Goal: Task Accomplishment & Management: Manage account settings

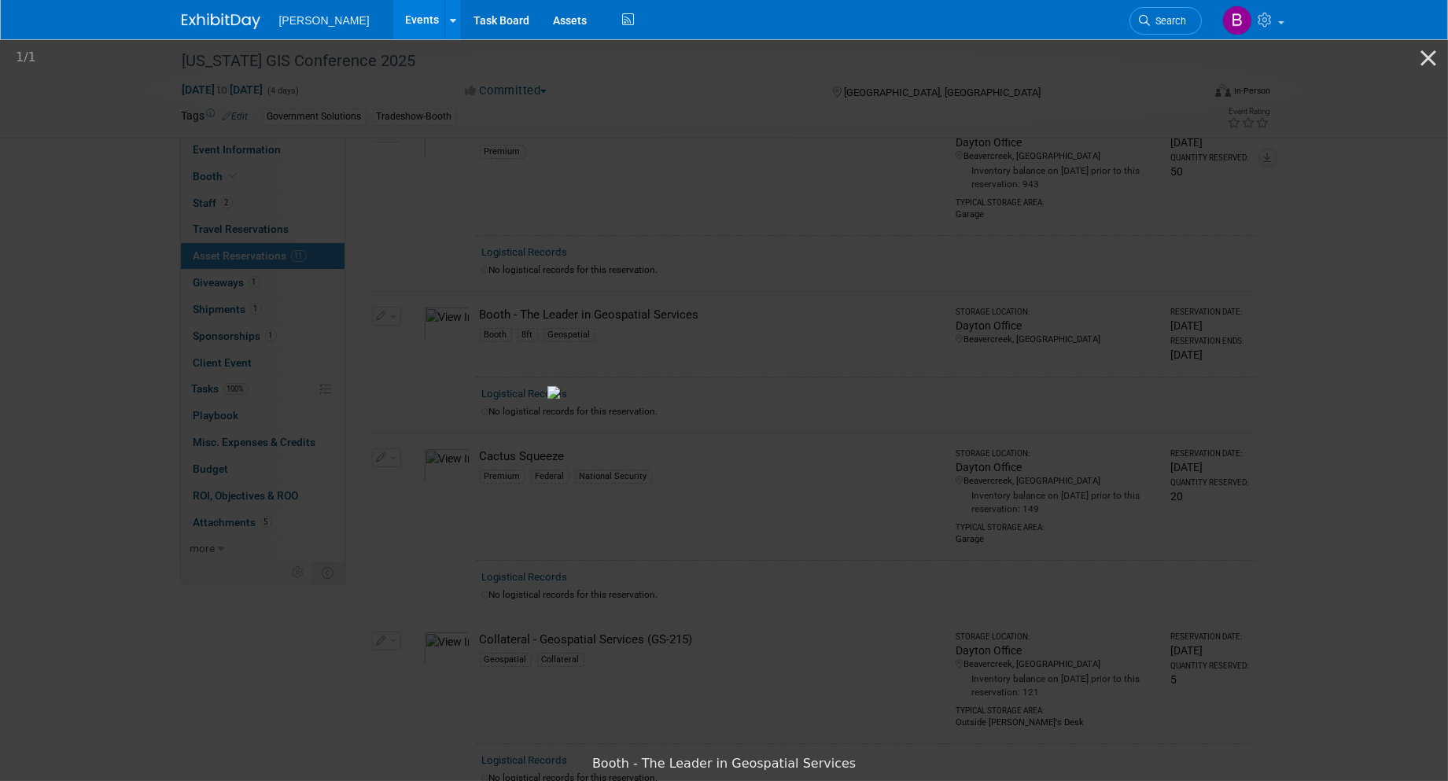
click at [805, 116] on picture at bounding box center [724, 392] width 1448 height 710
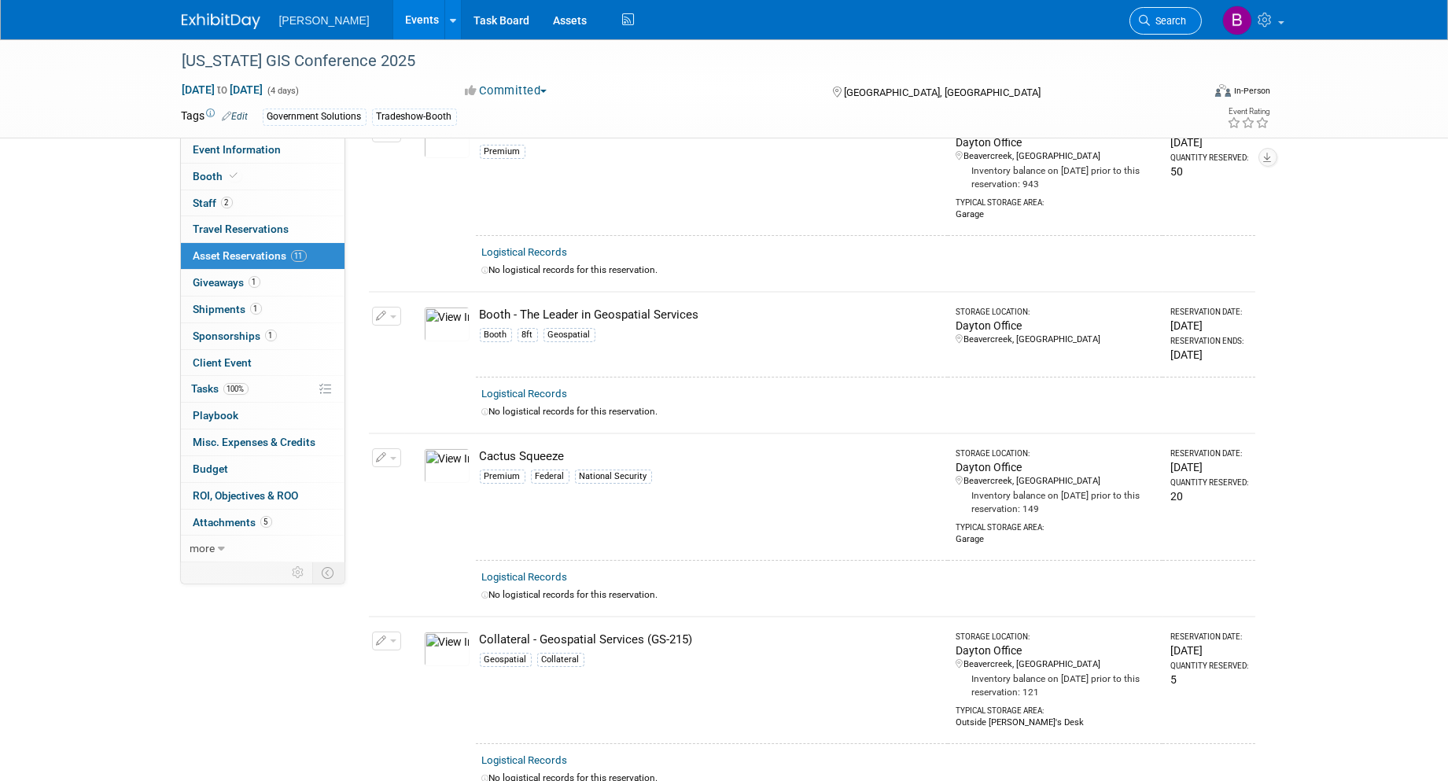
click at [1094, 16] on link "Search" at bounding box center [1165, 21] width 72 height 28
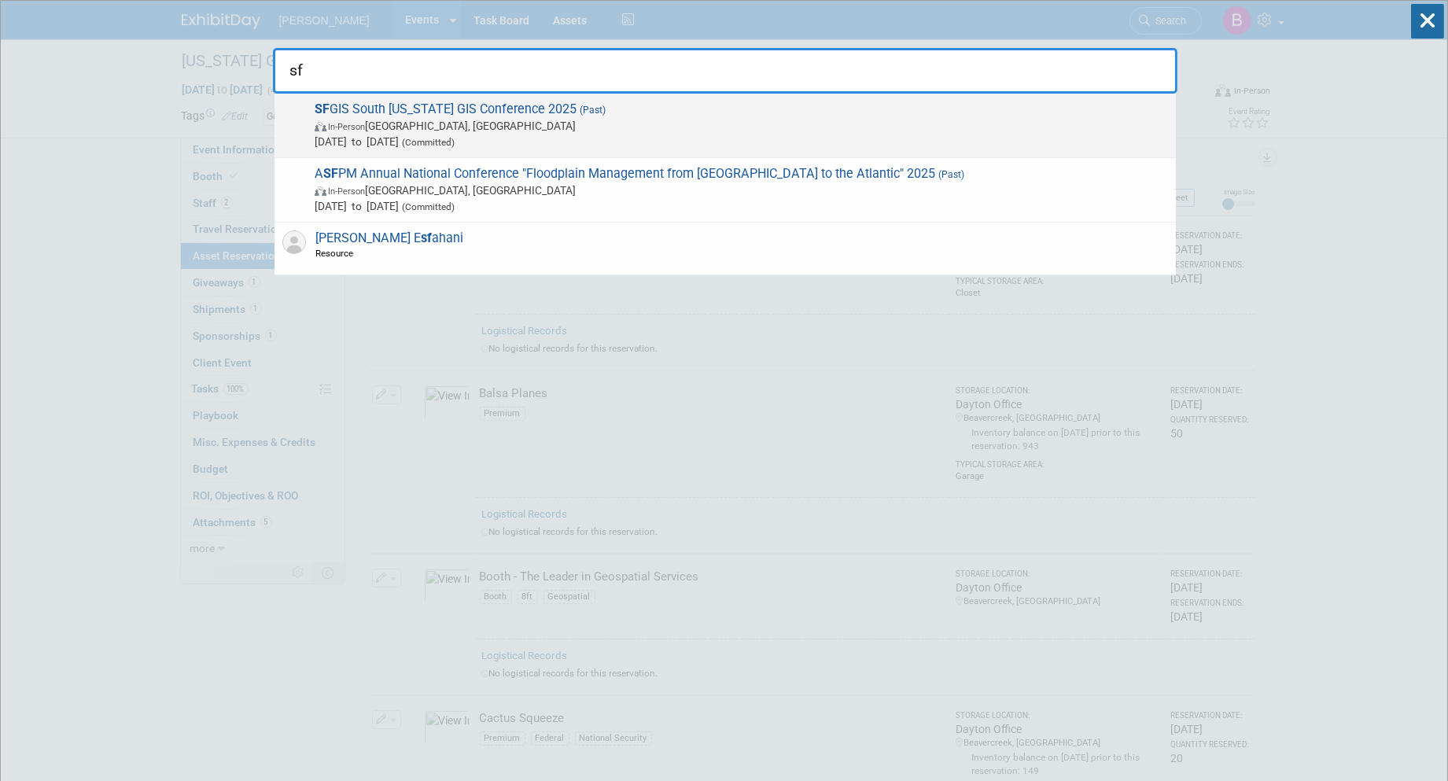
type input "sf"
click at [564, 134] on span "Aug 21, 2025 to Aug 22, 2025 (Committed)" at bounding box center [741, 142] width 853 height 16
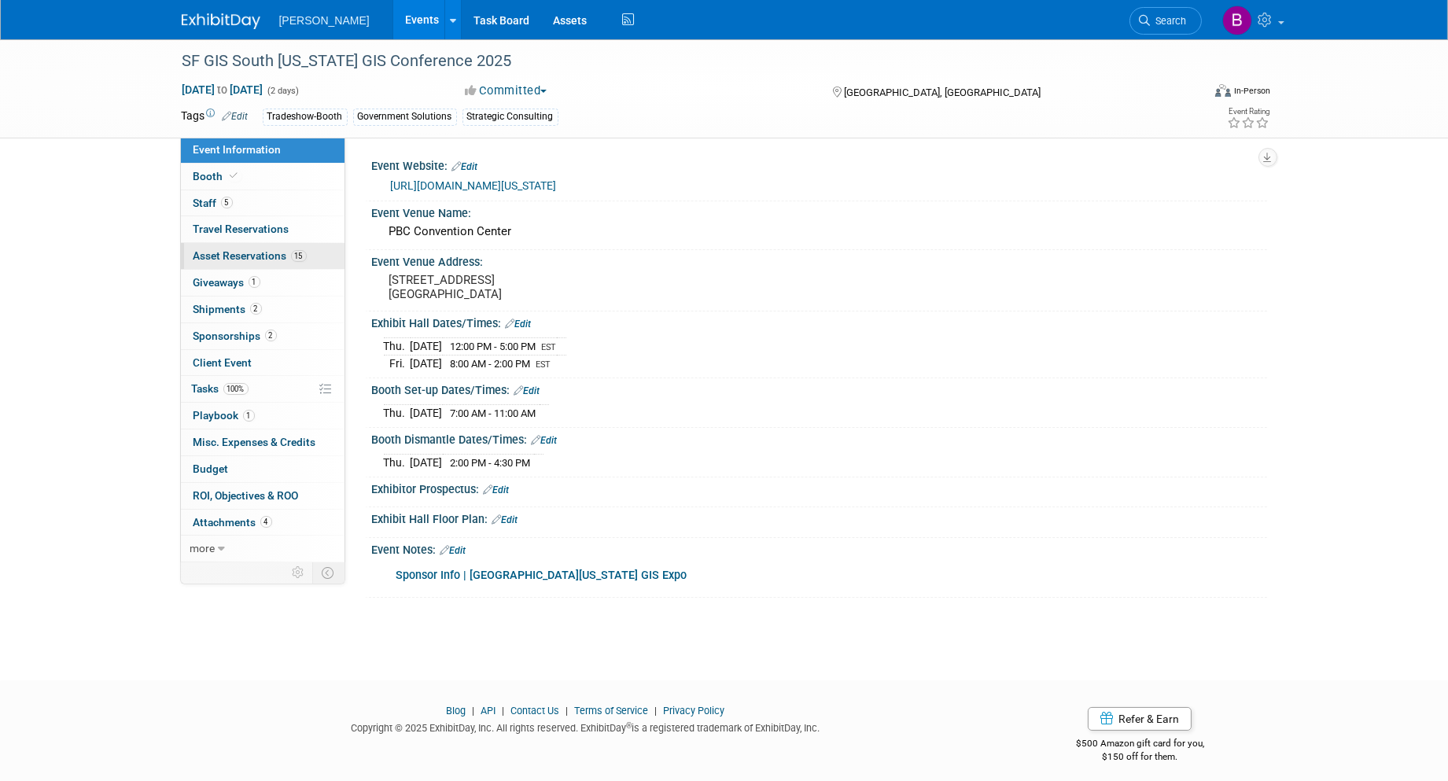
click at [289, 255] on span "Asset Reservations 15" at bounding box center [249, 255] width 113 height 13
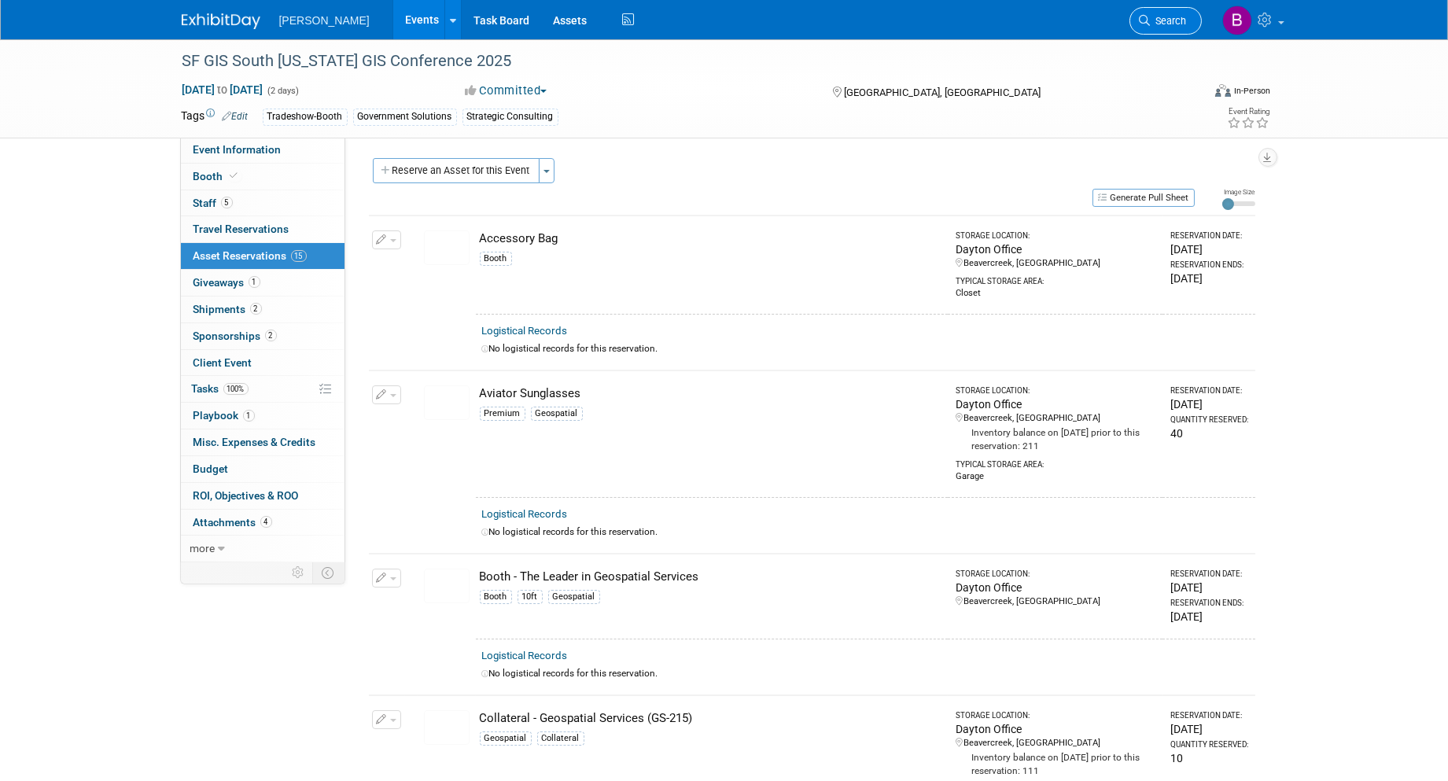
click at [1173, 17] on span "Search" at bounding box center [1169, 21] width 36 height 12
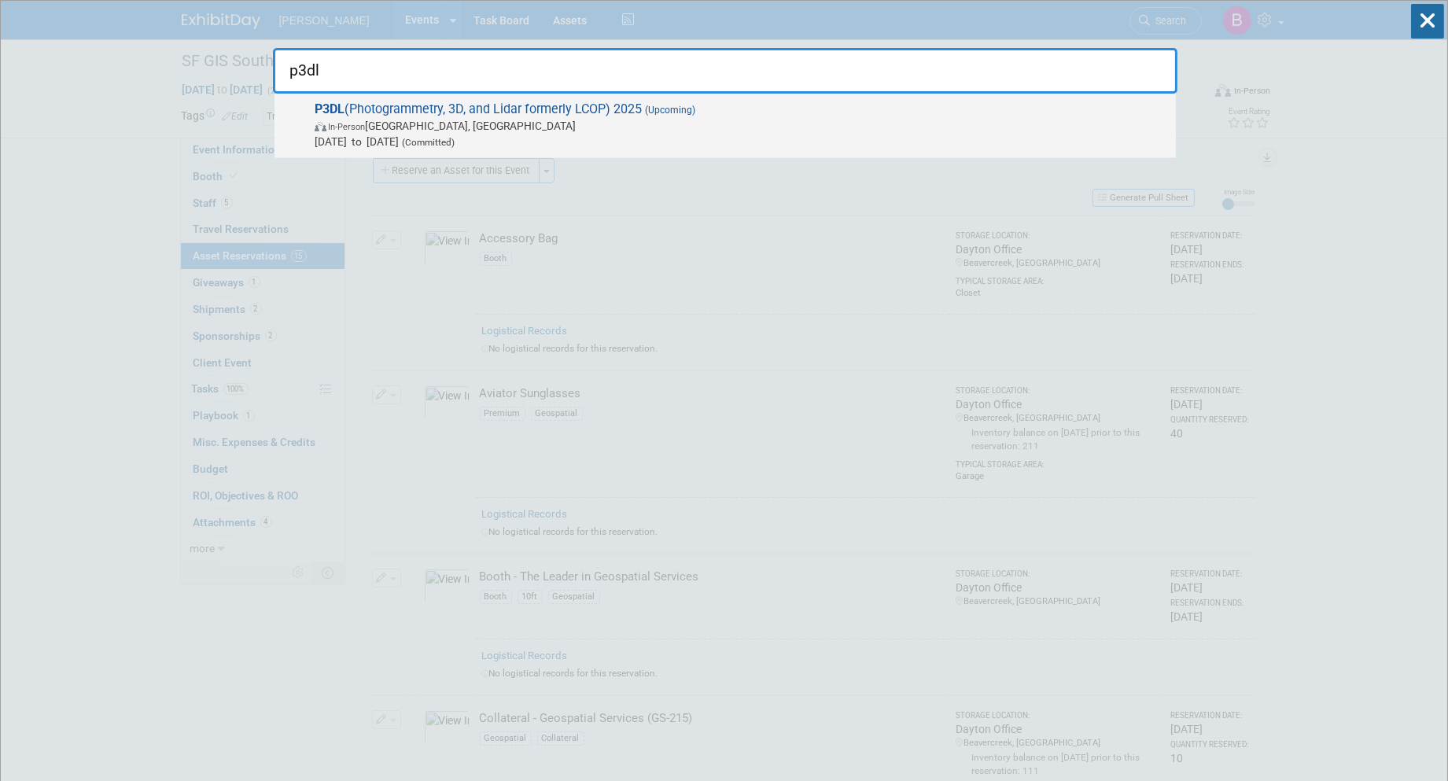
type input "p3dl"
click at [657, 105] on span "(Upcoming)" at bounding box center [668, 110] width 53 height 11
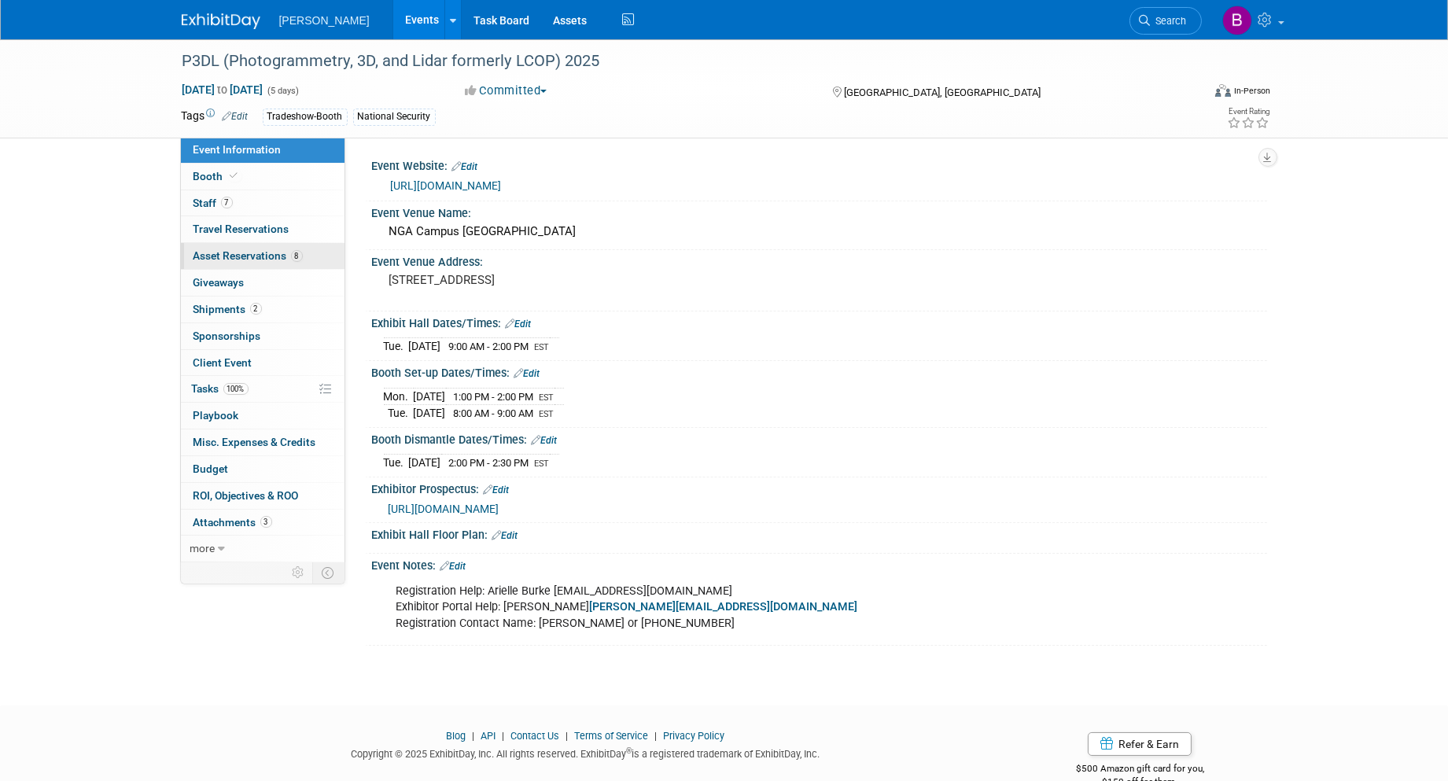
click at [229, 249] on link "8 Asset Reservations 8" at bounding box center [263, 256] width 164 height 26
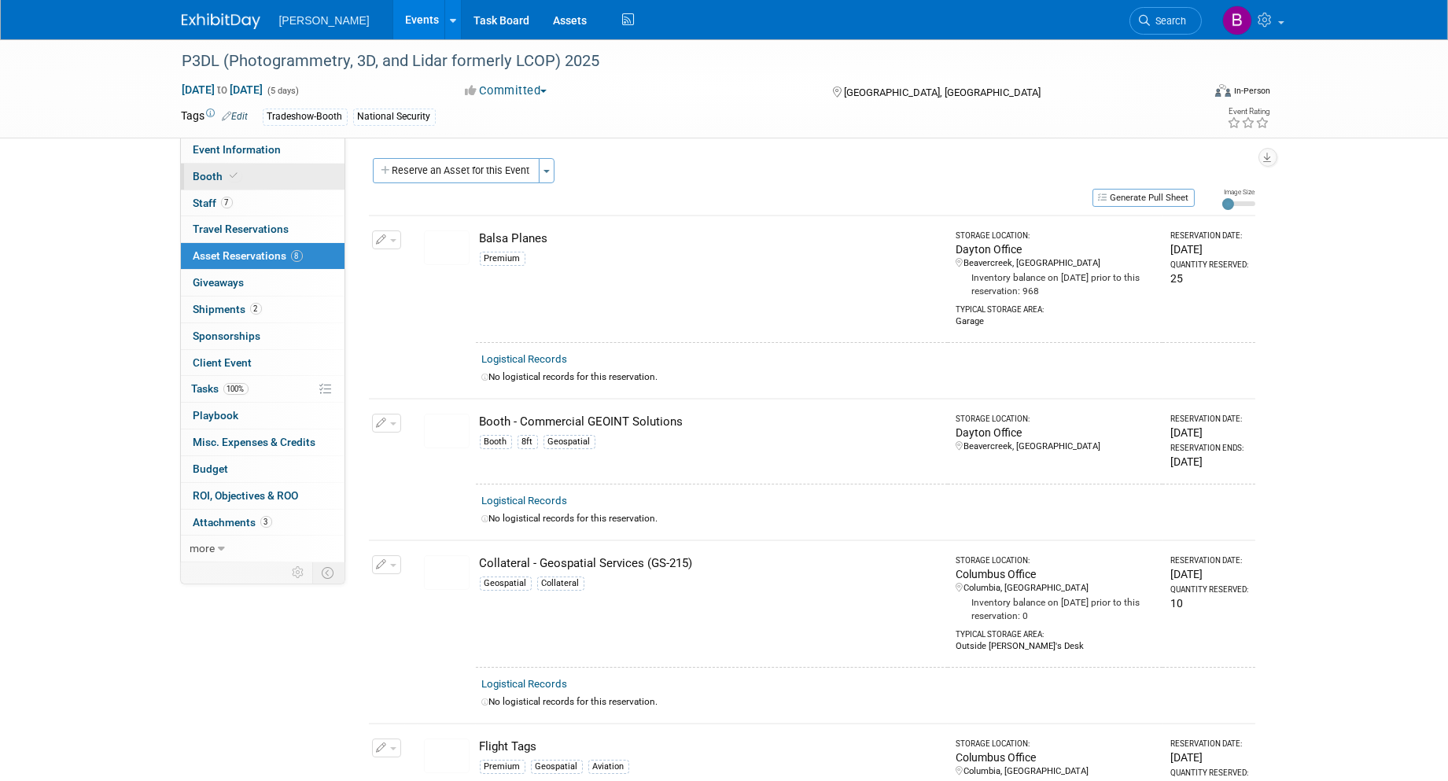
click at [277, 168] on link "Booth" at bounding box center [263, 177] width 164 height 26
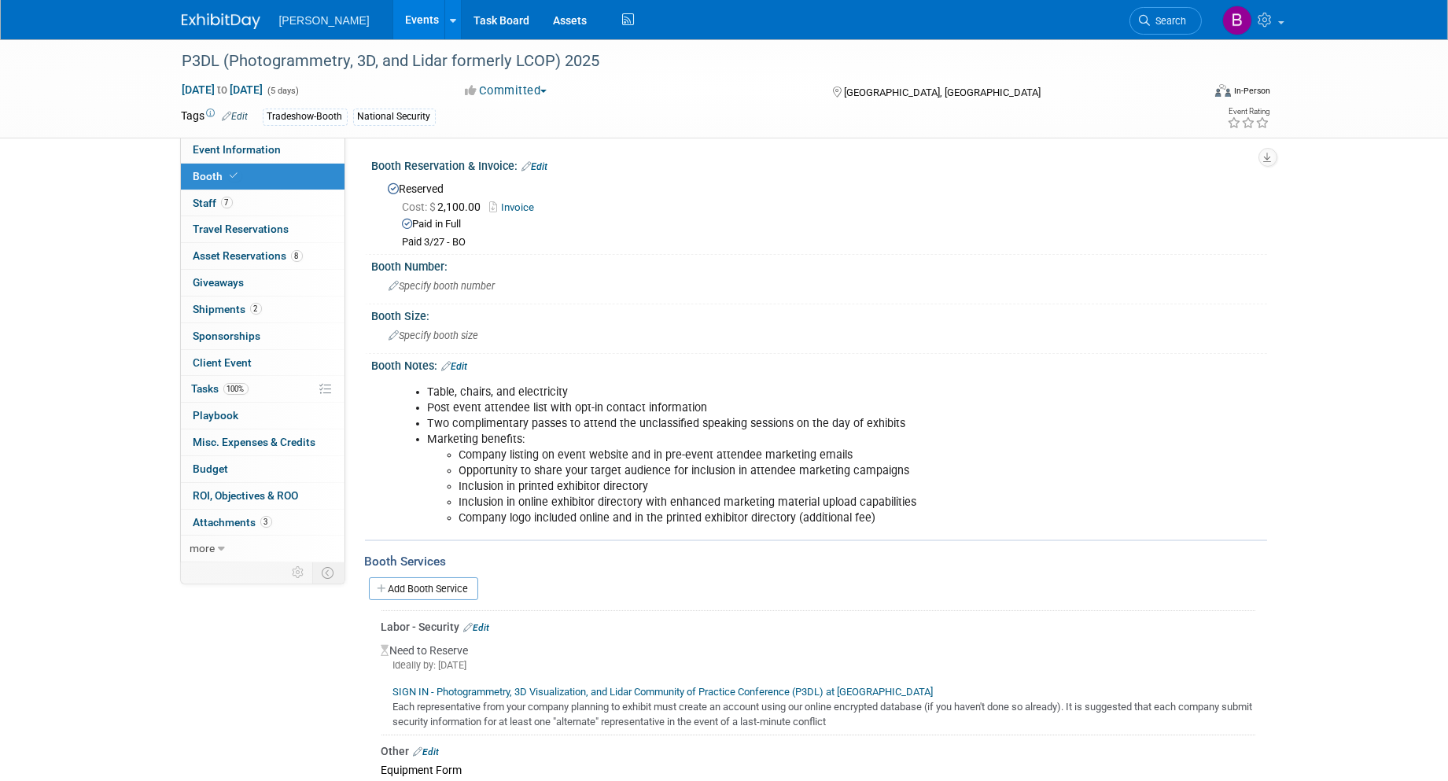
click at [1178, 24] on span "Search" at bounding box center [1169, 21] width 36 height 12
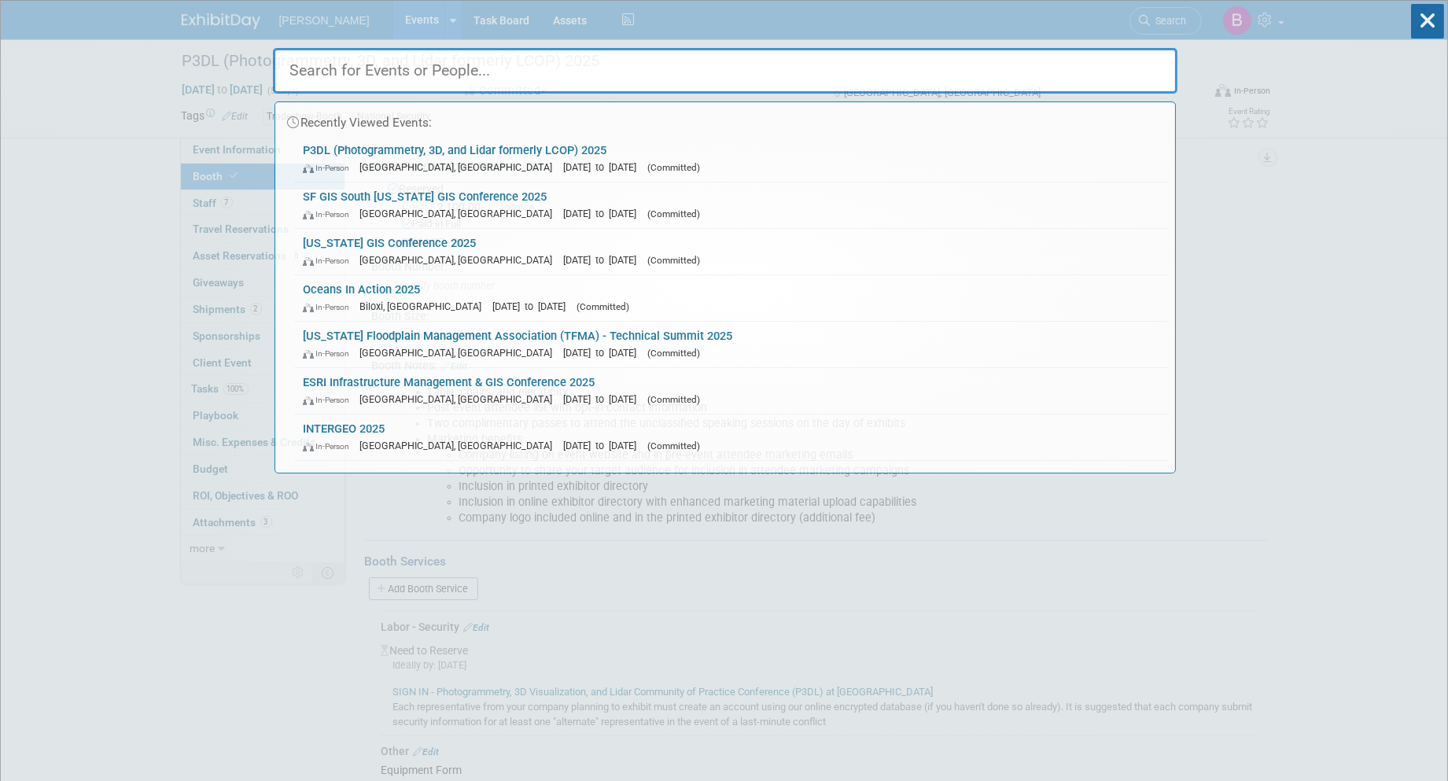
type input "w"
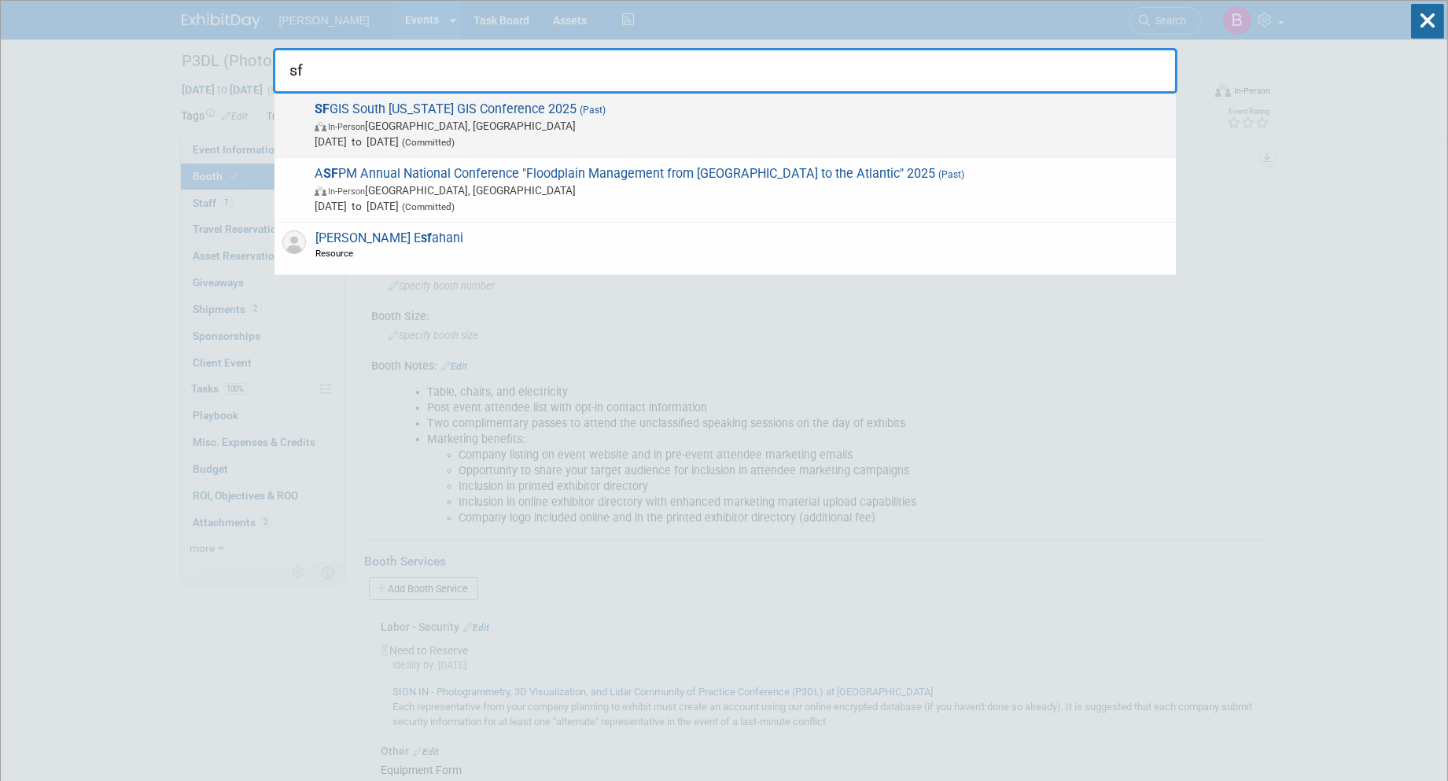
type input "sf"
click at [638, 112] on span "SF GIS South Florida GIS Conference 2025 (Past) In-Person West Palm Beach, FL A…" at bounding box center [739, 125] width 858 height 48
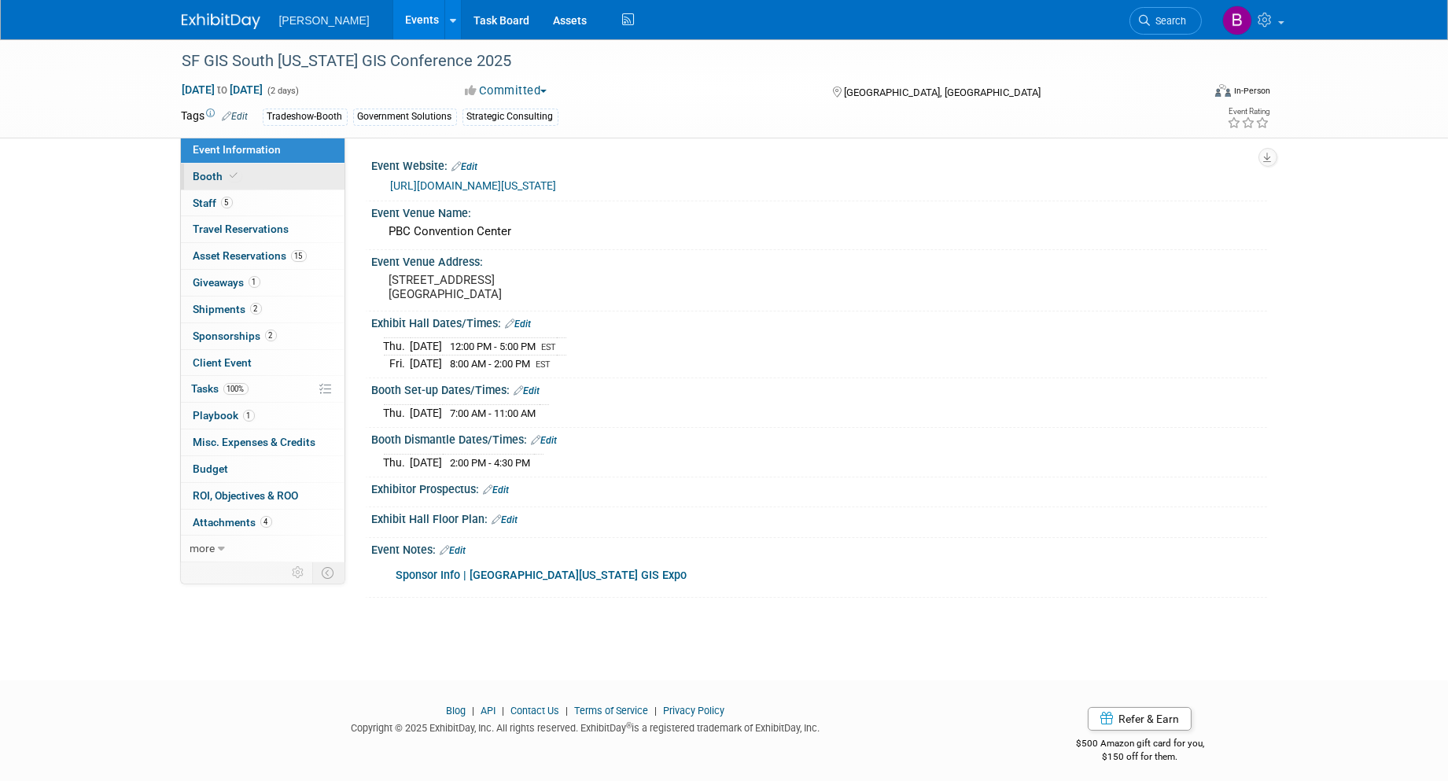
click at [280, 165] on link "Booth" at bounding box center [263, 177] width 164 height 26
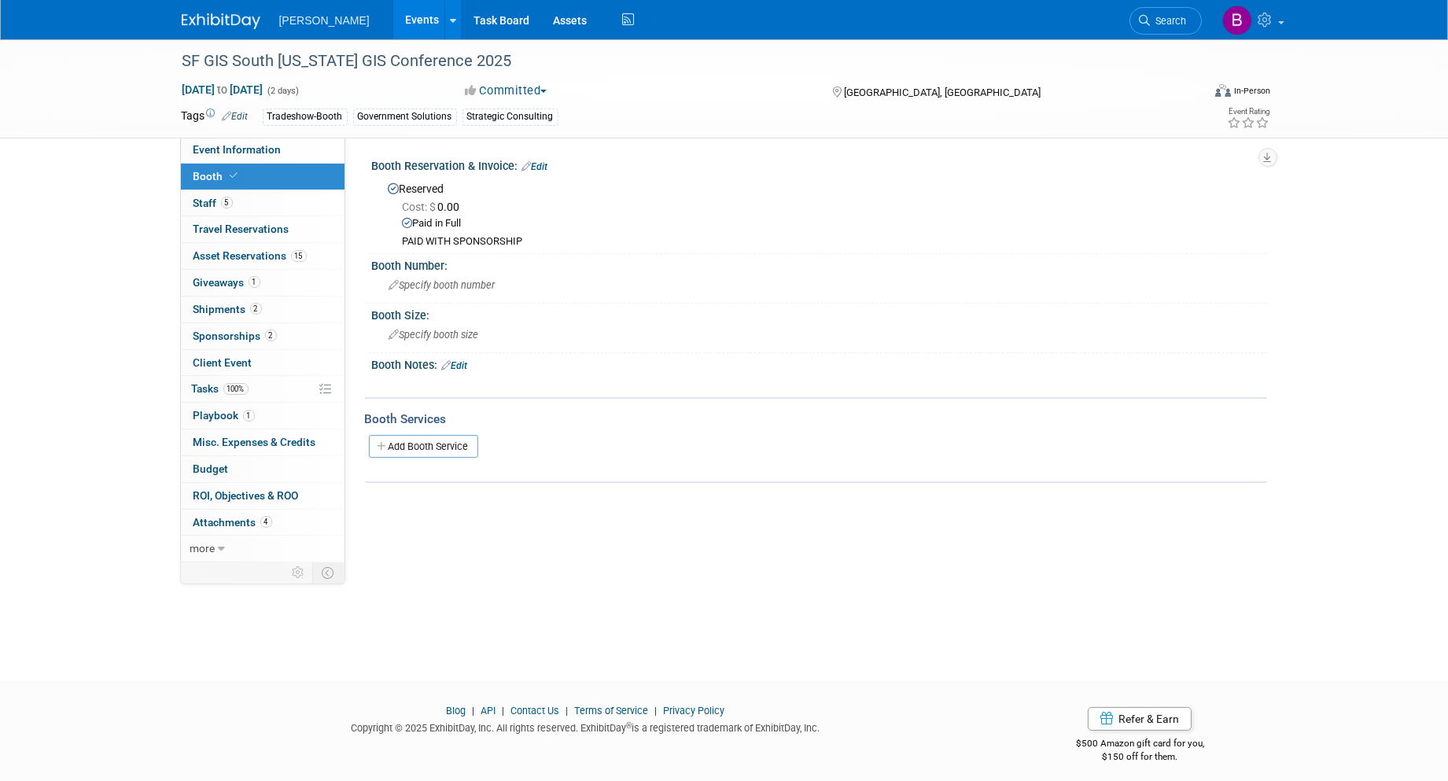
click at [226, 17] on img at bounding box center [221, 21] width 79 height 16
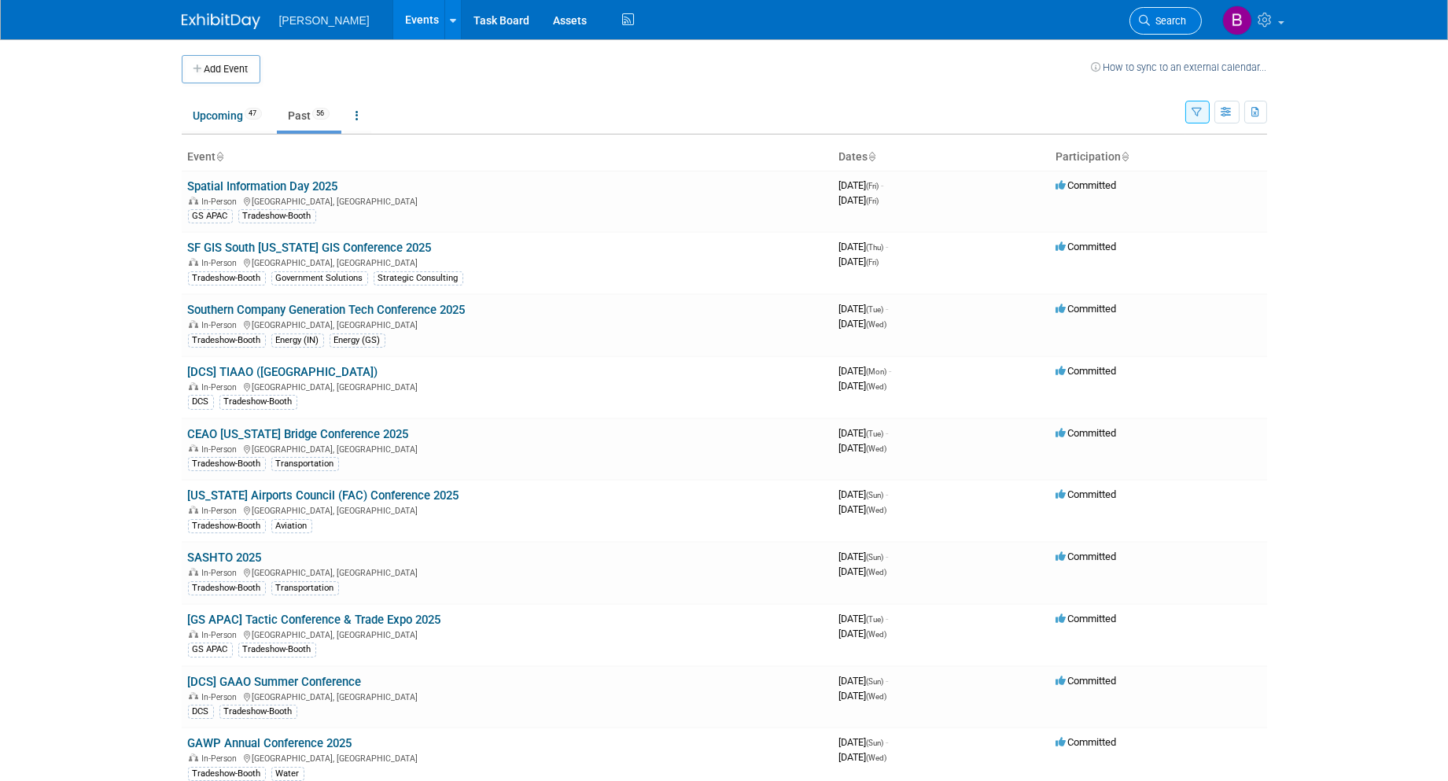
click at [1166, 25] on span "Search" at bounding box center [1169, 21] width 36 height 12
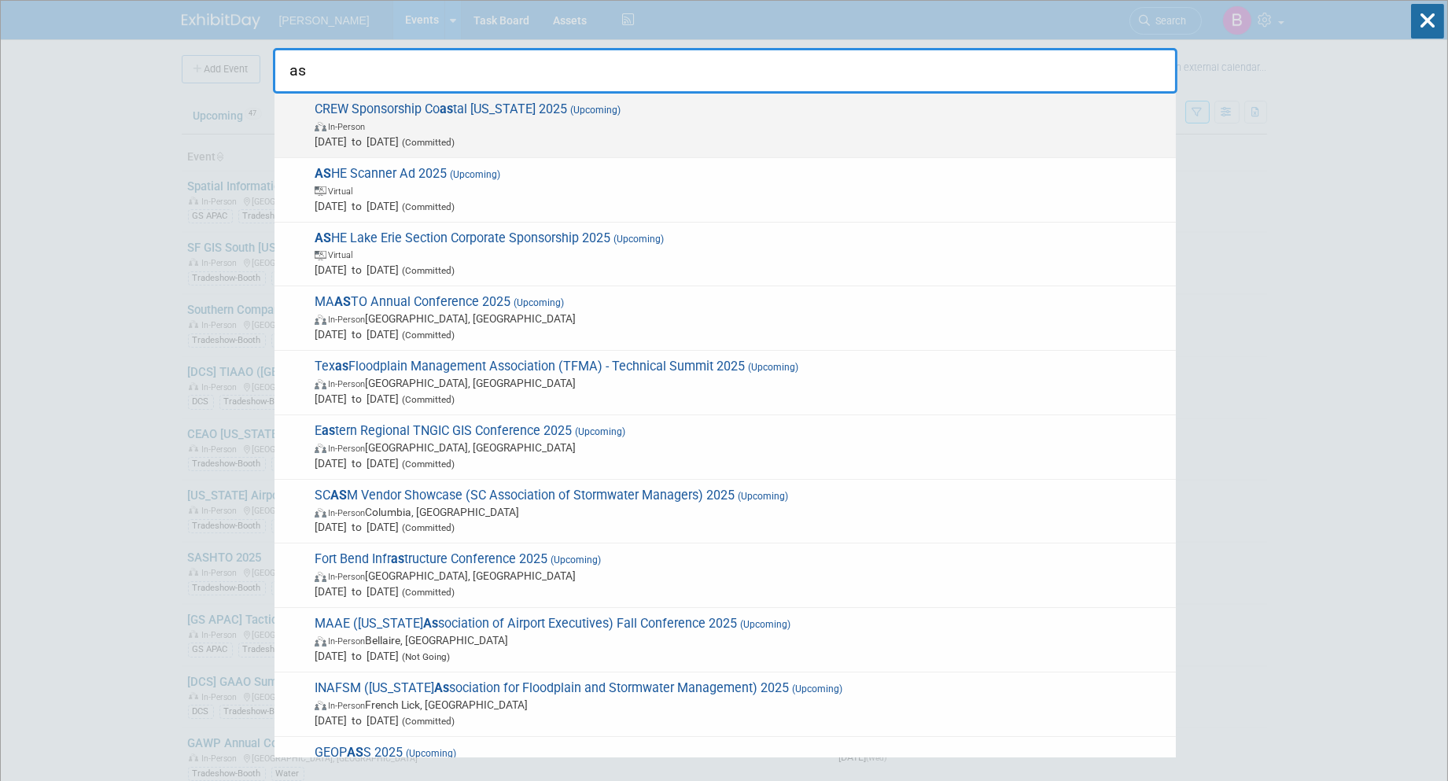
type input "a"
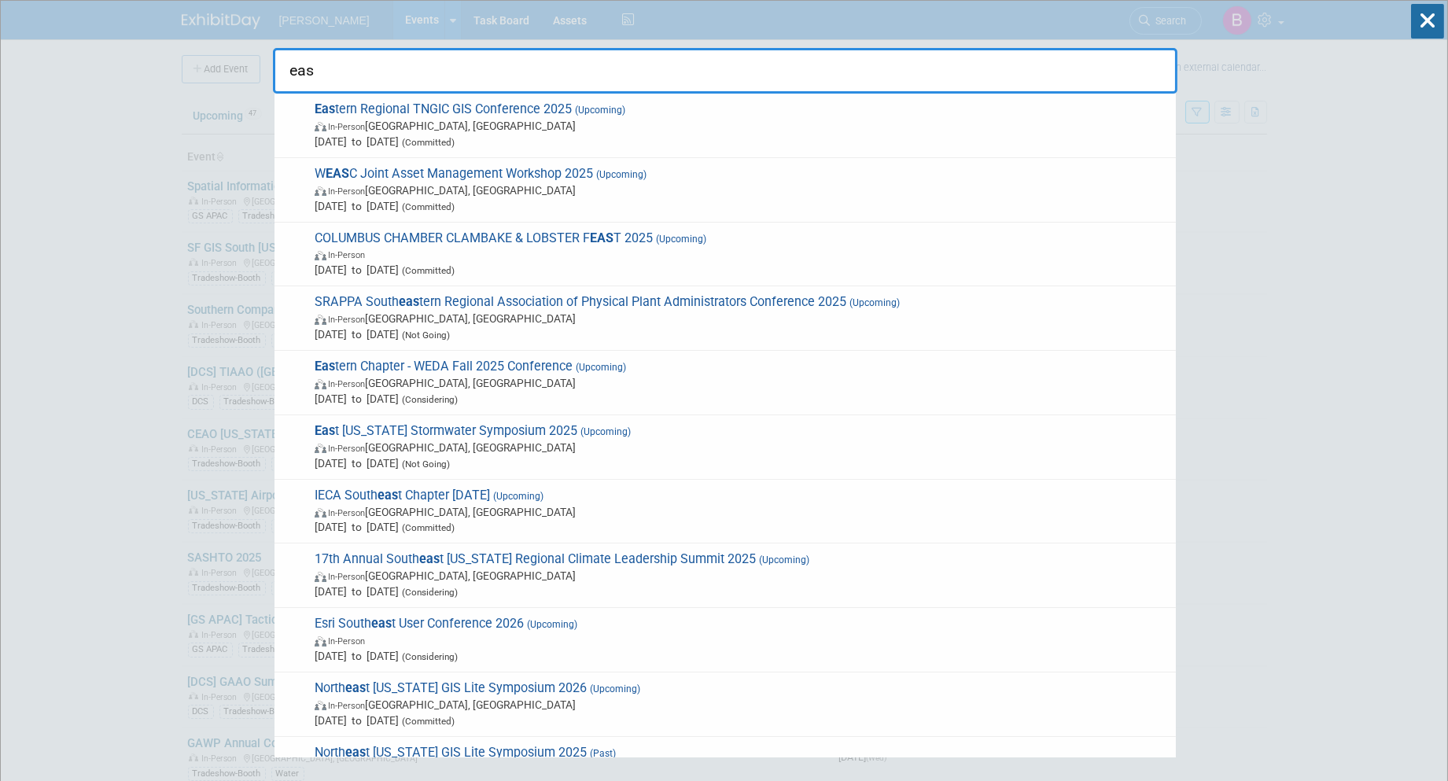
type input "eas"
click at [613, 152] on div "Eas tern Regional TNGIC GIS Conference 2025 (Upcoming) In-Person [GEOGRAPHIC_DA…" at bounding box center [724, 126] width 901 height 64
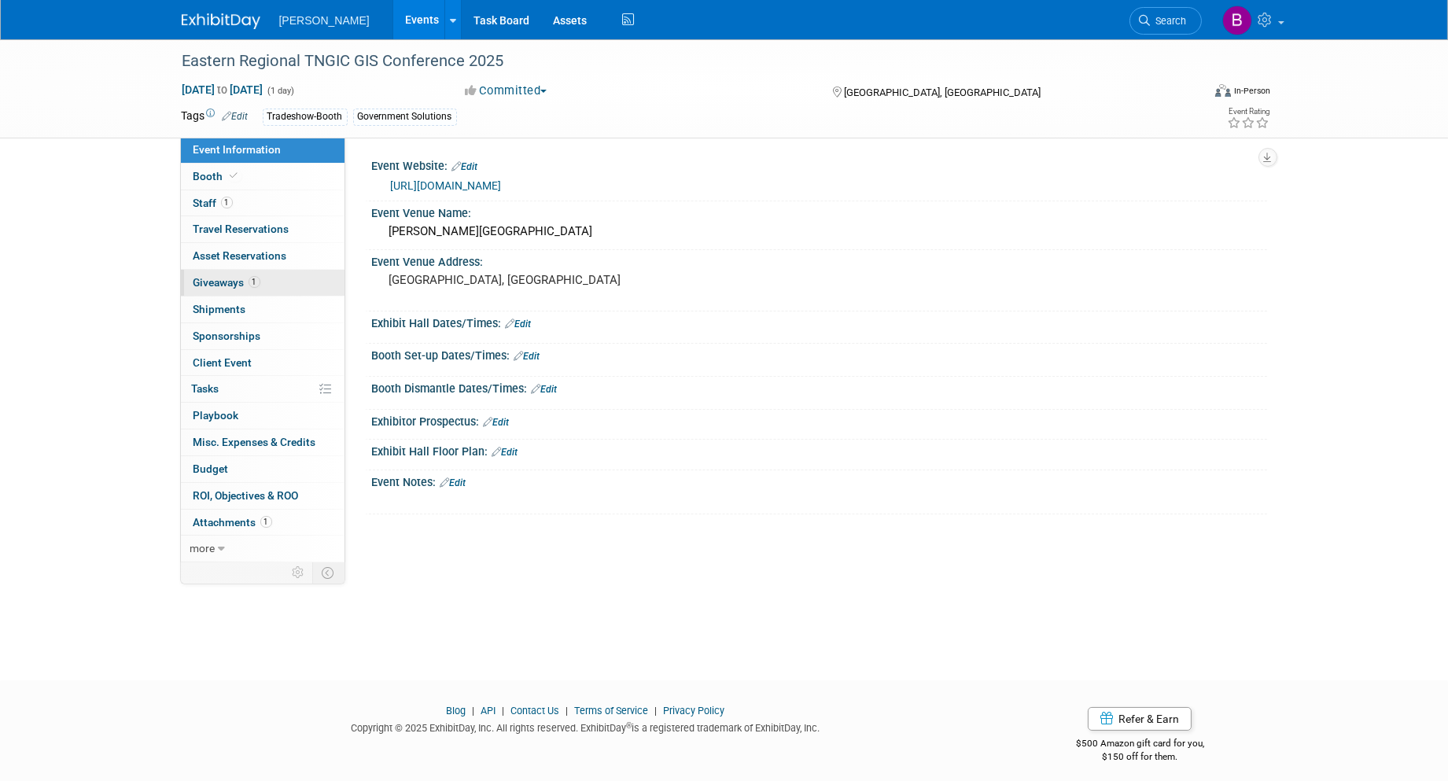
click at [252, 274] on link "1 Giveaways 1" at bounding box center [263, 283] width 164 height 26
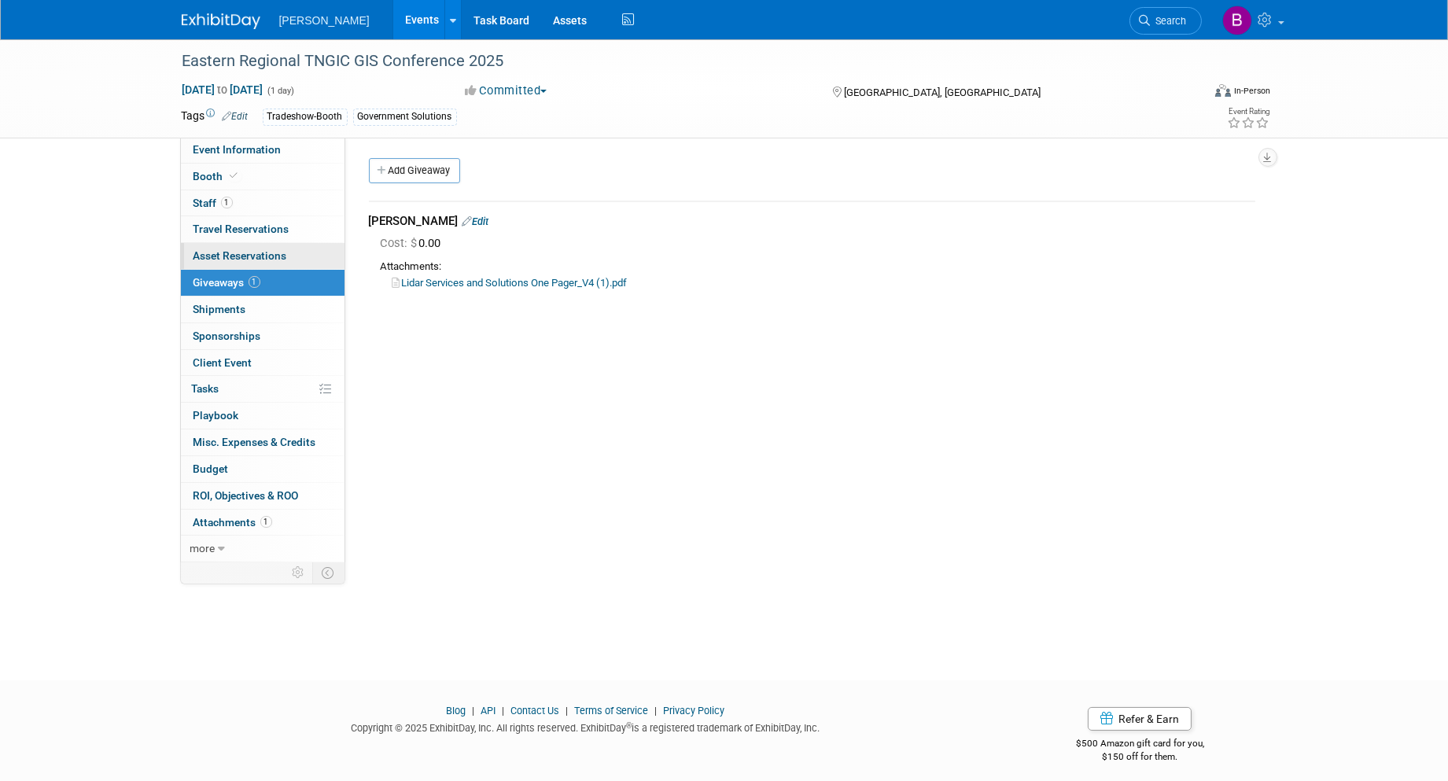
click at [203, 260] on span "Asset Reservations 0" at bounding box center [240, 255] width 94 height 13
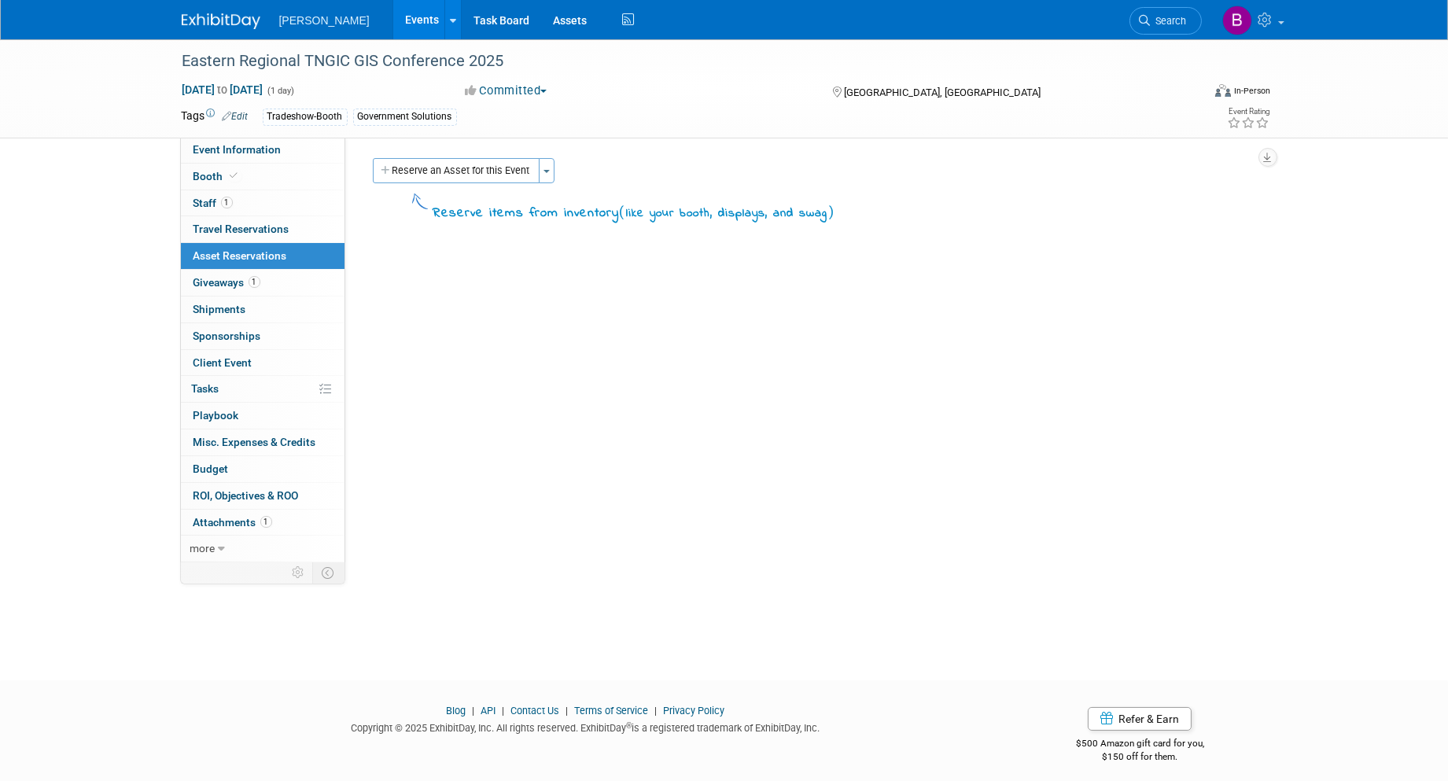
click at [406, 175] on button "Reserve an Asset for this Event" at bounding box center [456, 170] width 167 height 25
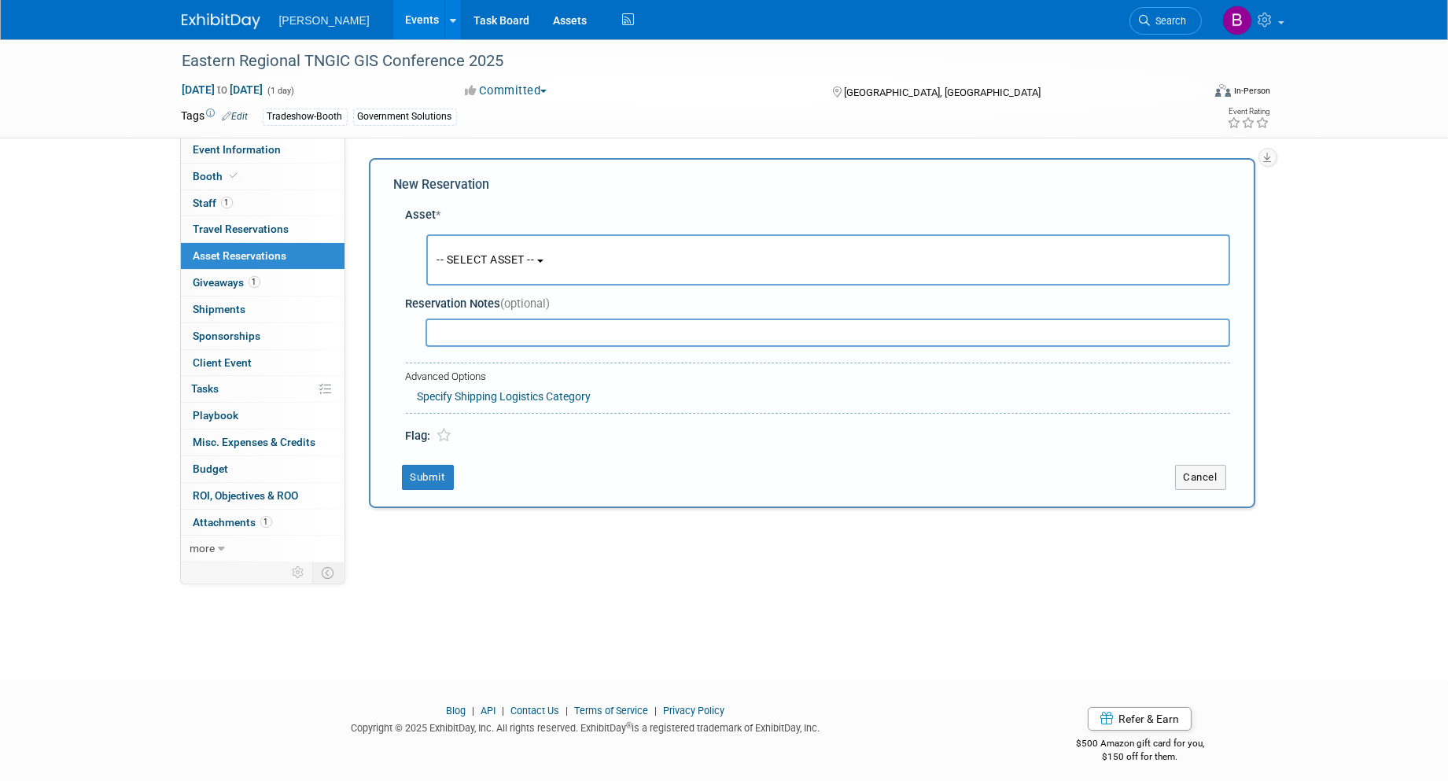
scroll to position [9, 0]
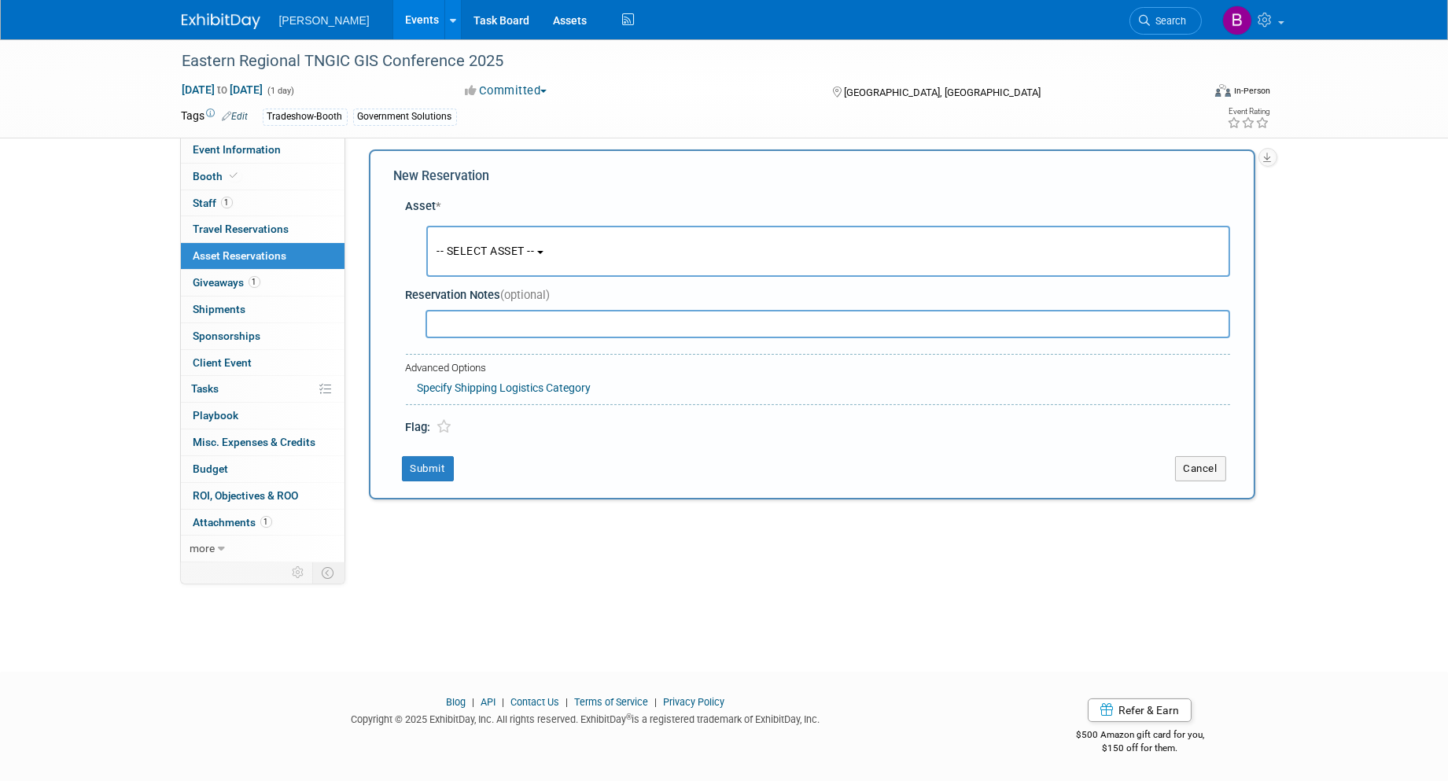
click at [507, 245] on span "-- SELECT ASSET --" at bounding box center [486, 251] width 98 height 13
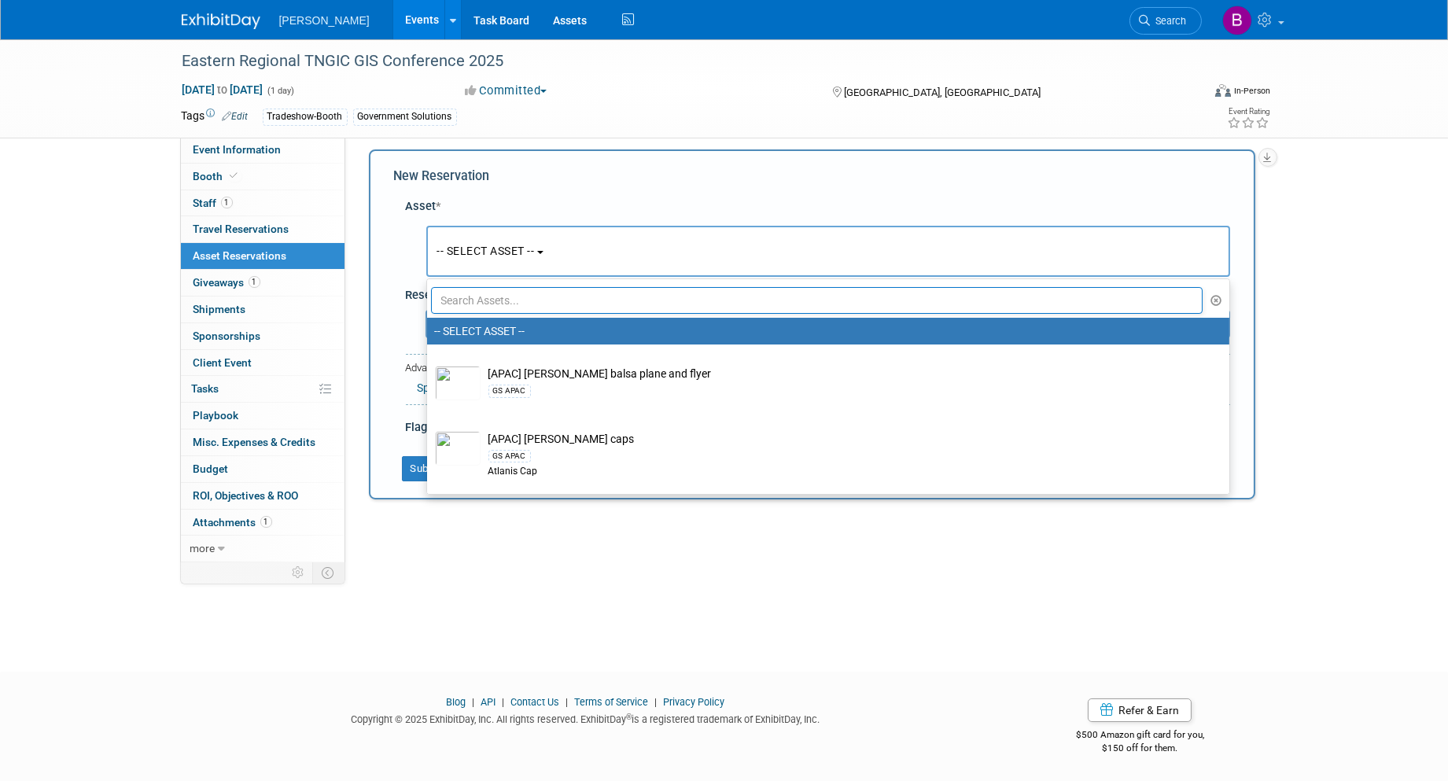
click at [546, 304] on input "text" at bounding box center [817, 300] width 772 height 27
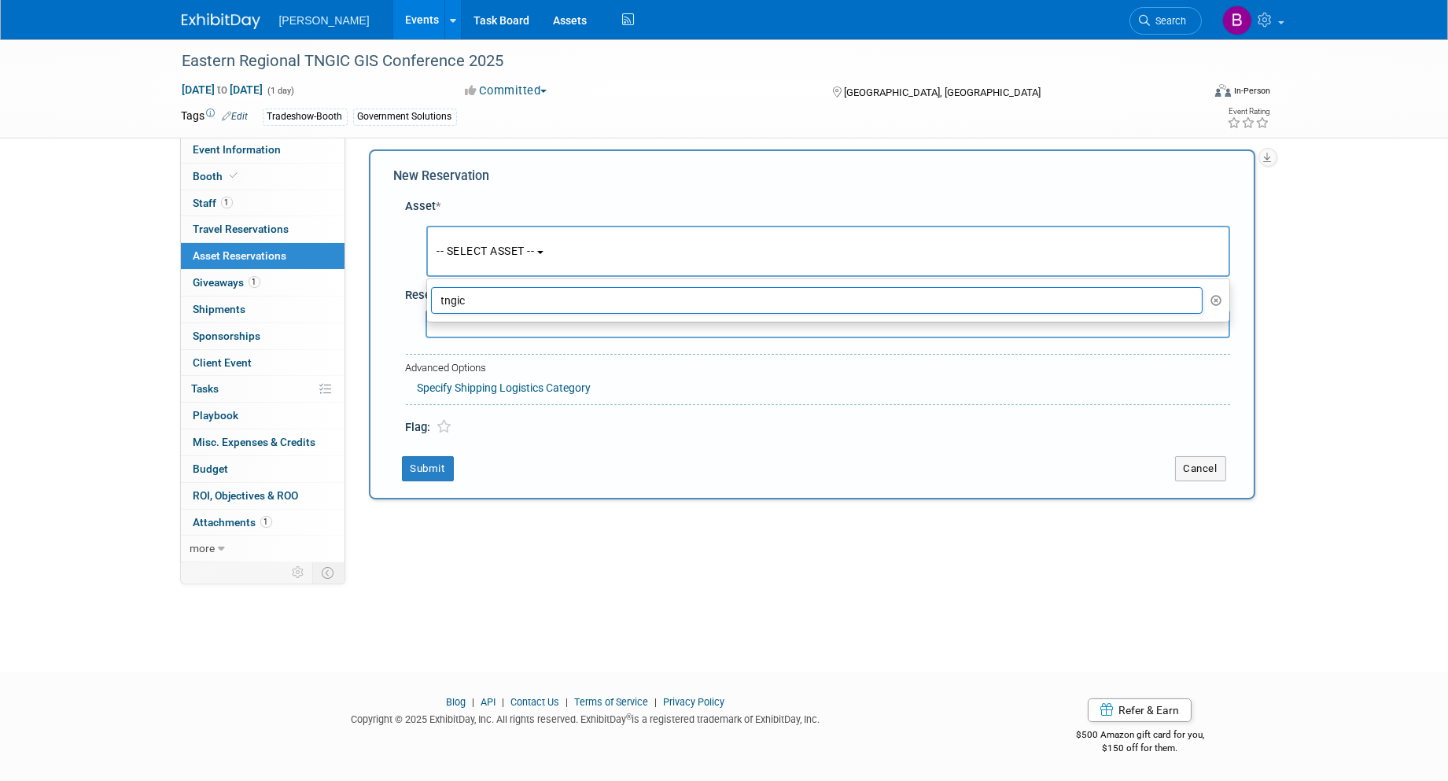
drag, startPoint x: 546, startPoint y: 304, endPoint x: 383, endPoint y: 303, distance: 162.8
click at [383, 303] on div "New Reservation Asset * -- SELECT ASSET --" at bounding box center [812, 324] width 886 height 350
click at [507, 241] on button "-- SELECT ASSET --" at bounding box center [828, 251] width 804 height 51
drag, startPoint x: 541, startPoint y: 296, endPoint x: 329, endPoint y: 301, distance: 212.4
click at [329, 301] on div "Event Information Event Info Booth Booth 1 Staff 1 Staff 0 Travel Reservations …" at bounding box center [724, 293] width 1109 height 525
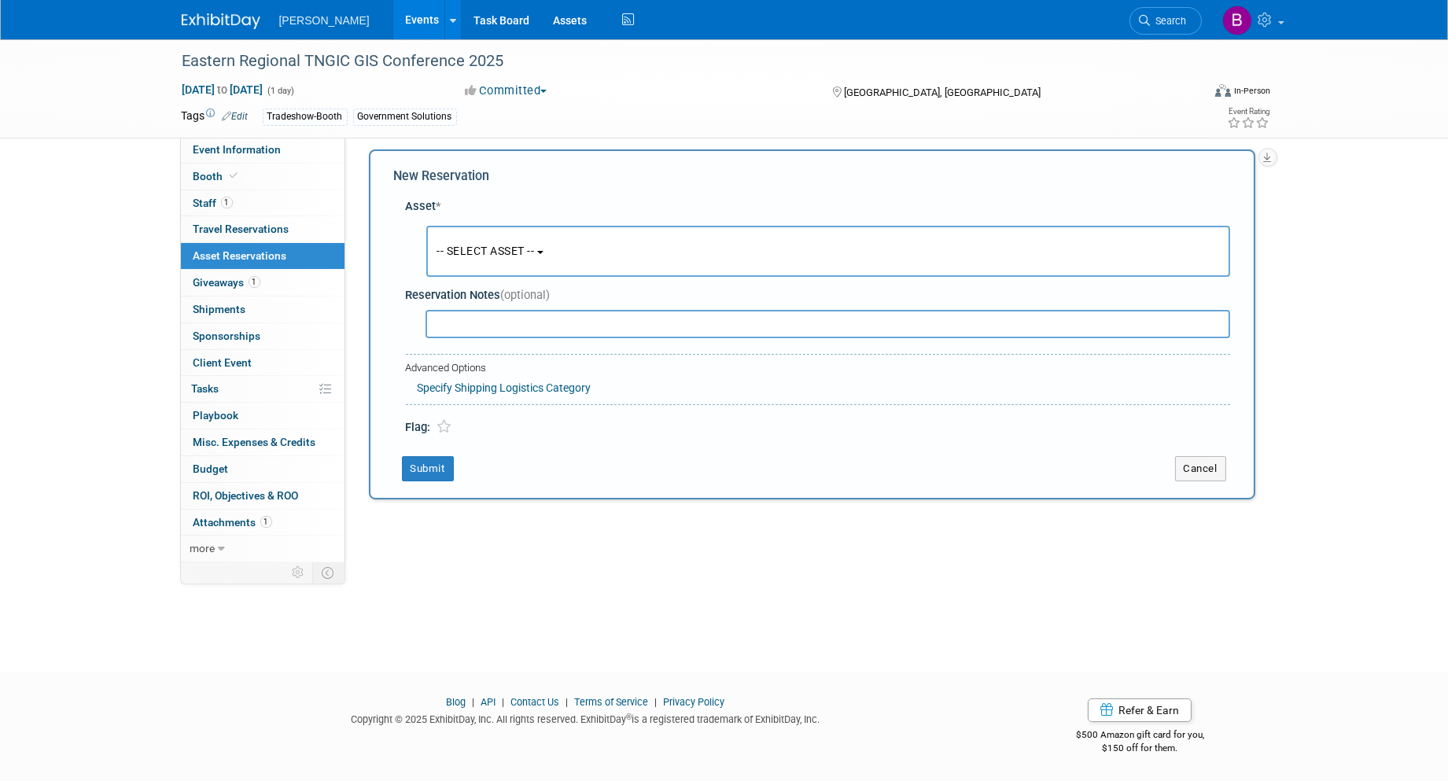
click at [459, 276] on div "-- SELECT ASSET -- <table style='display: inline-block; border-style:none;'><tr…" at bounding box center [821, 252] width 818 height 58
drag, startPoint x: 482, startPoint y: 255, endPoint x: 521, endPoint y: 282, distance: 46.9
click at [481, 254] on span "-- SELECT ASSET --" at bounding box center [486, 251] width 98 height 13
click at [525, 302] on input "tngic" at bounding box center [817, 300] width 772 height 27
type input "t"
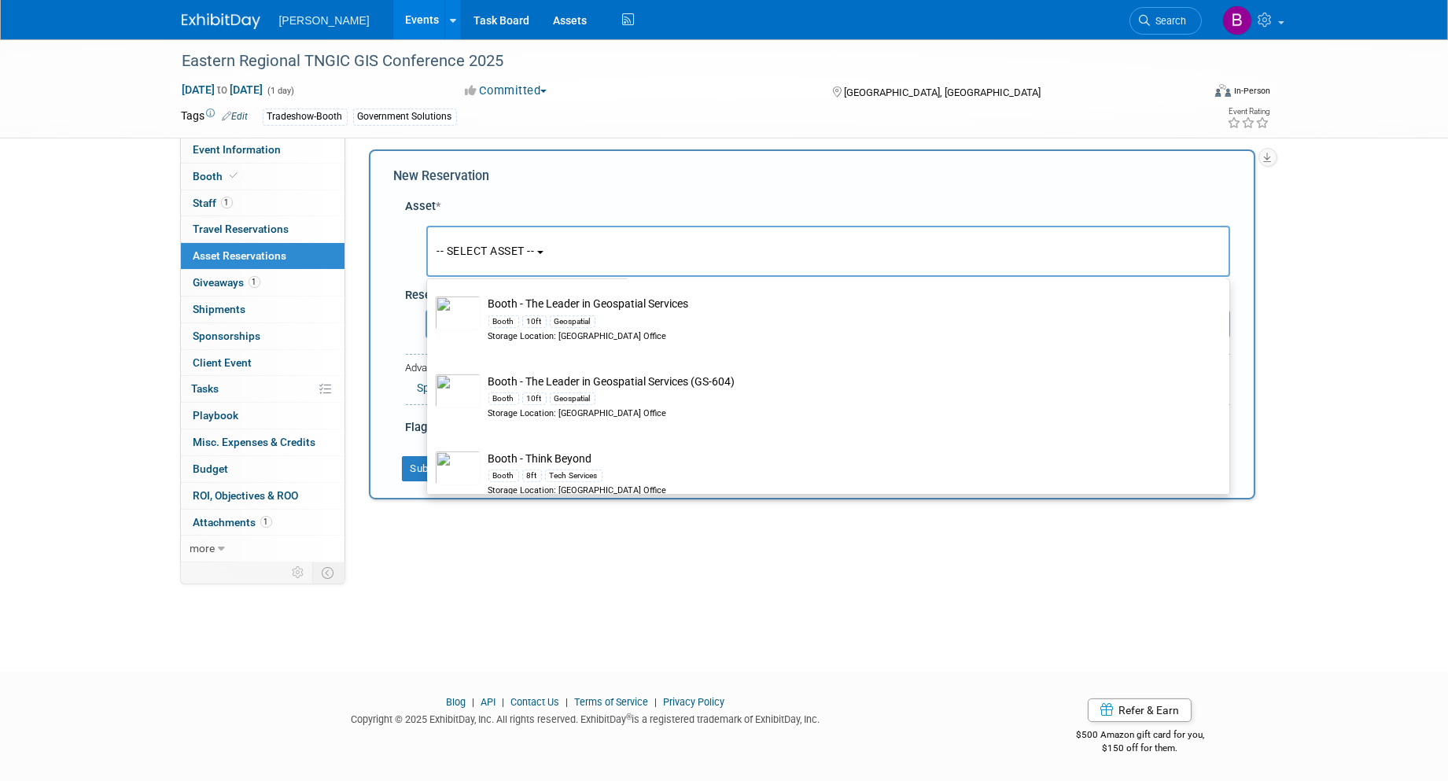
scroll to position [2510, 0]
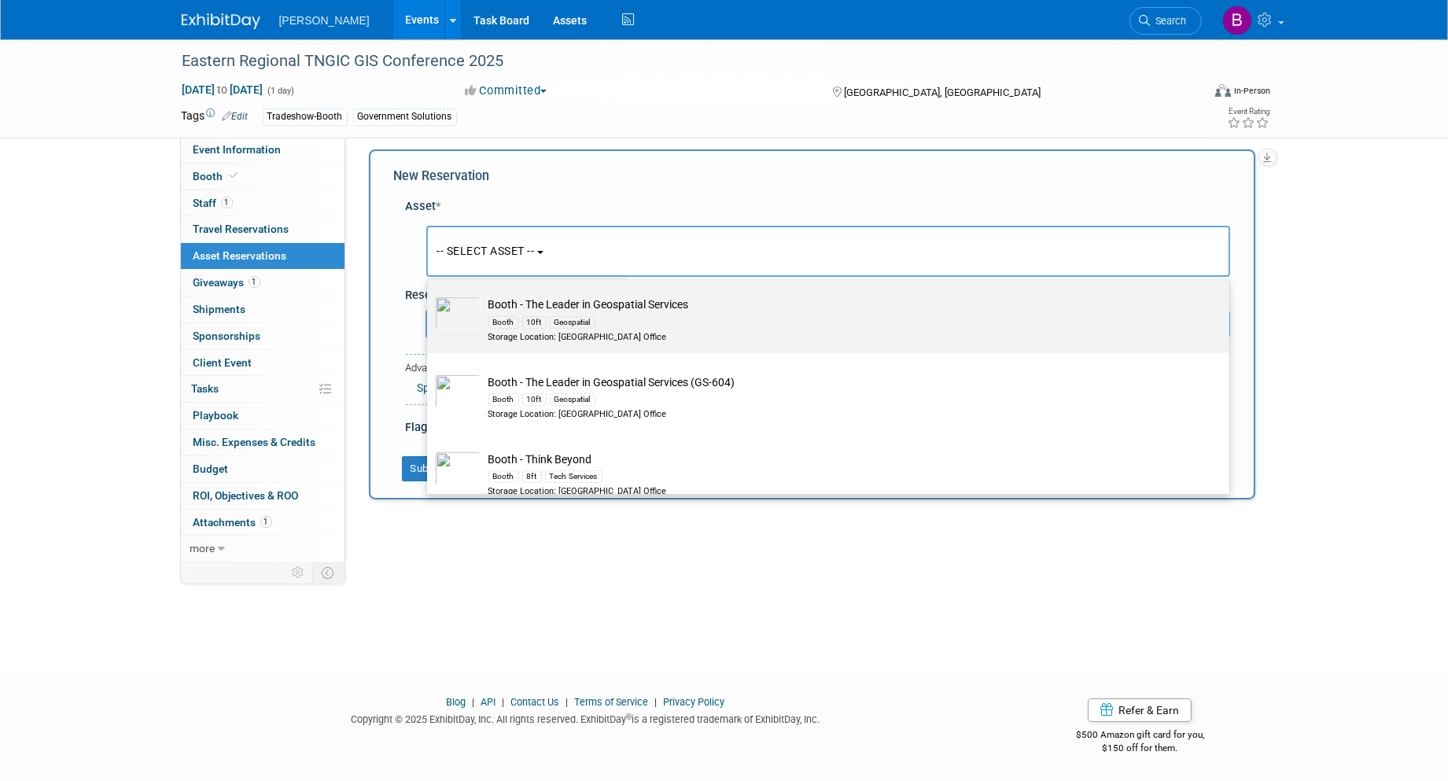
type input "booth"
click at [654, 311] on td "Booth - The Leader in Geospatial Services Booth 10ft Geospatial Storage Locatio…" at bounding box center [839, 319] width 717 height 46
click at [429, 294] on input "Booth - The Leader in Geospatial Services Booth 10ft Geospatial Storage Locatio…" at bounding box center [424, 289] width 10 height 10
select select "10724415"
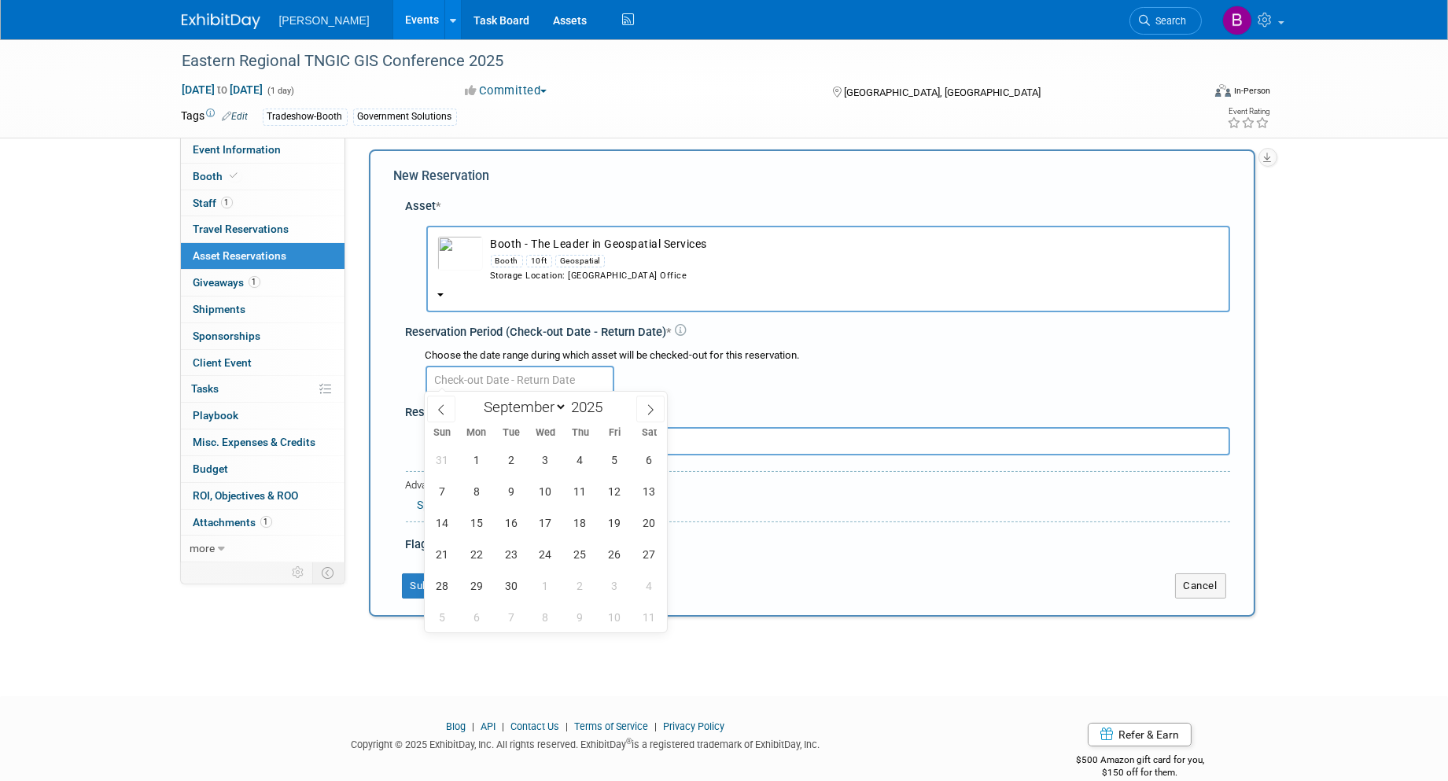
click at [532, 381] on input "text" at bounding box center [519, 380] width 189 height 28
click at [443, 405] on icon at bounding box center [441, 410] width 6 height 10
select select "7"
click at [476, 585] on span "25" at bounding box center [476, 585] width 31 height 31
click at [607, 620] on span "5" at bounding box center [614, 617] width 31 height 31
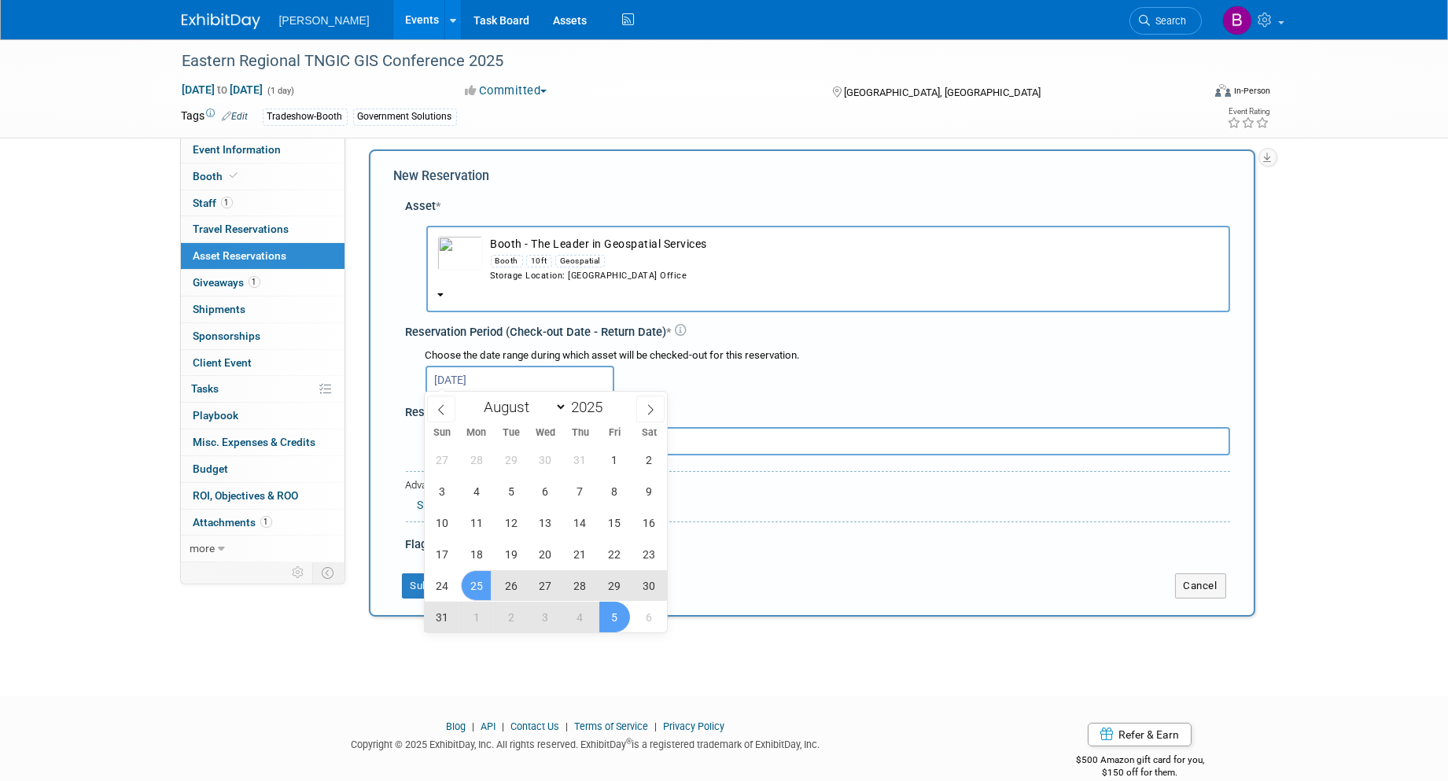
type input "Aug 25, 2025 to Sep 5, 2025"
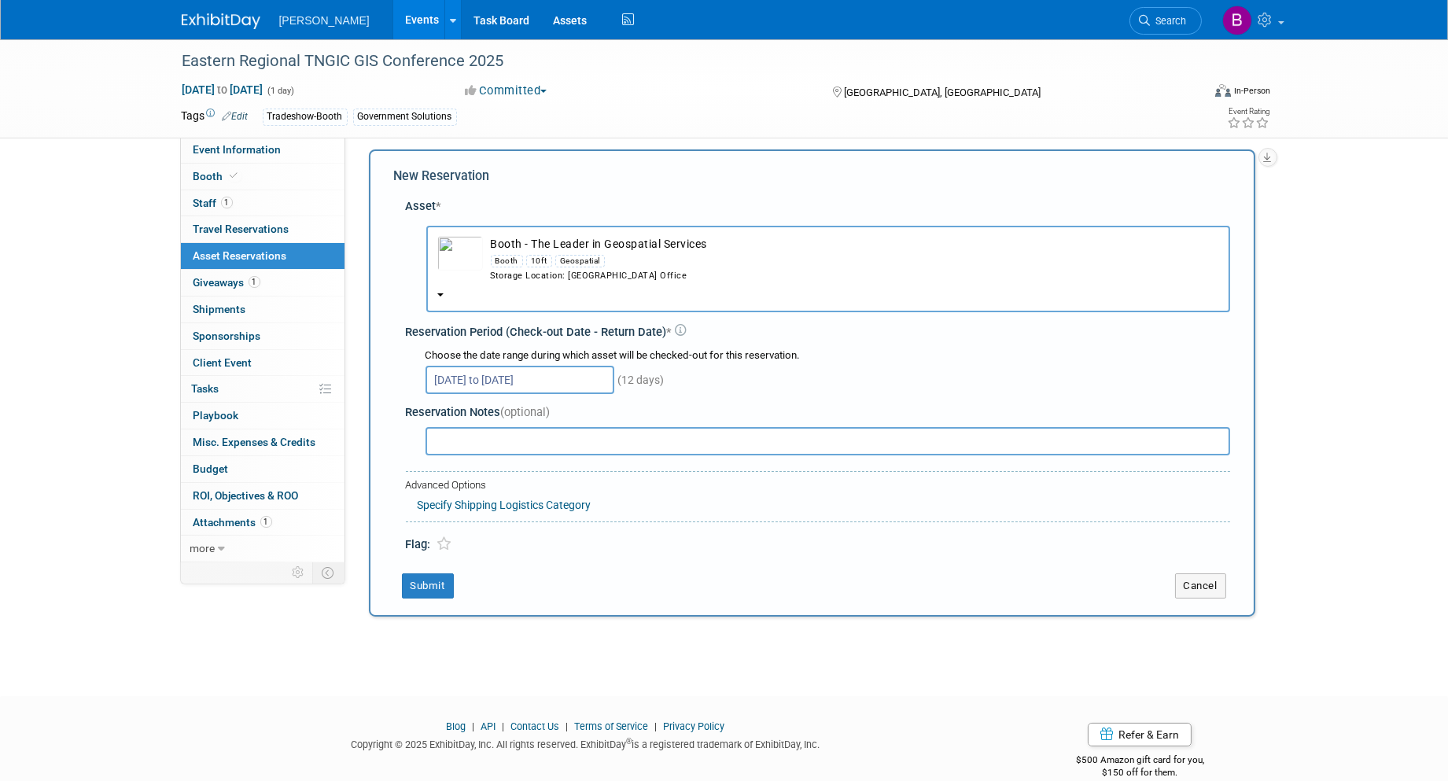
click at [483, 438] on input "text" at bounding box center [827, 441] width 805 height 28
type input "T"
type input "THIS IS COMING BACK FROM FLORIDA AND NEEDS TO BE SHIPPED RIGHT BACK OUT!"
click at [437, 590] on button "Submit" at bounding box center [428, 585] width 52 height 25
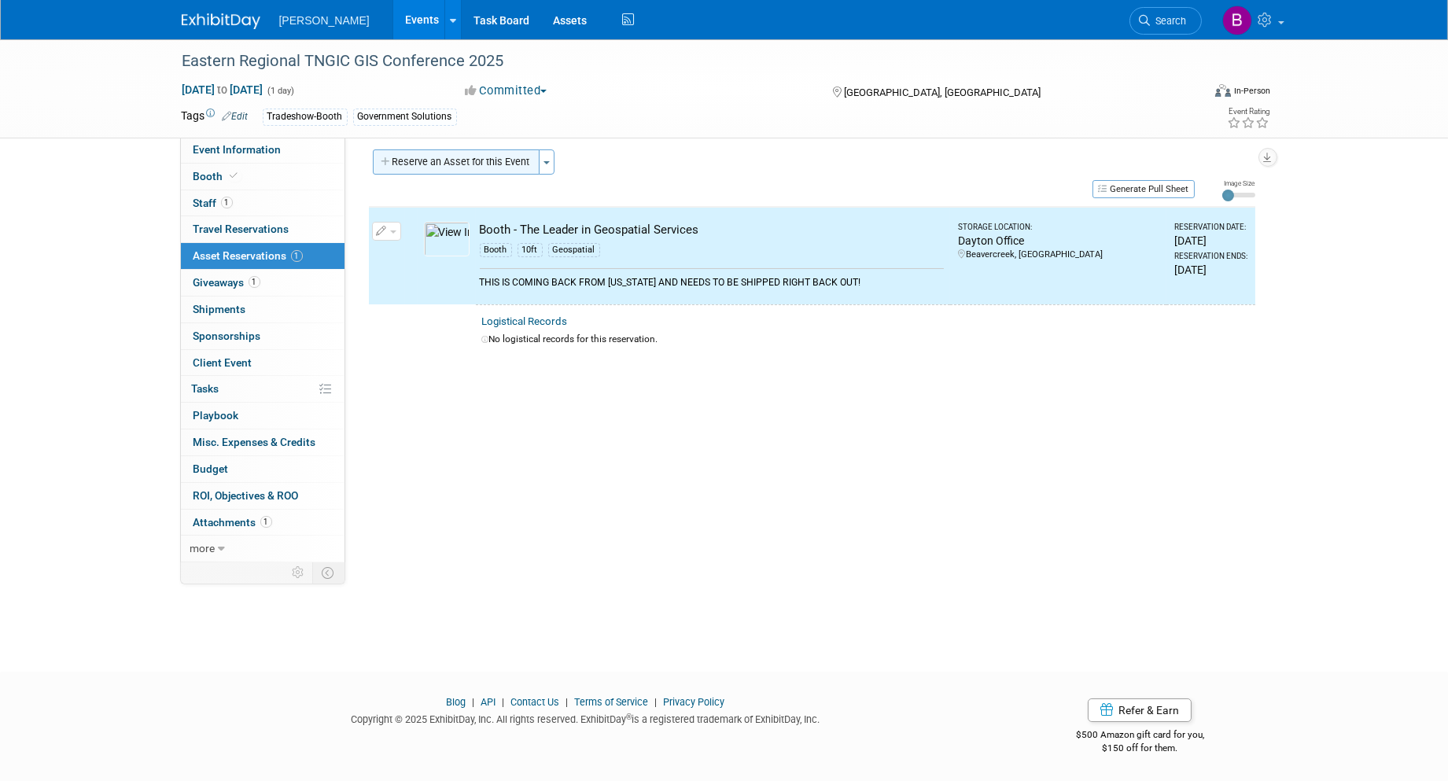
click at [462, 174] on button "Reserve an Asset for this Event" at bounding box center [456, 161] width 167 height 25
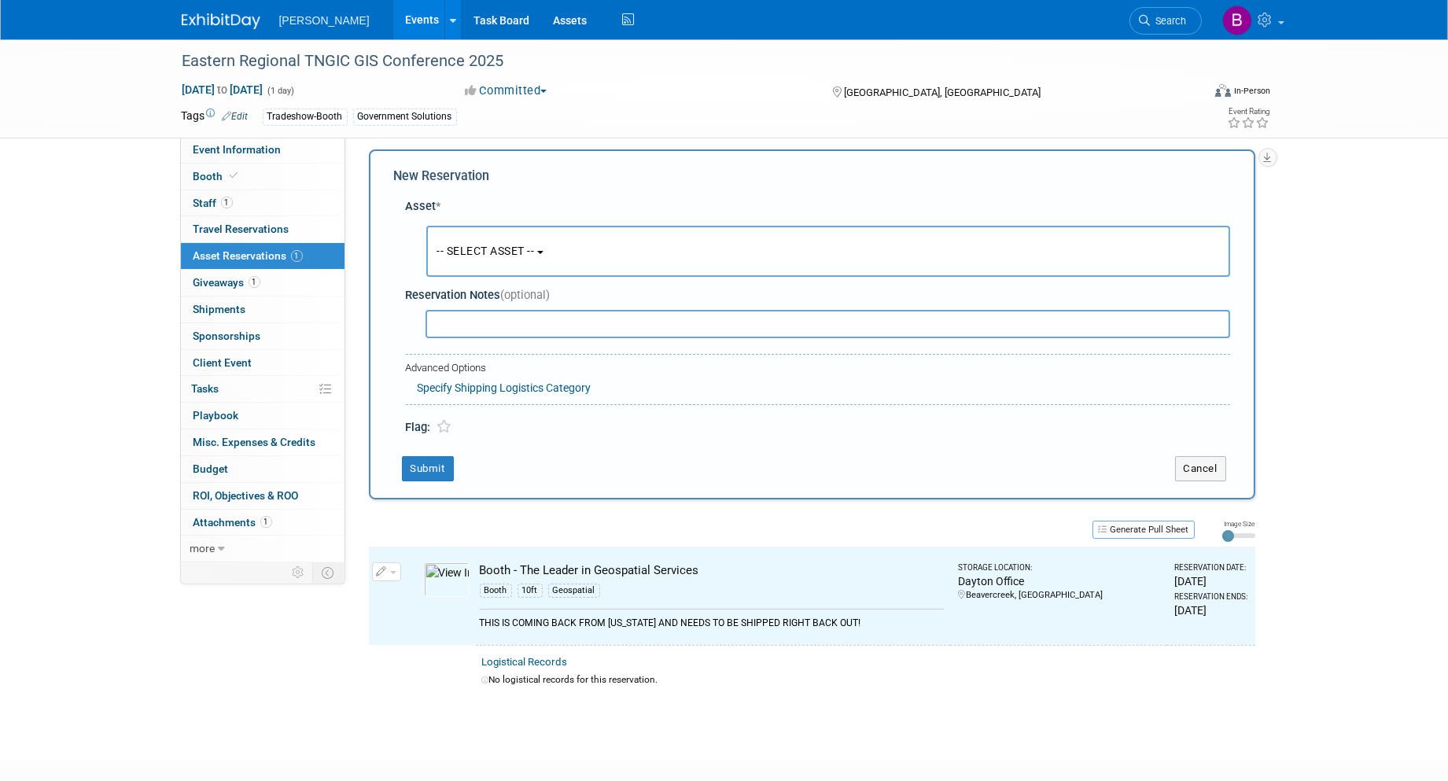
scroll to position [13, 0]
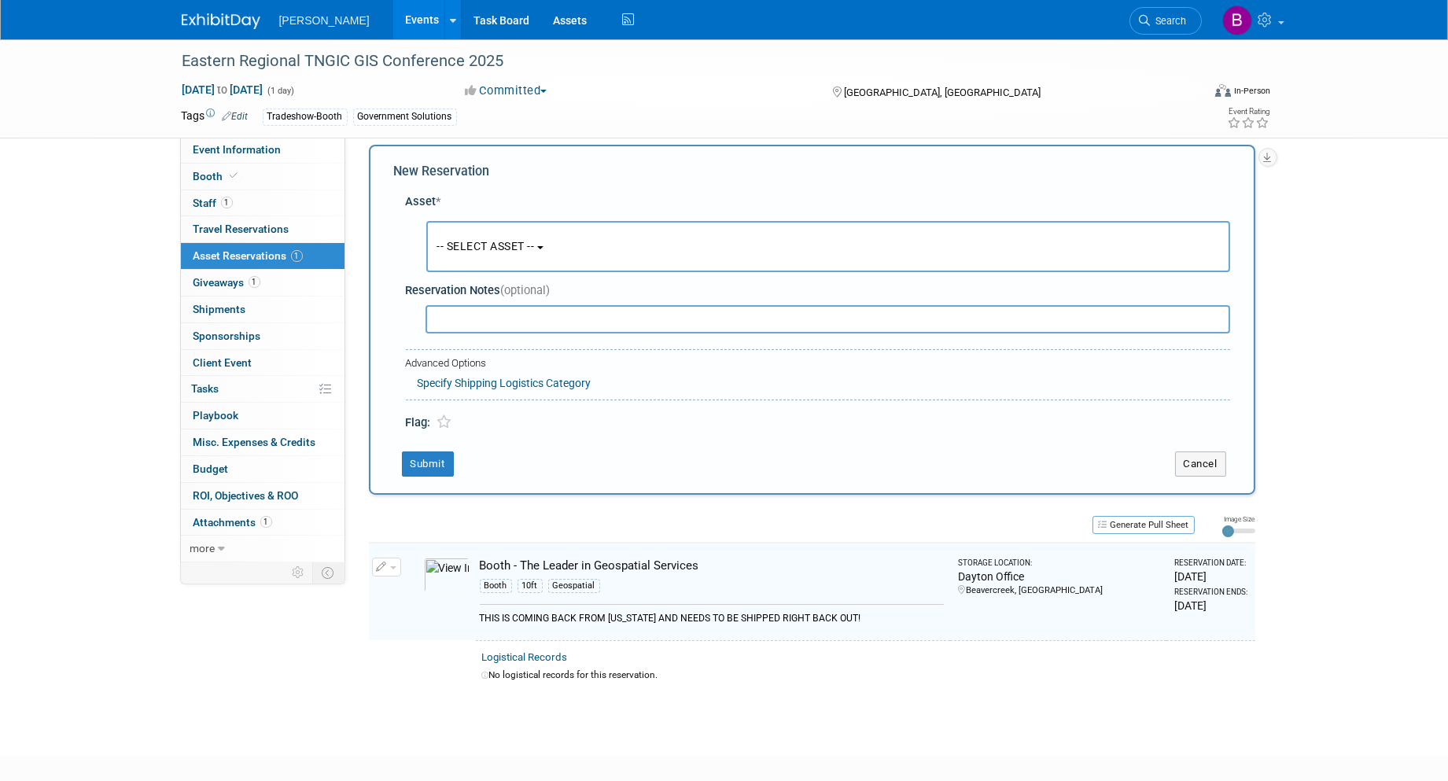
click at [514, 249] on span "-- SELECT ASSET --" at bounding box center [486, 246] width 98 height 13
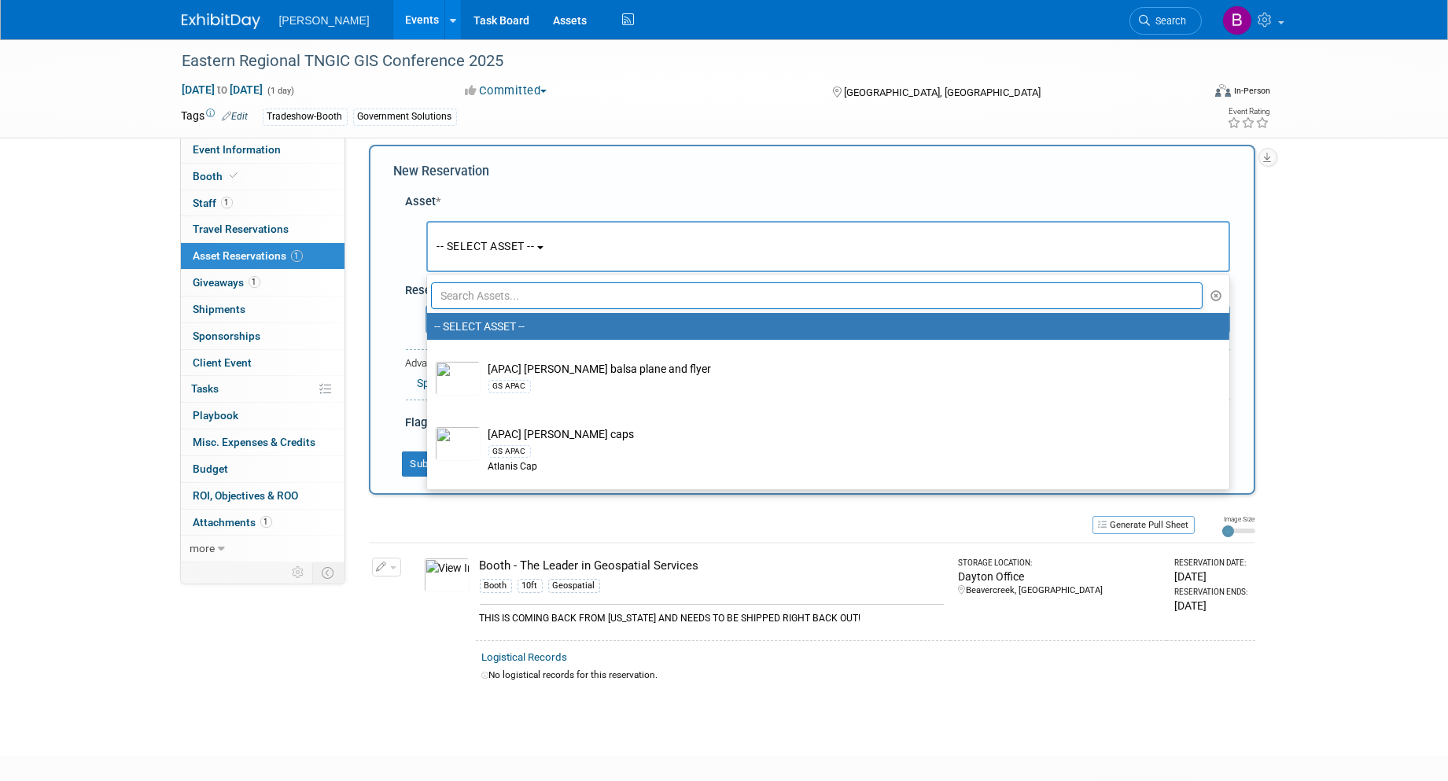
click at [522, 296] on input "text" at bounding box center [817, 295] width 772 height 27
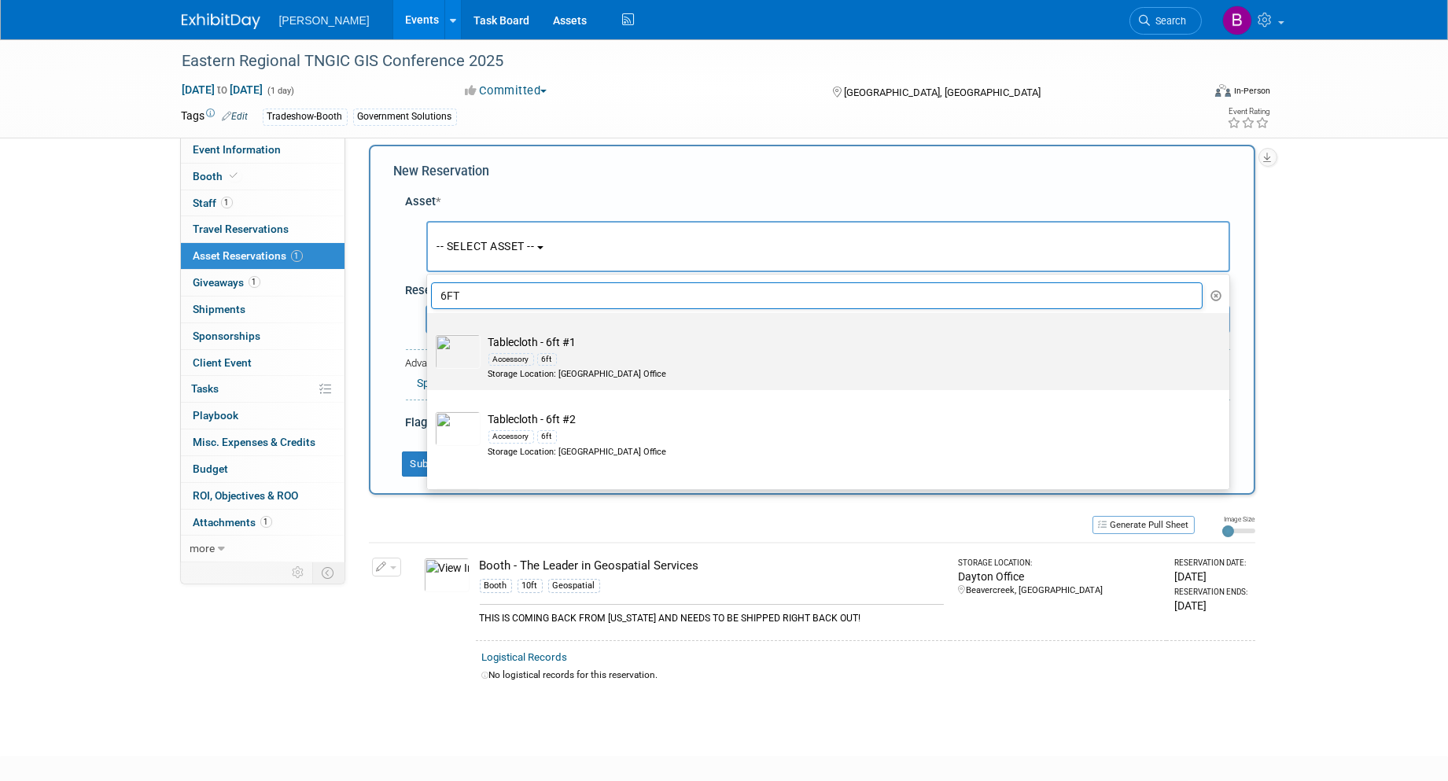
type input "6FT"
click at [595, 376] on div "Storage Location: Dayton Office" at bounding box center [842, 374] width 709 height 13
click at [429, 332] on input "Tablecloth - 6ft #1 Accessory 6ft Storage Location: Dayton Office" at bounding box center [424, 327] width 10 height 10
select select "10725361"
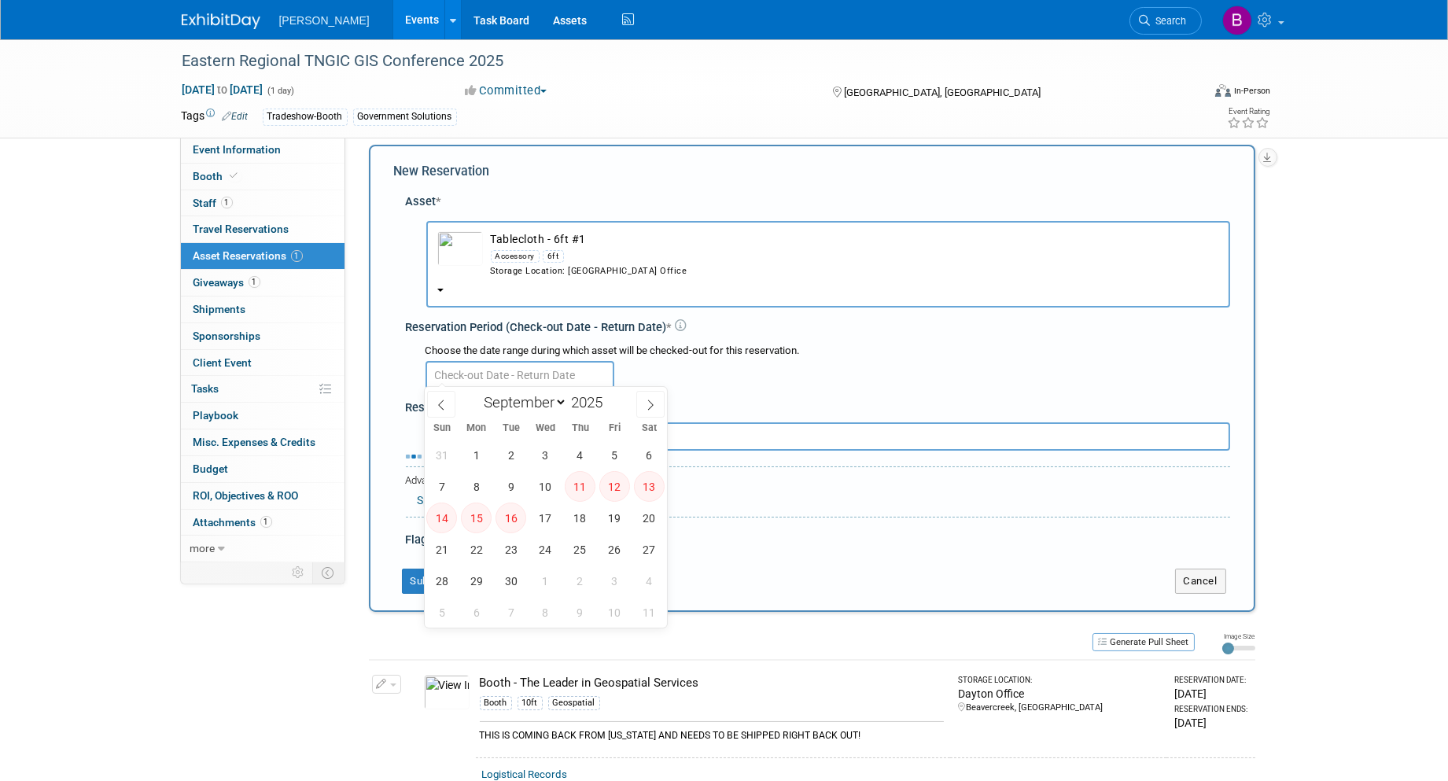
click at [562, 375] on input "text" at bounding box center [519, 375] width 189 height 28
click at [449, 407] on span at bounding box center [441, 404] width 28 height 27
select select "7"
click at [481, 579] on span "25" at bounding box center [476, 580] width 31 height 31
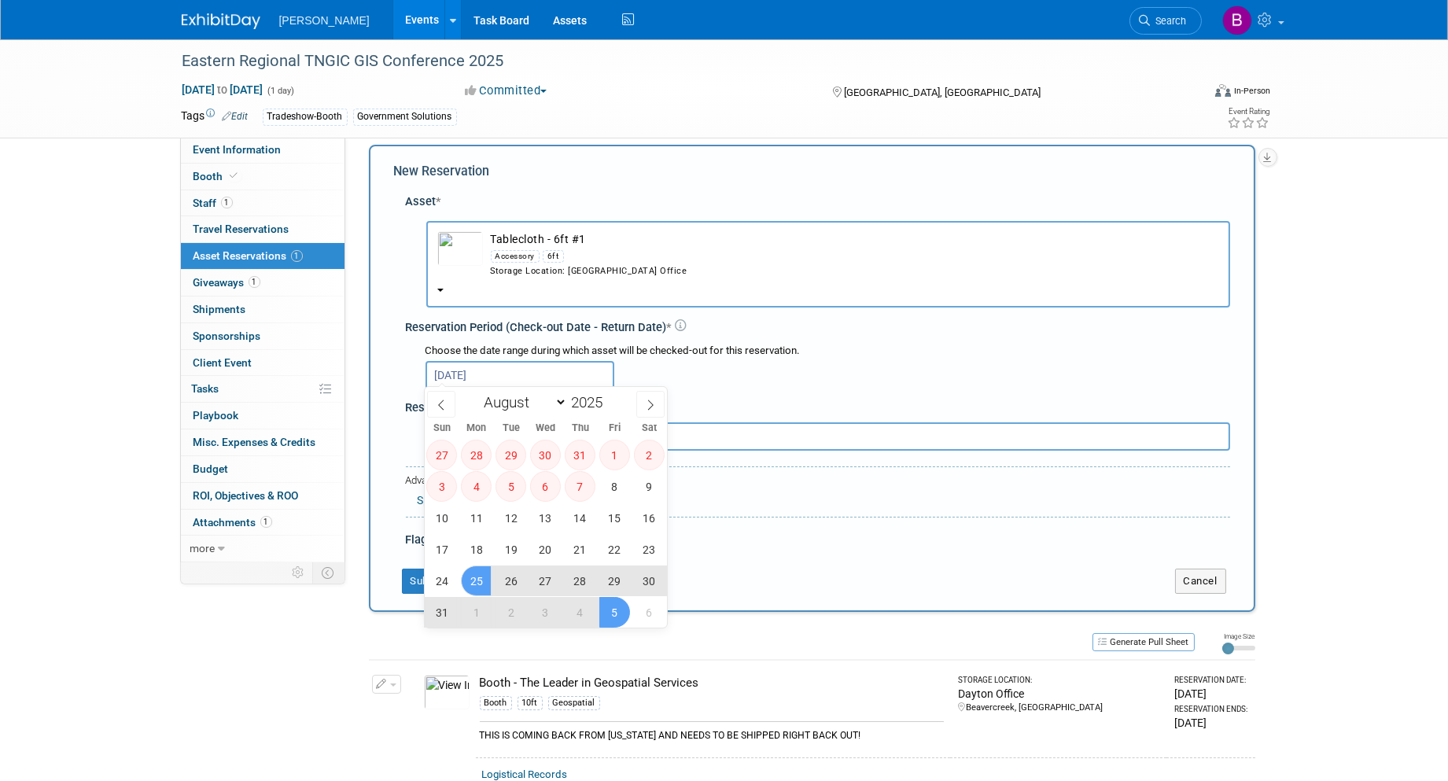
drag, startPoint x: 599, startPoint y: 607, endPoint x: 573, endPoint y: 527, distance: 84.6
click at [599, 608] on span "5" at bounding box center [614, 612] width 31 height 31
type input "Aug 25, 2025 to Sep 5, 2025"
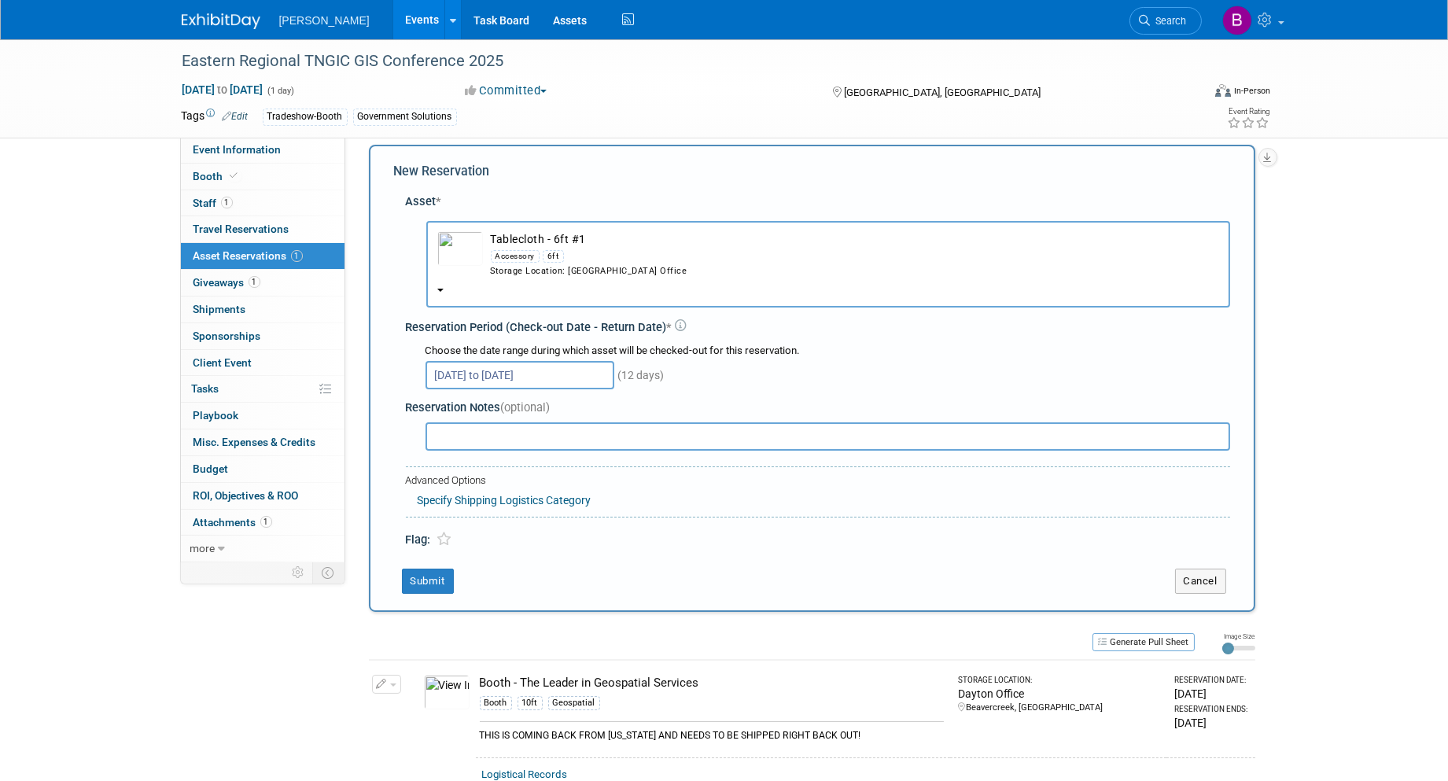
click at [428, 594] on div "New Reservation Asset * -- SELECT ASSET --" at bounding box center [812, 378] width 886 height 467
click at [426, 569] on button "Submit" at bounding box center [428, 581] width 52 height 25
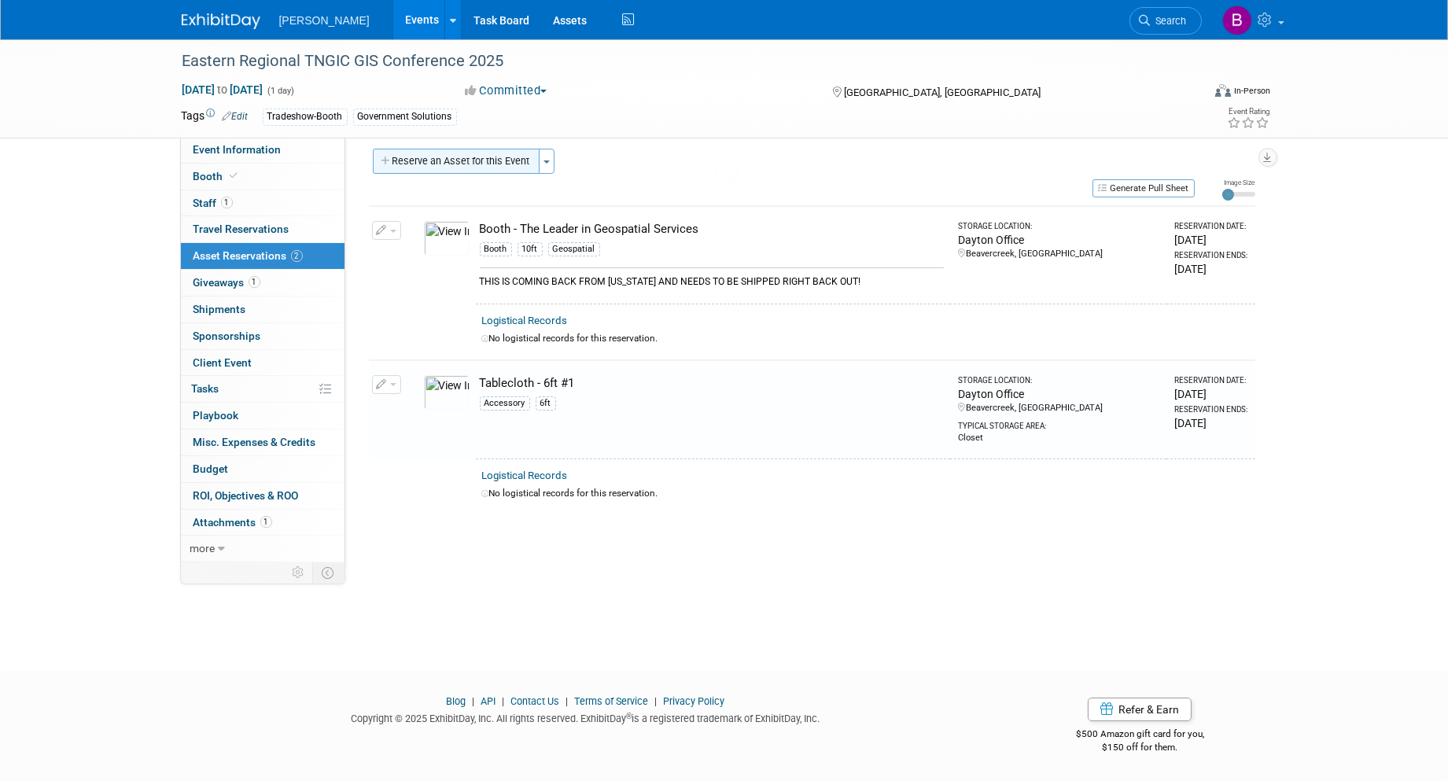
scroll to position [9, 0]
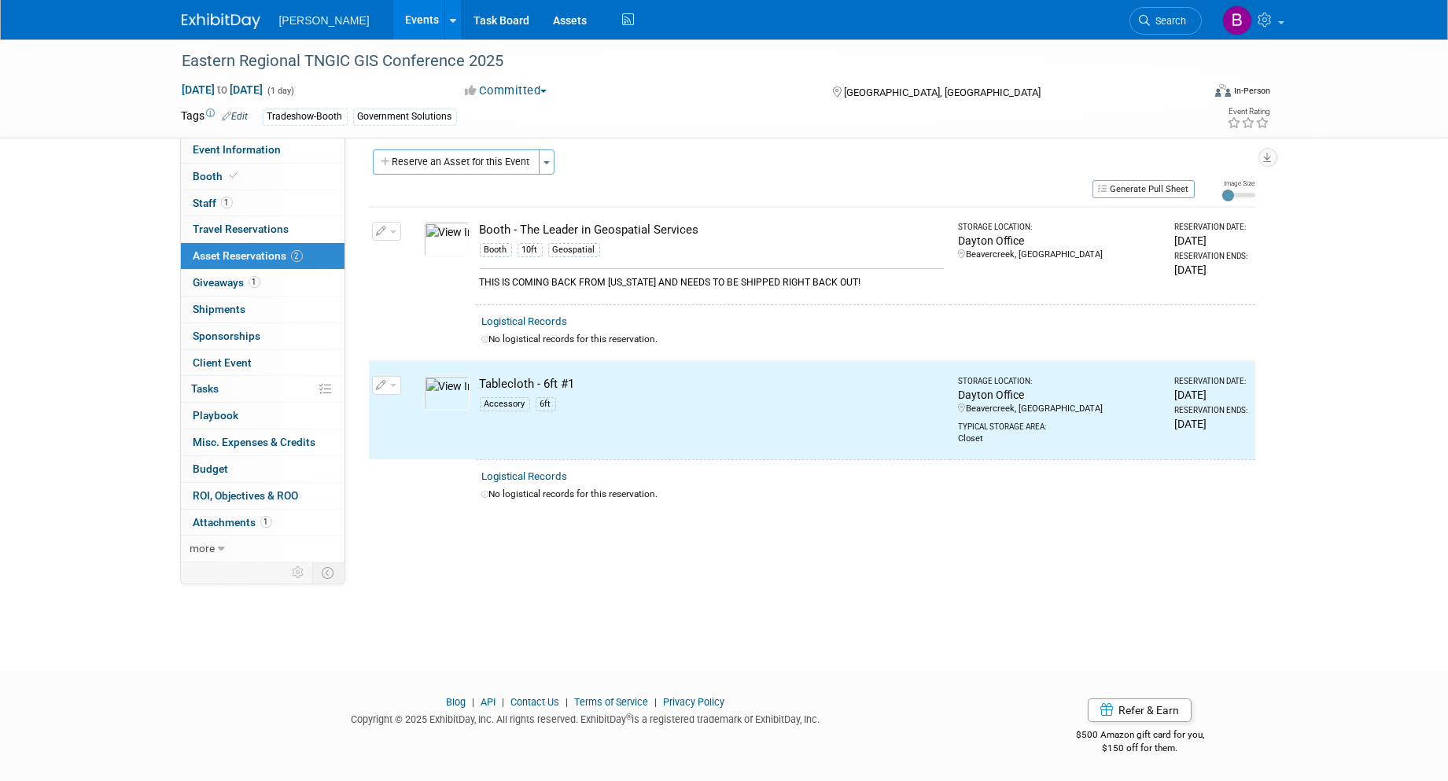
click at [461, 173] on button "Reserve an Asset for this Event" at bounding box center [456, 161] width 167 height 25
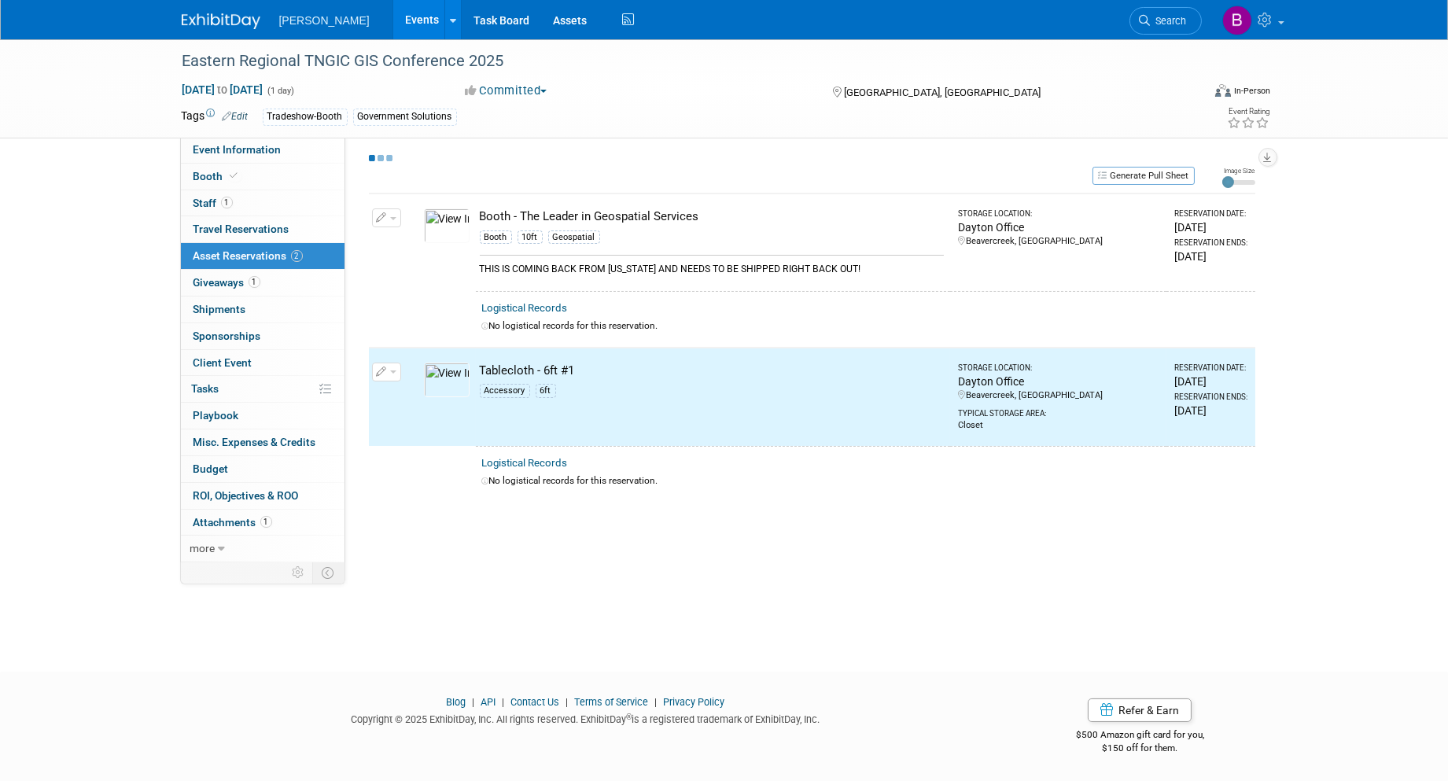
select select "8"
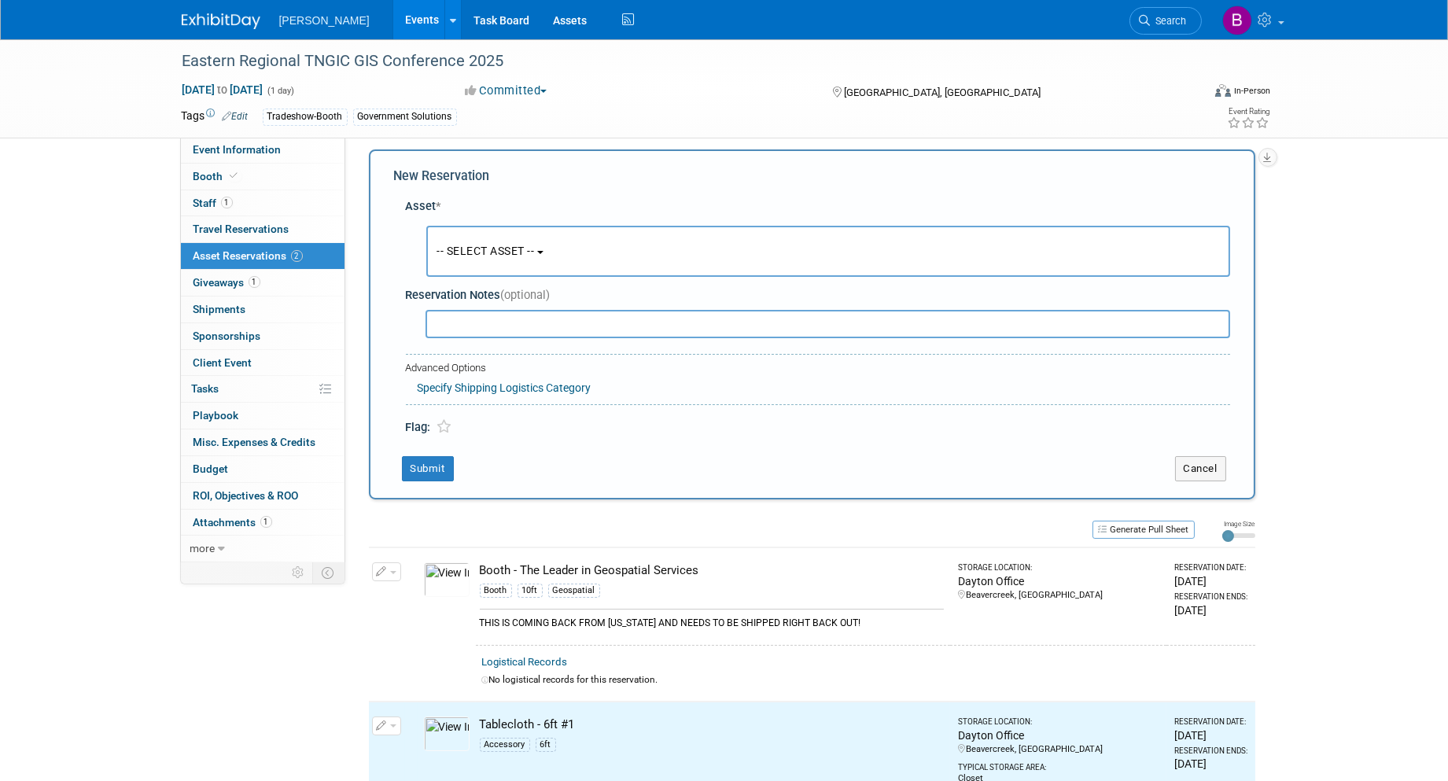
scroll to position [13, 0]
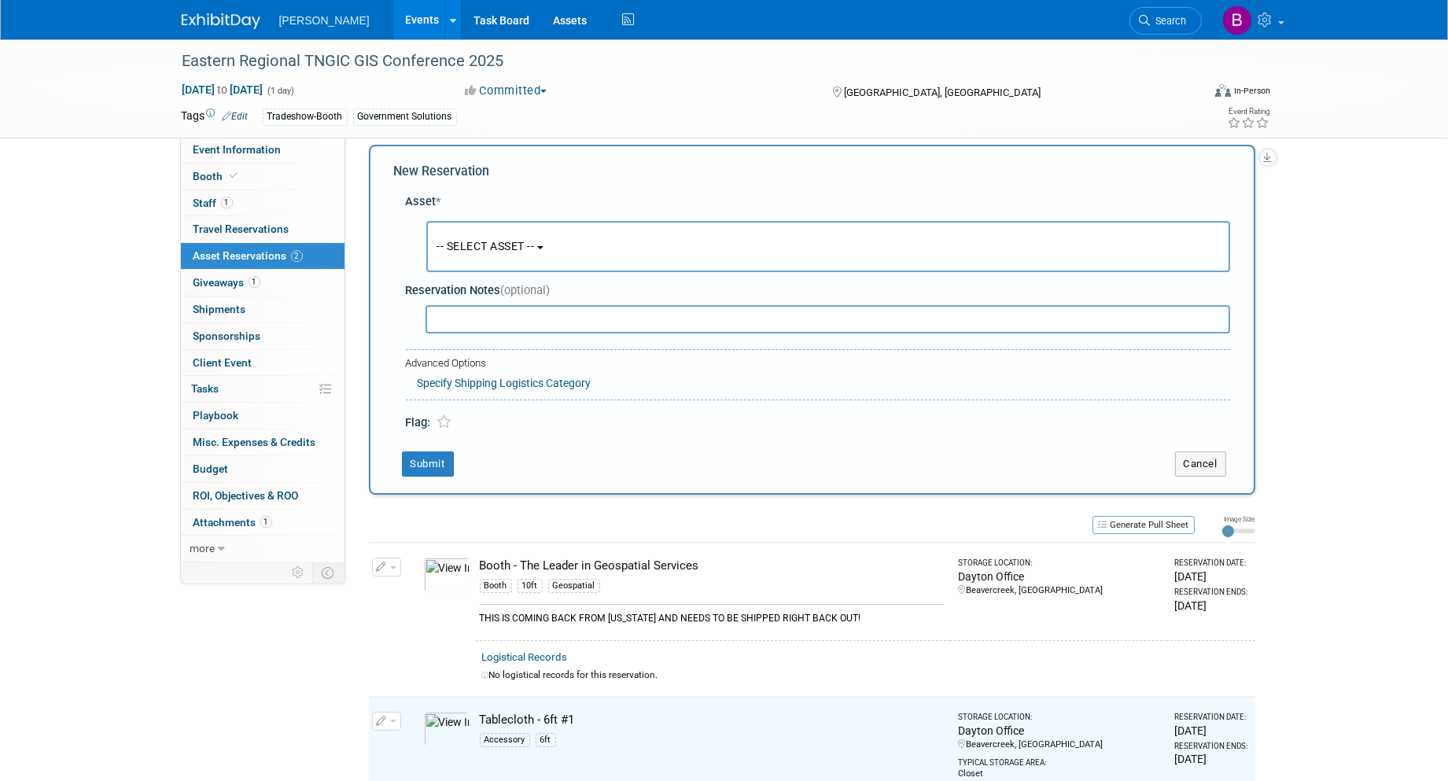
click at [492, 260] on button "-- SELECT ASSET --" at bounding box center [828, 246] width 804 height 51
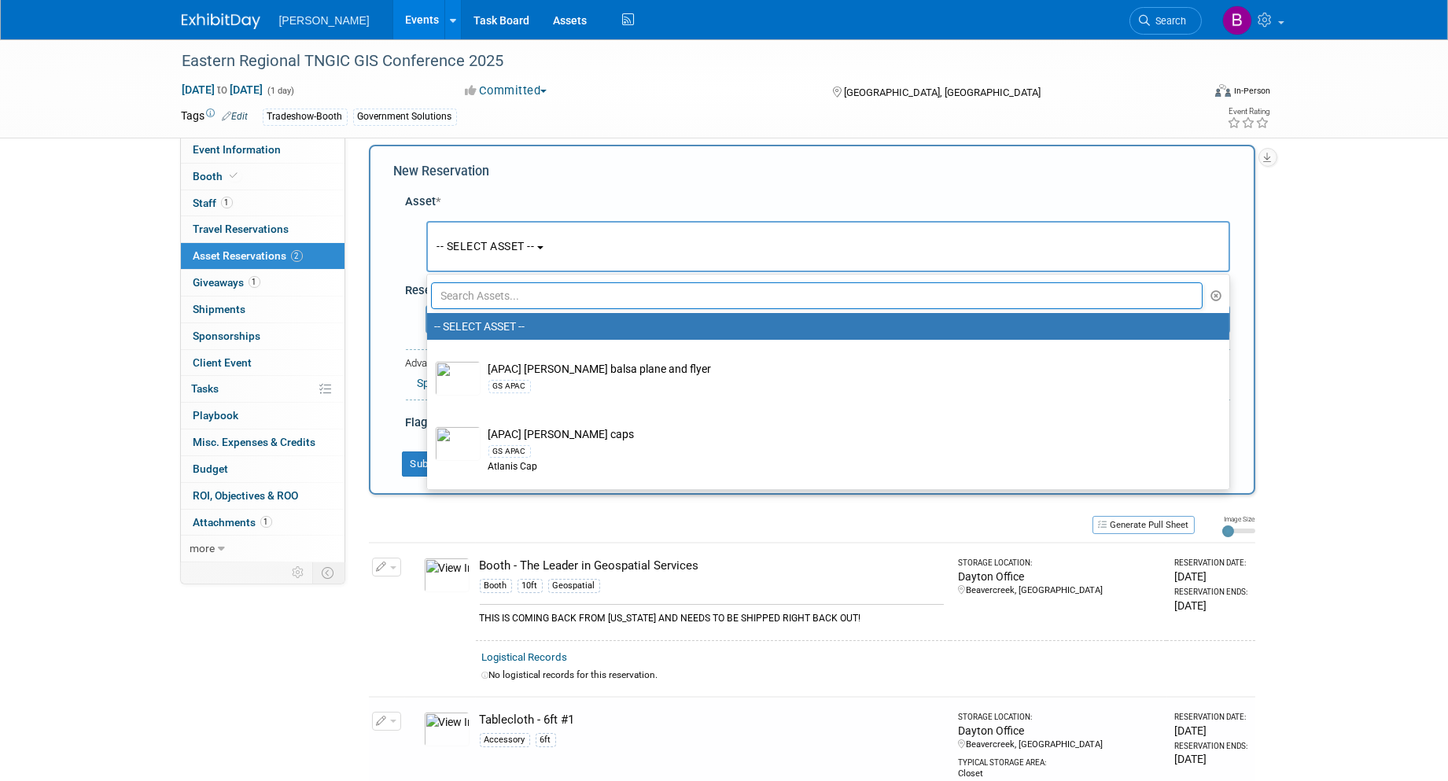
click at [481, 300] on input "text" at bounding box center [817, 295] width 772 height 27
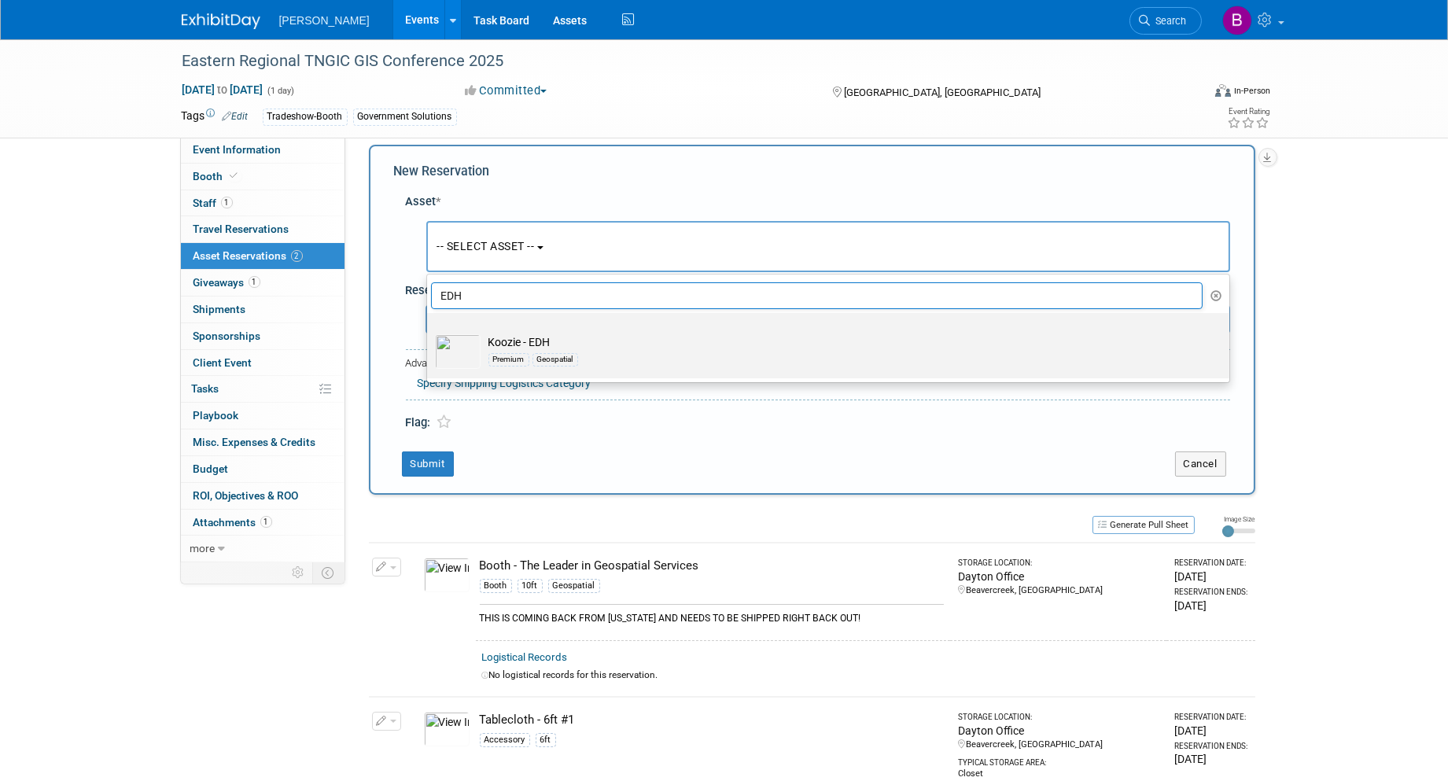
type input "EDH"
click at [514, 320] on label "Koozie - EDH Premium Geospatial" at bounding box center [824, 345] width 779 height 59
click at [429, 322] on input "Koozie - EDH Premium Geospatial" at bounding box center [424, 327] width 10 height 10
select select "10723135"
select select "8"
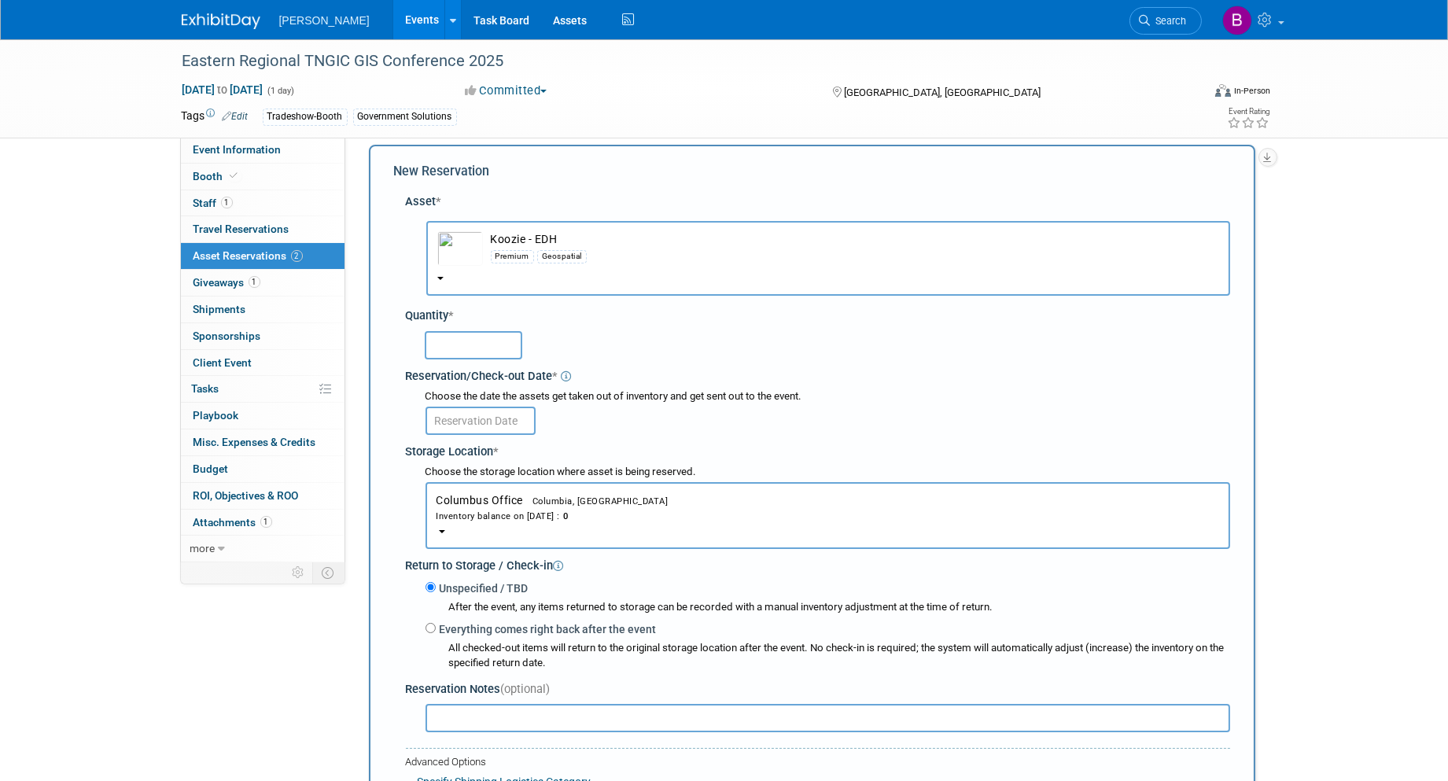
click at [466, 341] on input "text" at bounding box center [474, 345] width 98 height 28
type input "50"
click at [486, 523] on button "Columbus Office Columbia, SC Inventory balance on Aug 25, 2025 : 0" at bounding box center [827, 515] width 805 height 67
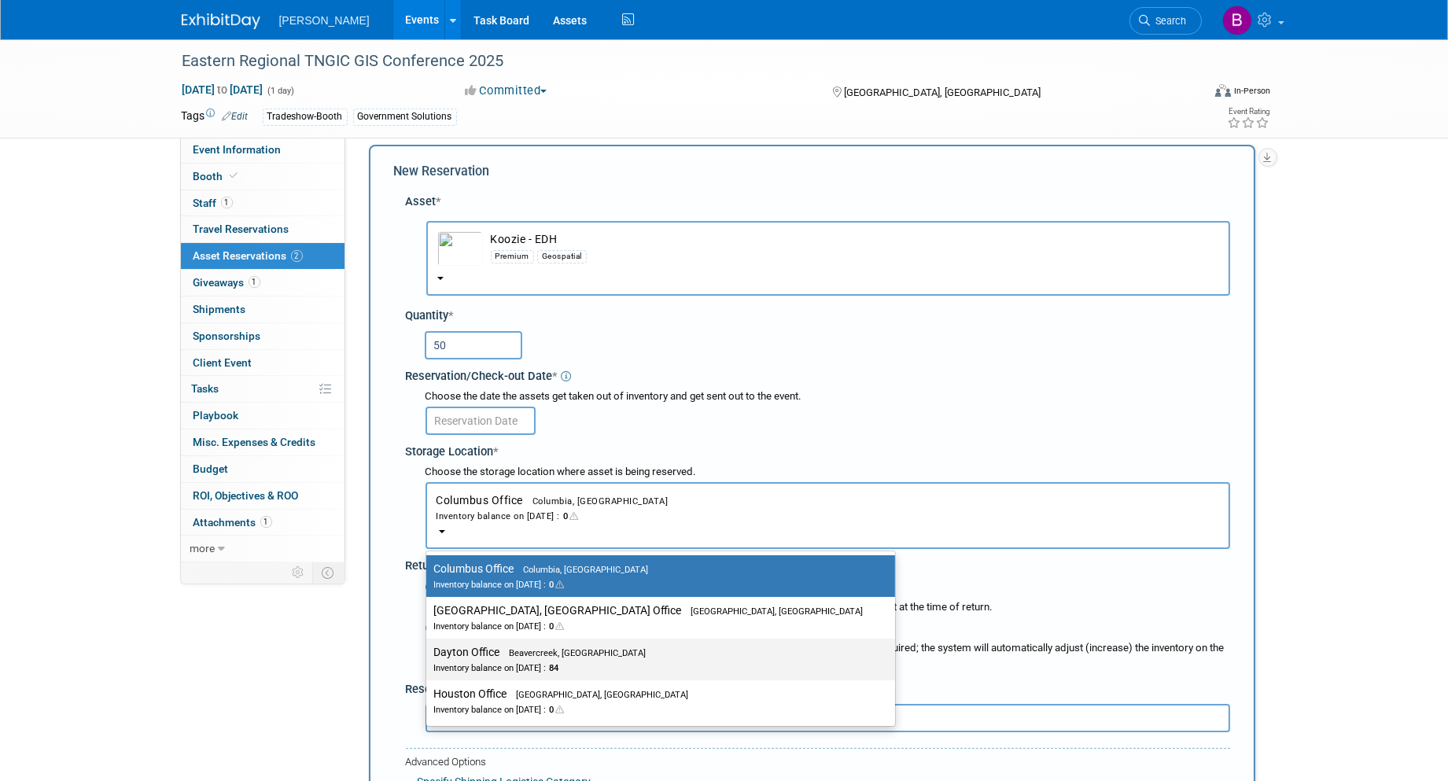
click at [490, 643] on label "Dayton Office Beavercreek, OH Inventory balance on Aug 25, 2025 : 84" at bounding box center [656, 659] width 445 height 35
click at [429, 647] on input "Dayton Office Beavercreek, OH Inventory balance on Aug 25, 2025 : 84" at bounding box center [423, 652] width 10 height 10
select select "11223930"
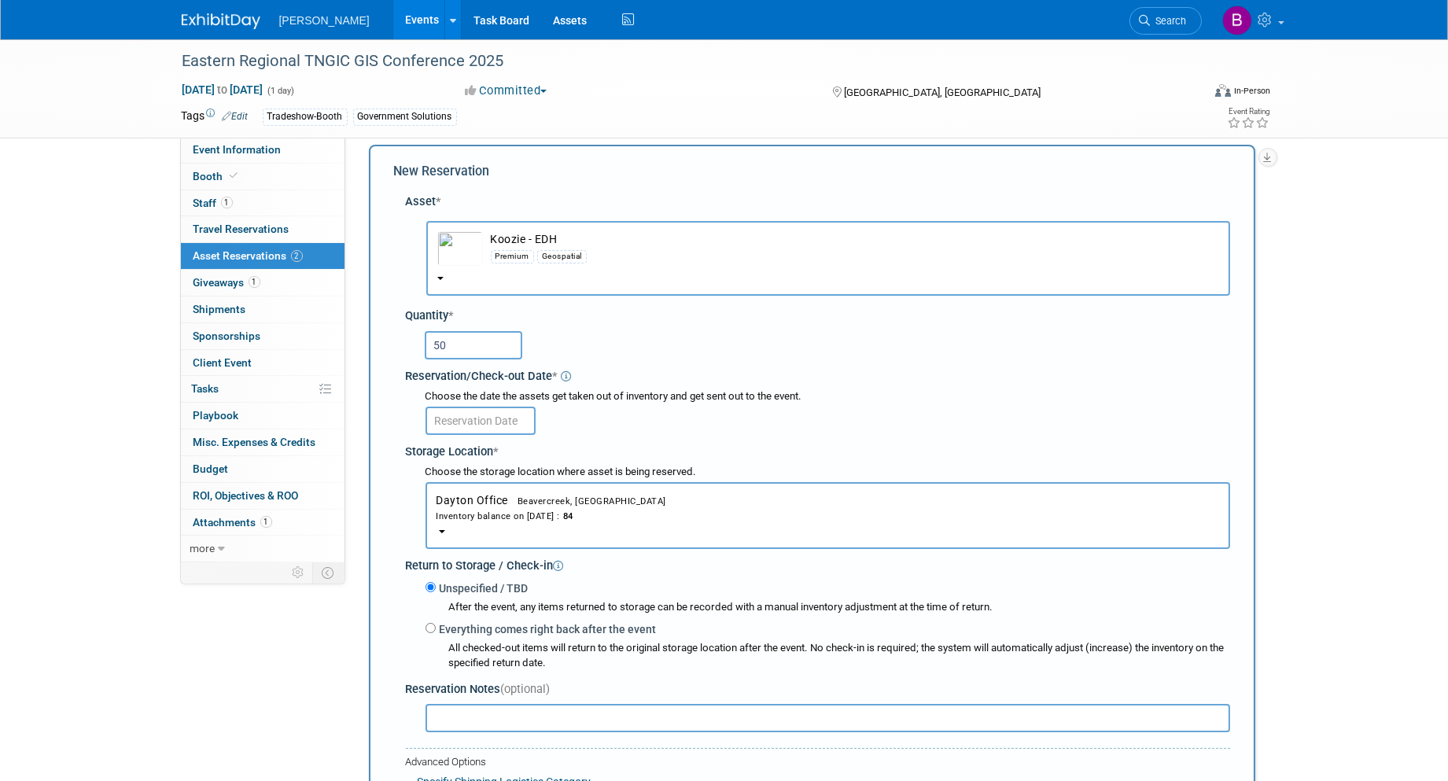
click at [453, 411] on input "text" at bounding box center [480, 421] width 110 height 28
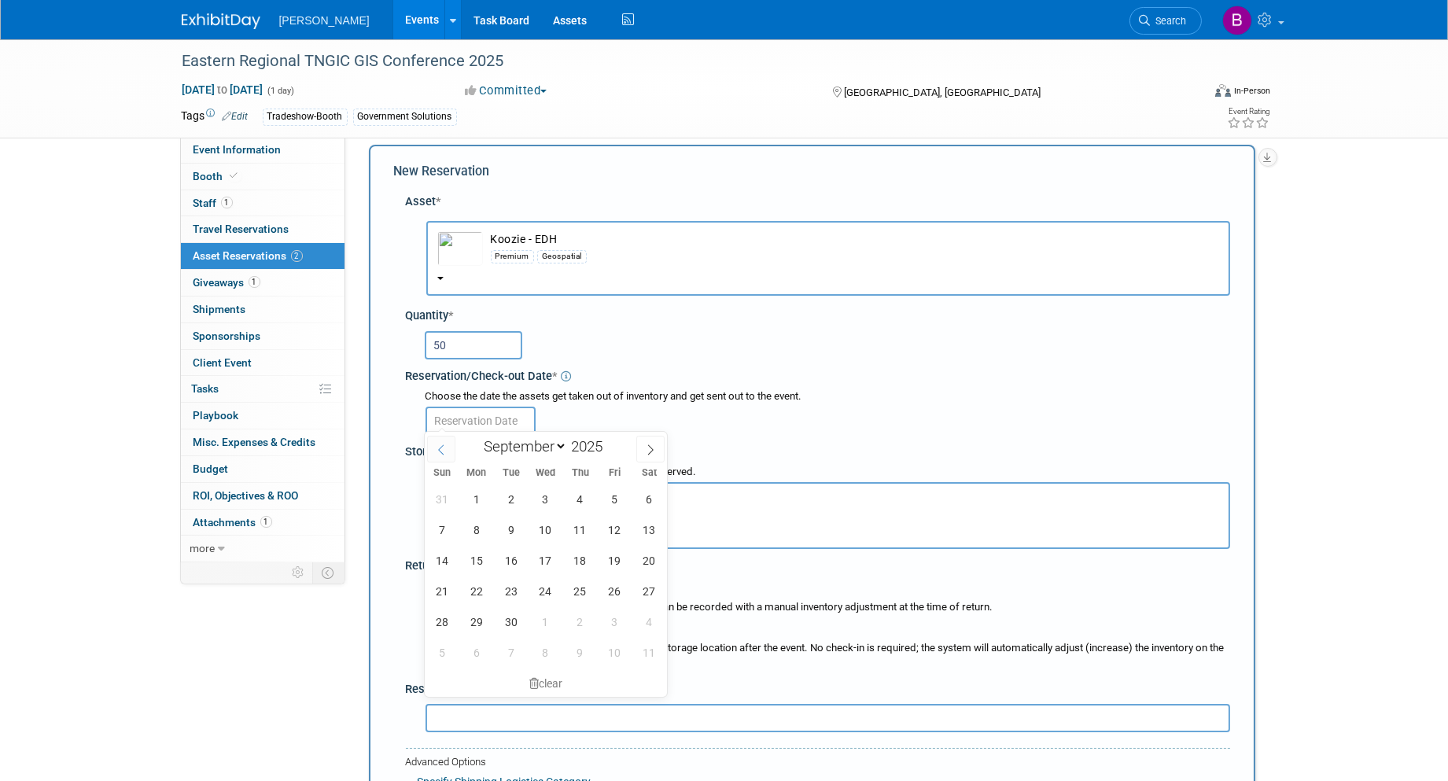
click at [442, 444] on icon at bounding box center [441, 449] width 6 height 10
select select "7"
click at [476, 625] on span "25" at bounding box center [476, 621] width 31 height 31
type input "Aug 25, 2025"
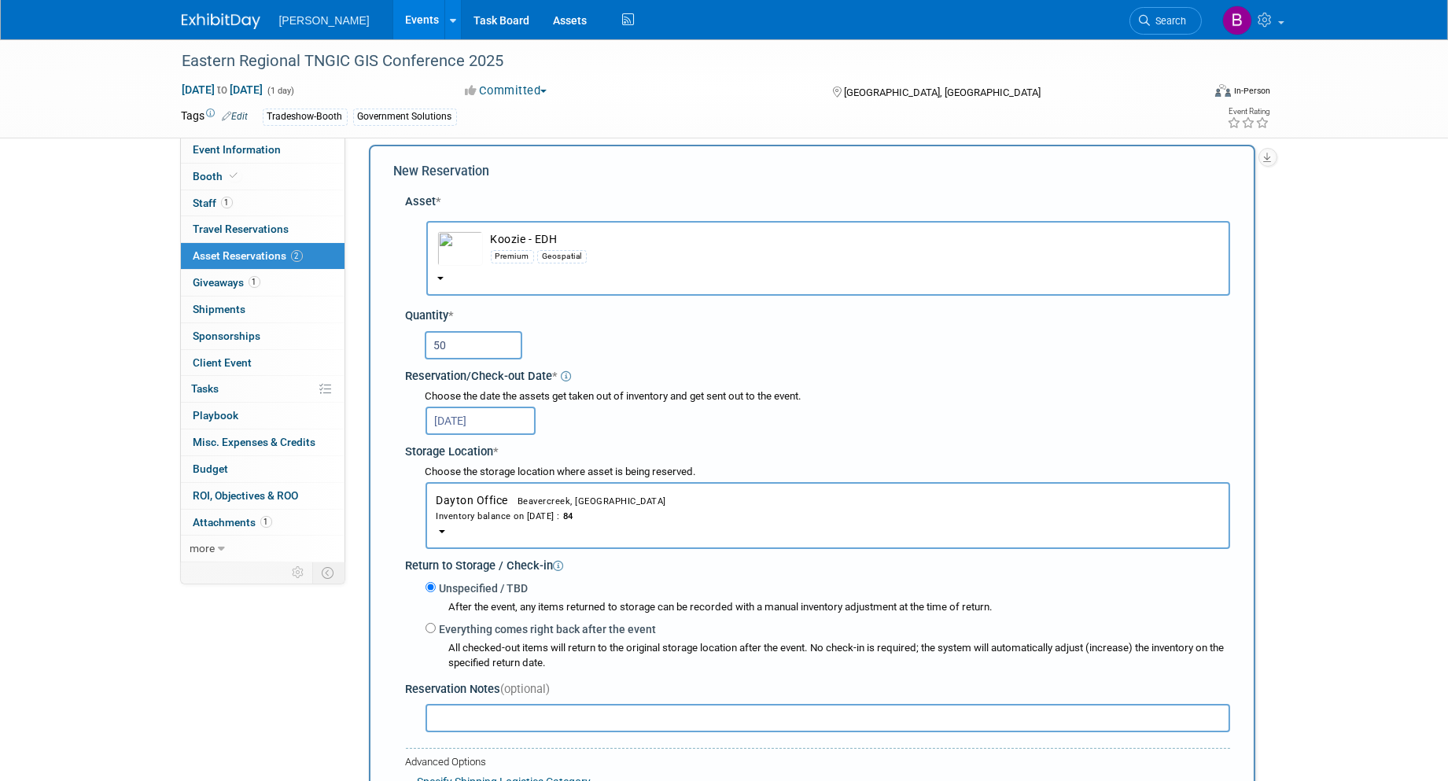
scroll to position [101, 0]
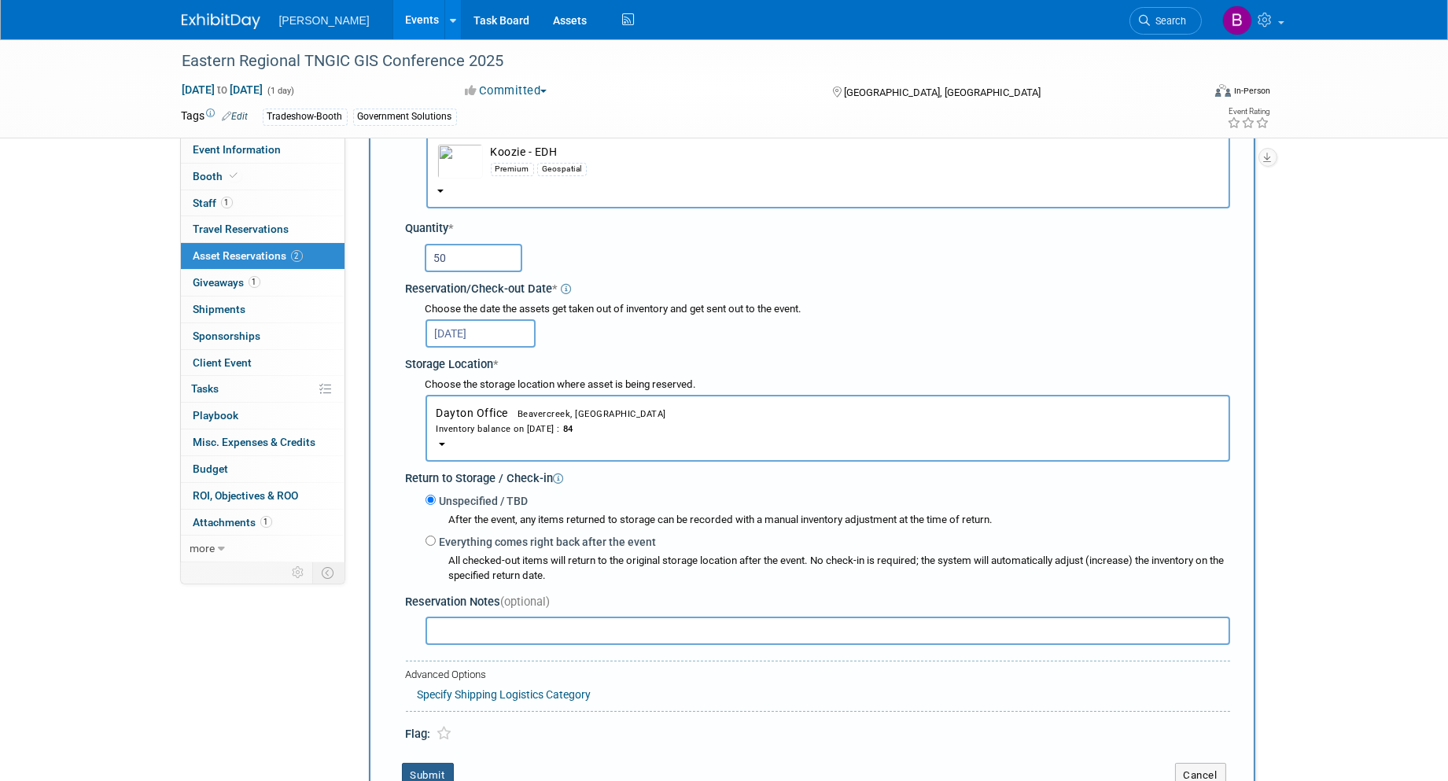
click at [430, 766] on button "Submit" at bounding box center [428, 775] width 52 height 25
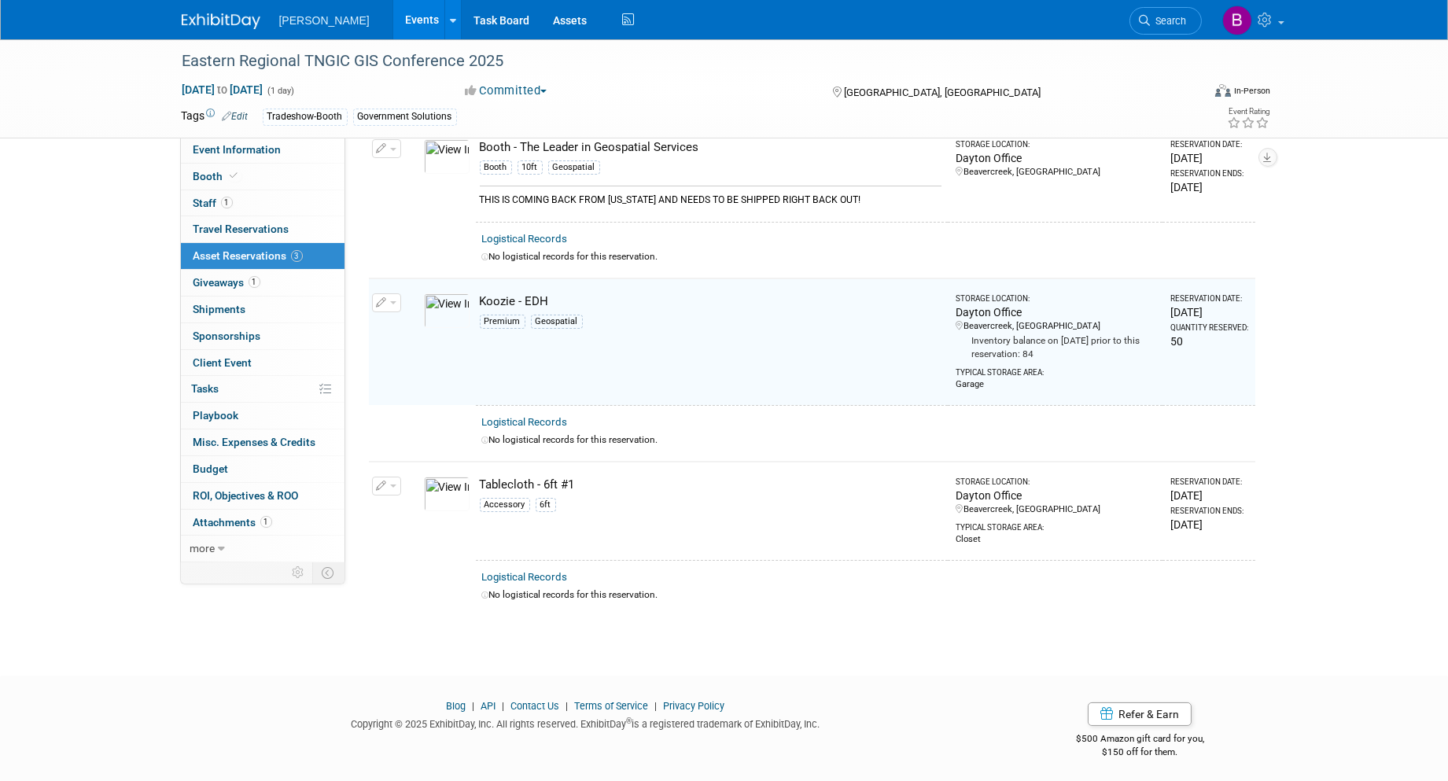
scroll to position [0, 0]
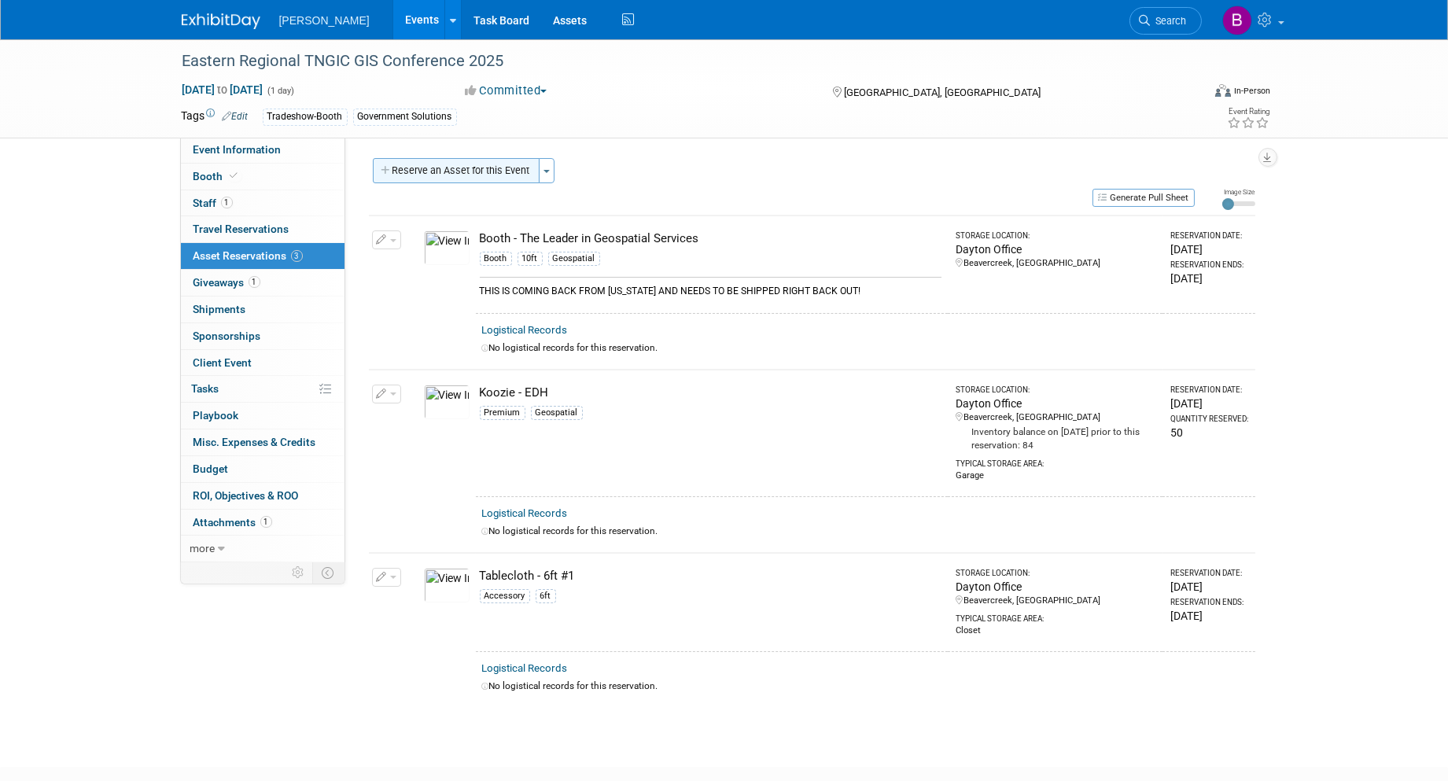
click at [413, 174] on button "Reserve an Asset for this Event" at bounding box center [456, 170] width 167 height 25
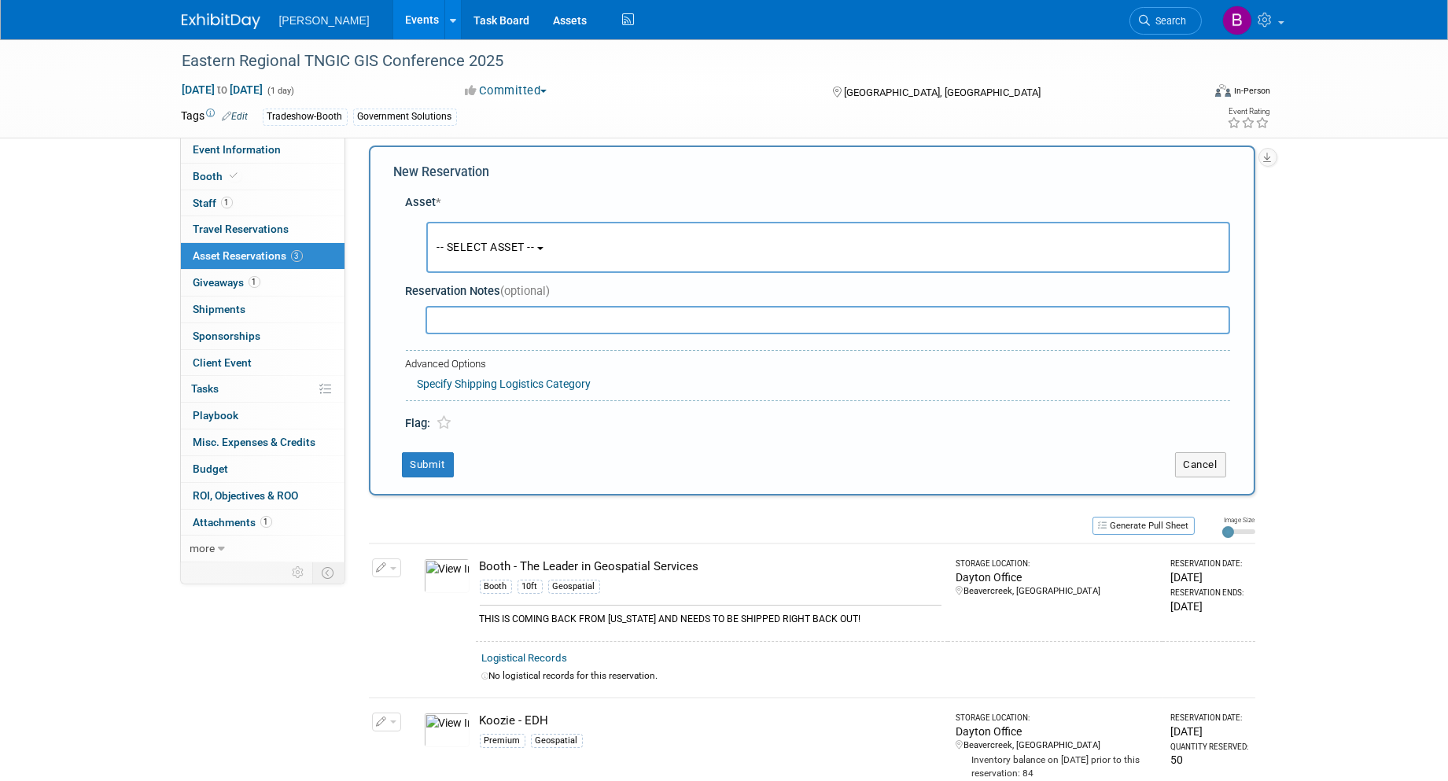
scroll to position [13, 0]
click at [488, 267] on button "-- SELECT ASSET --" at bounding box center [828, 246] width 804 height 51
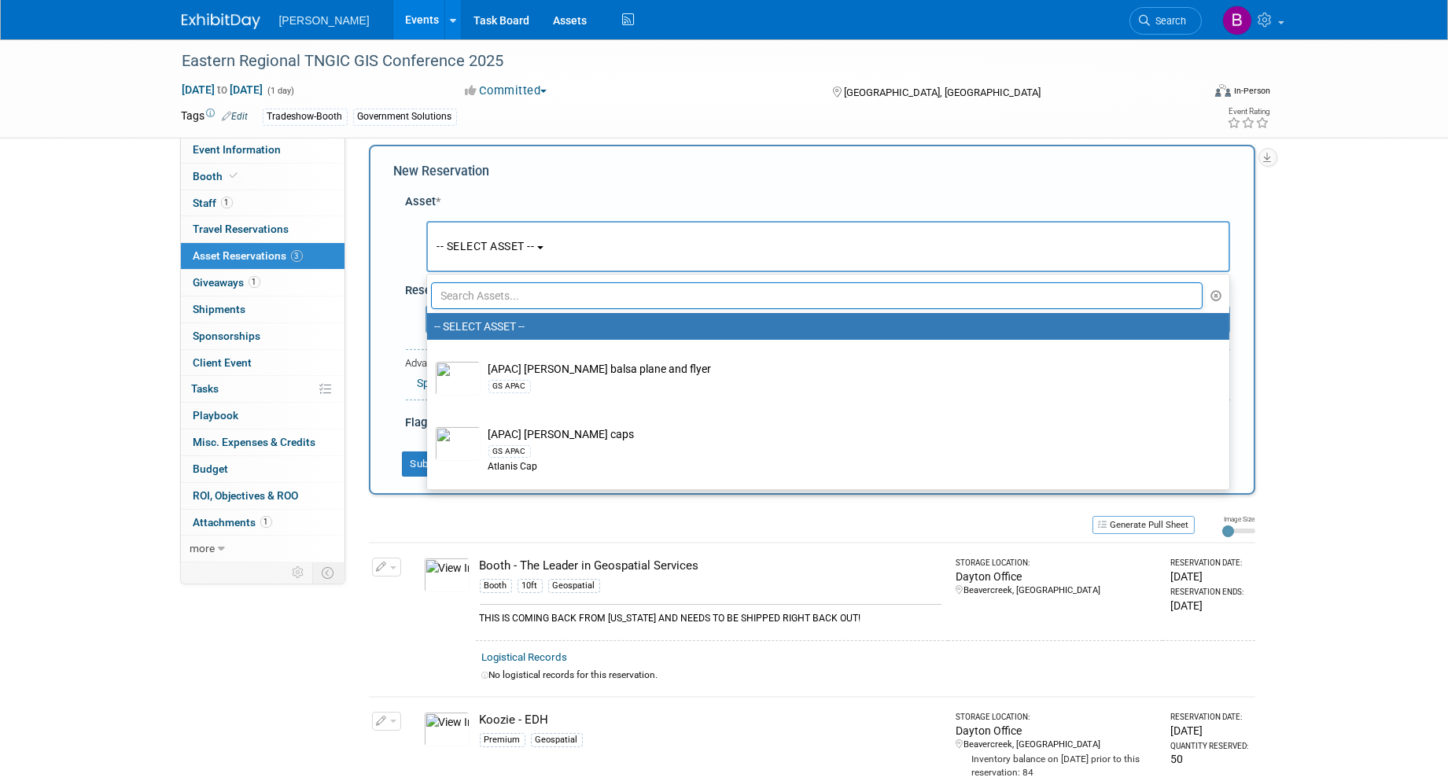
click at [499, 300] on input "text" at bounding box center [817, 295] width 772 height 27
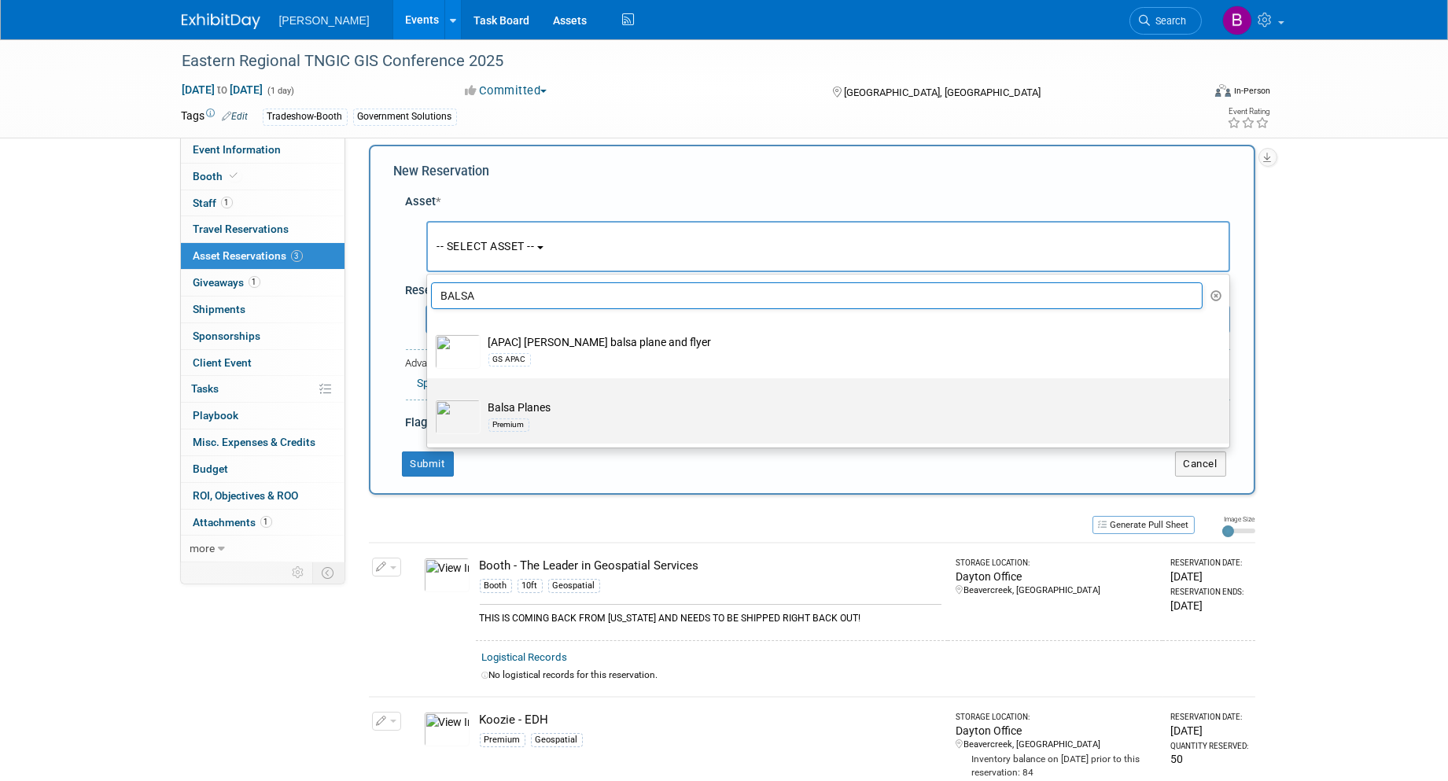
type input "BALSA"
click at [528, 388] on label "Balsa Planes Premium" at bounding box center [824, 410] width 779 height 59
click at [429, 388] on input "Balsa Planes Premium" at bounding box center [424, 392] width 10 height 10
select select "10723114"
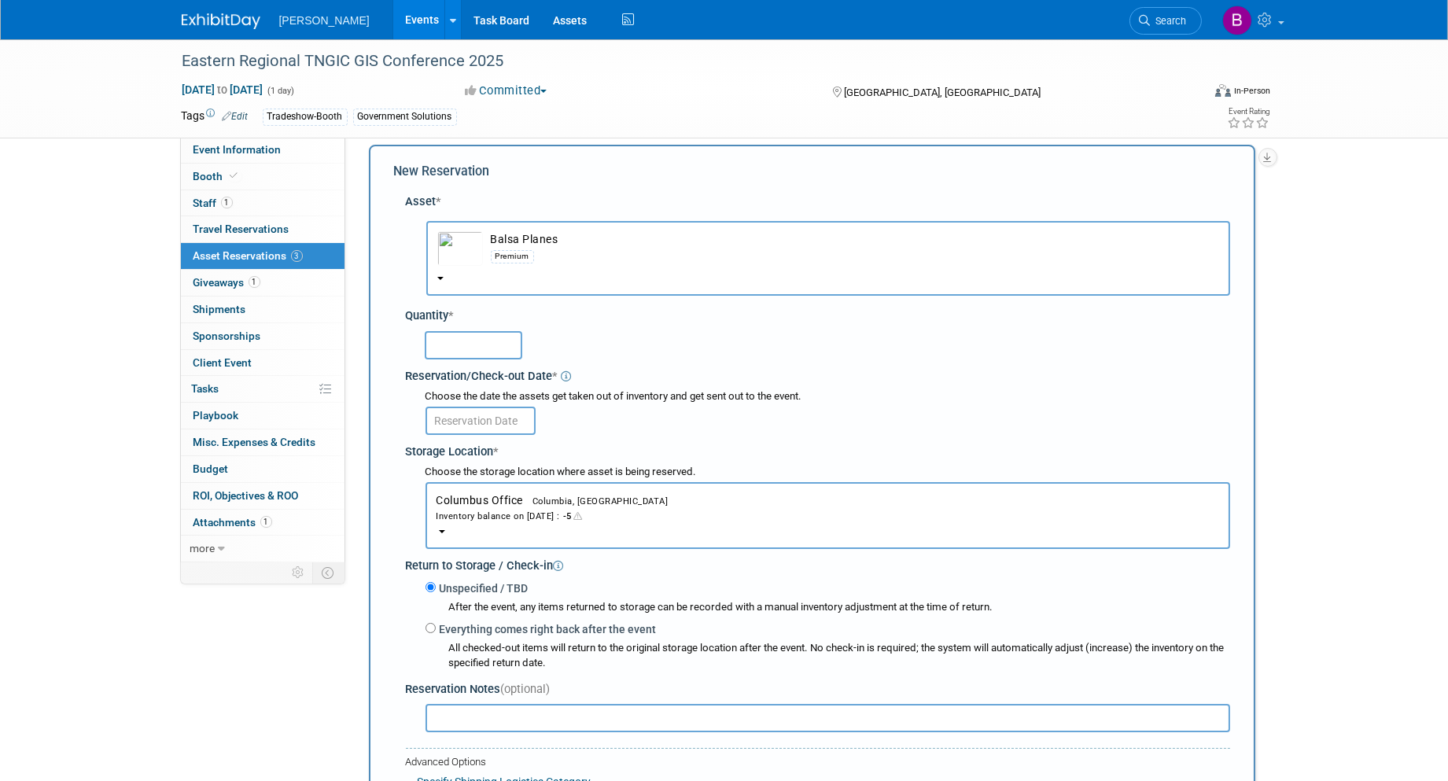
click at [457, 334] on input "text" at bounding box center [474, 345] width 98 height 28
type input "50"
click at [502, 415] on input "text" at bounding box center [480, 421] width 110 height 28
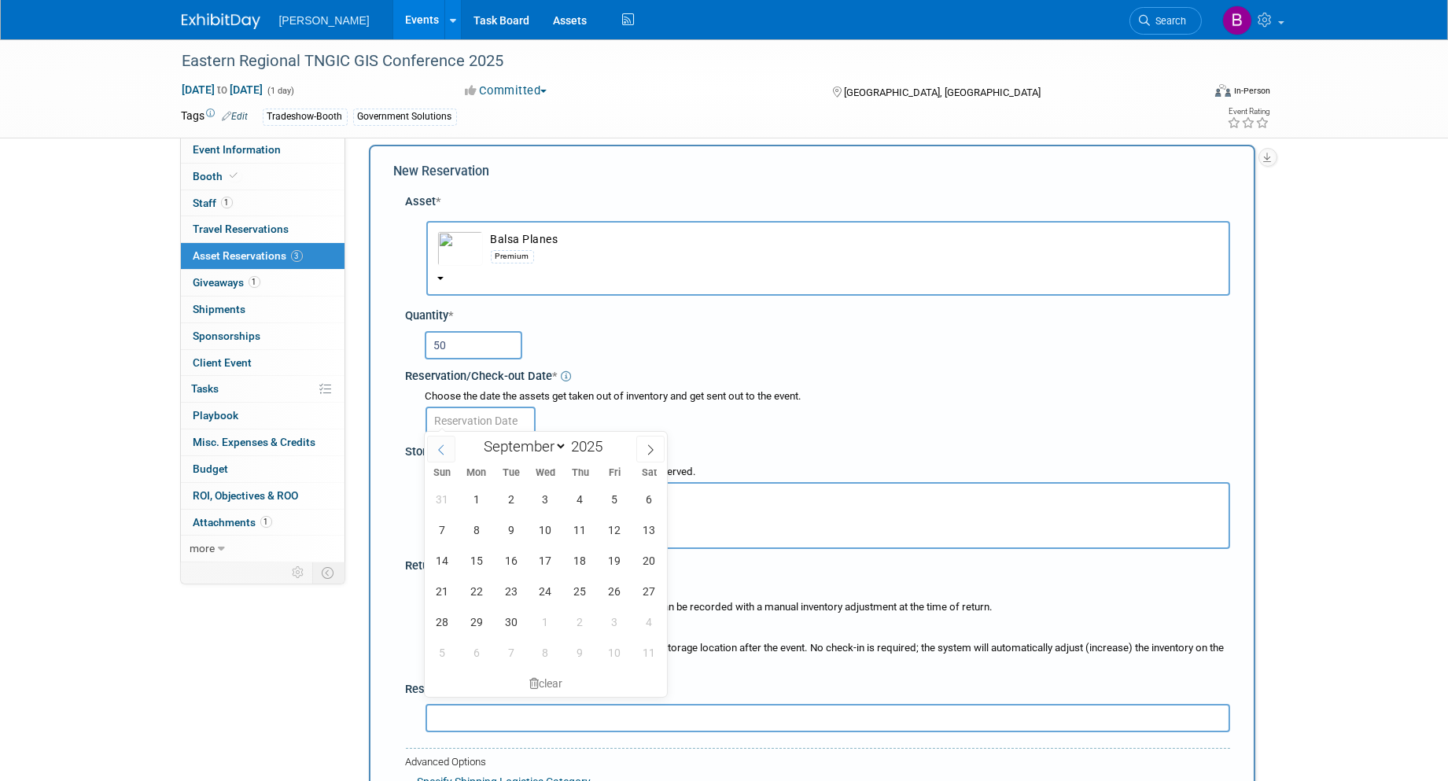
click at [433, 441] on span at bounding box center [441, 449] width 28 height 27
select select "7"
click at [481, 615] on span "25" at bounding box center [476, 621] width 31 height 31
type input "Aug 25, 2025"
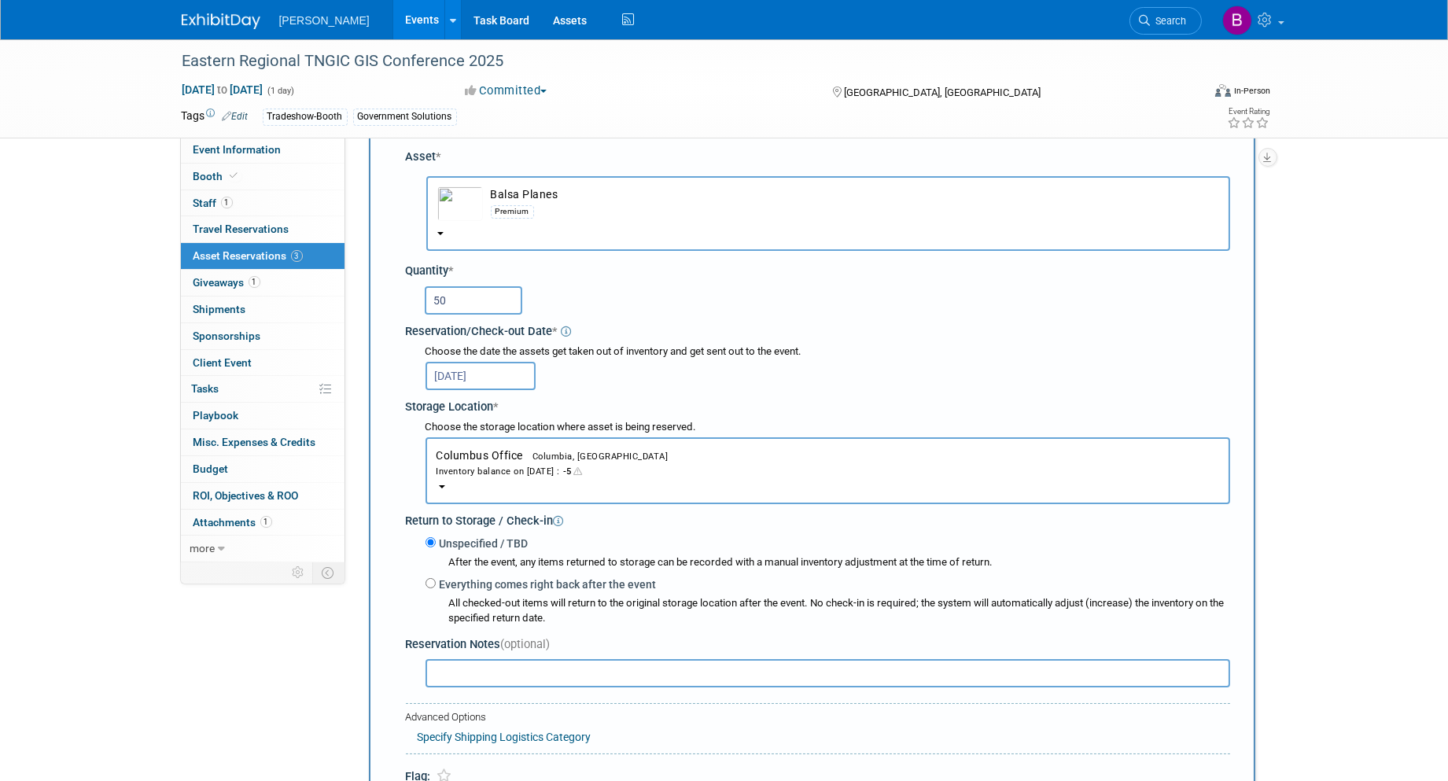
scroll to position [101, 0]
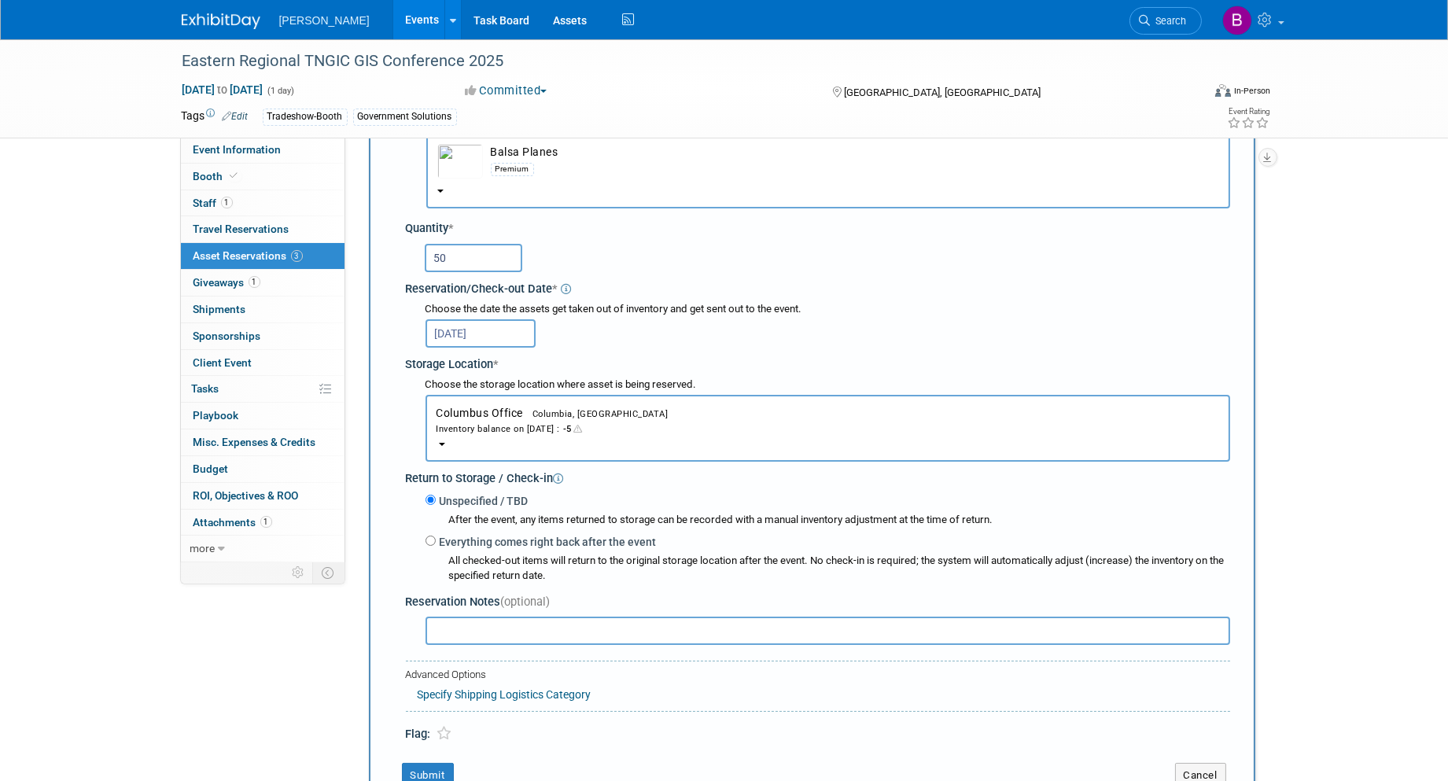
click at [484, 439] on button "Columbus Office Columbia, SC Inventory balance on Aug 25, 2025 : -5" at bounding box center [827, 428] width 805 height 67
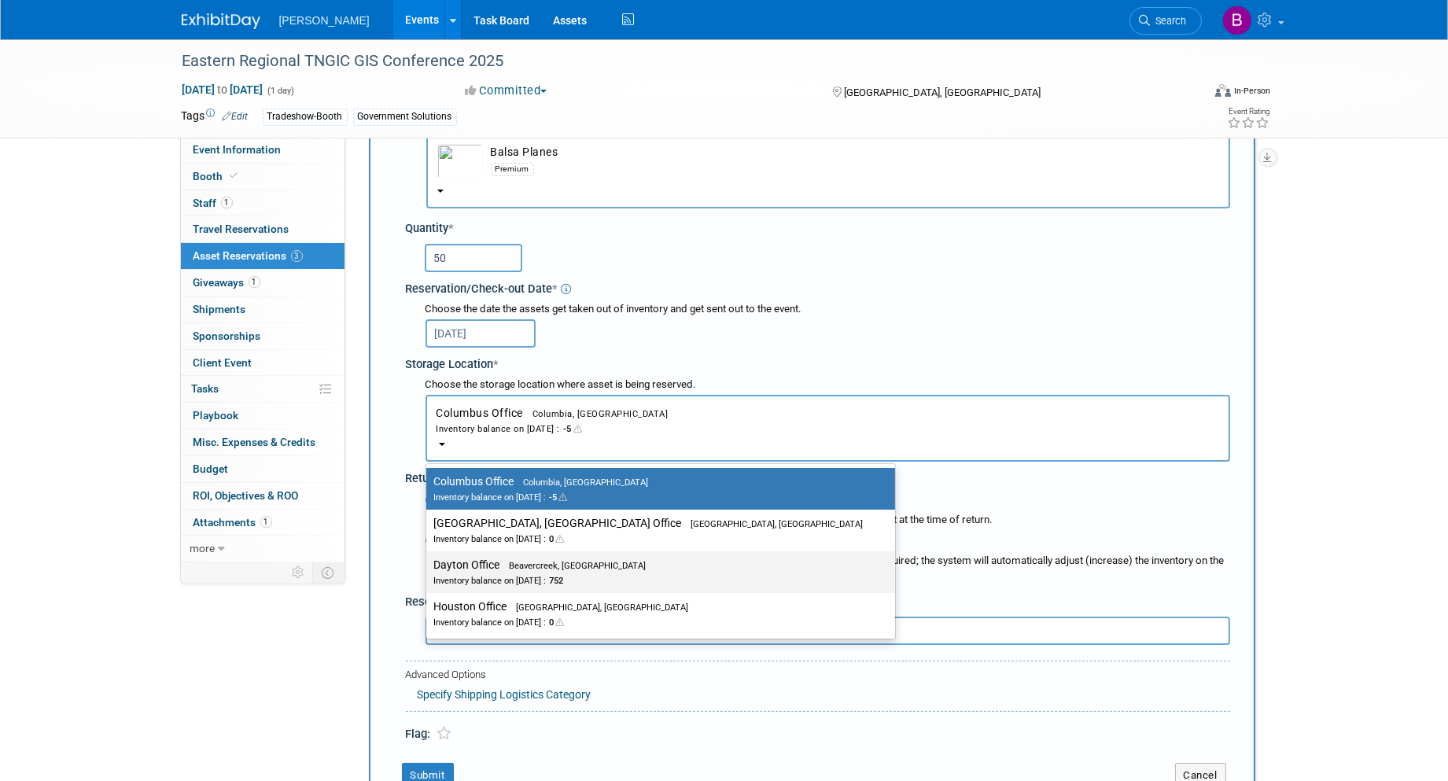
click at [494, 556] on label "Dayton Office Beavercreek, OH Inventory balance on Aug 25, 2025 : 752" at bounding box center [656, 571] width 445 height 35
click at [429, 560] on input "Dayton Office Beavercreek, OH Inventory balance on Aug 25, 2025 : 752" at bounding box center [423, 565] width 10 height 10
select select "11223930"
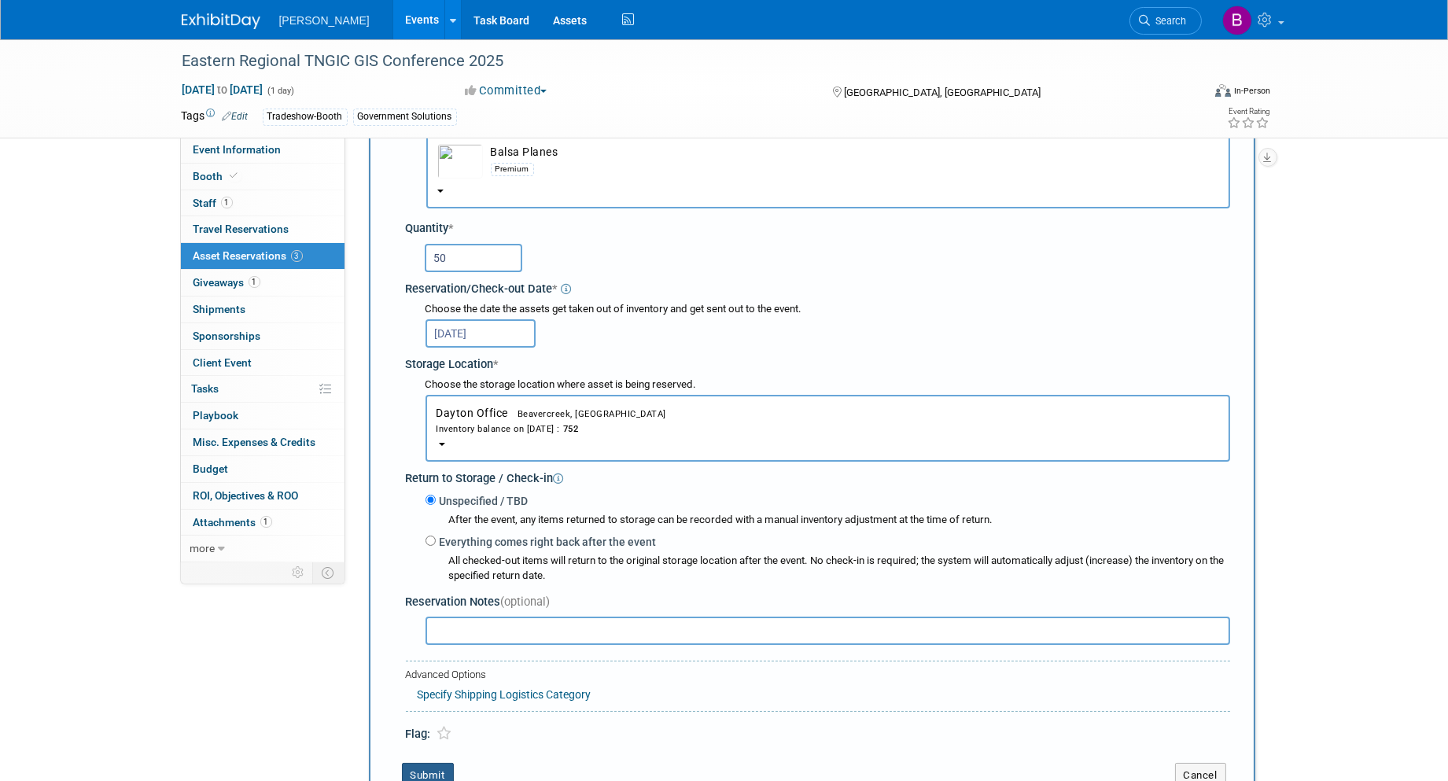
click at [429, 767] on button "Submit" at bounding box center [428, 775] width 52 height 25
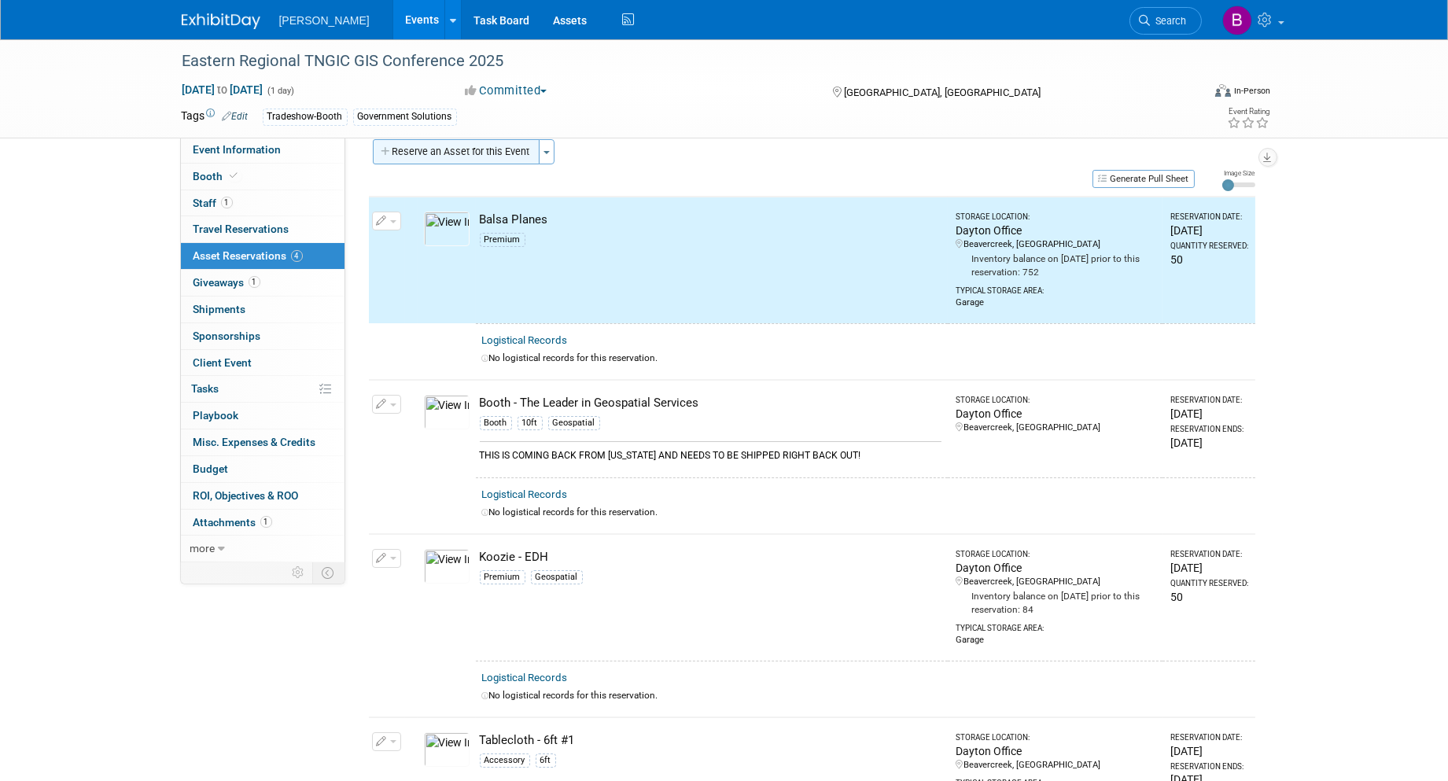
click at [465, 157] on button "Reserve an Asset for this Event" at bounding box center [456, 151] width 167 height 25
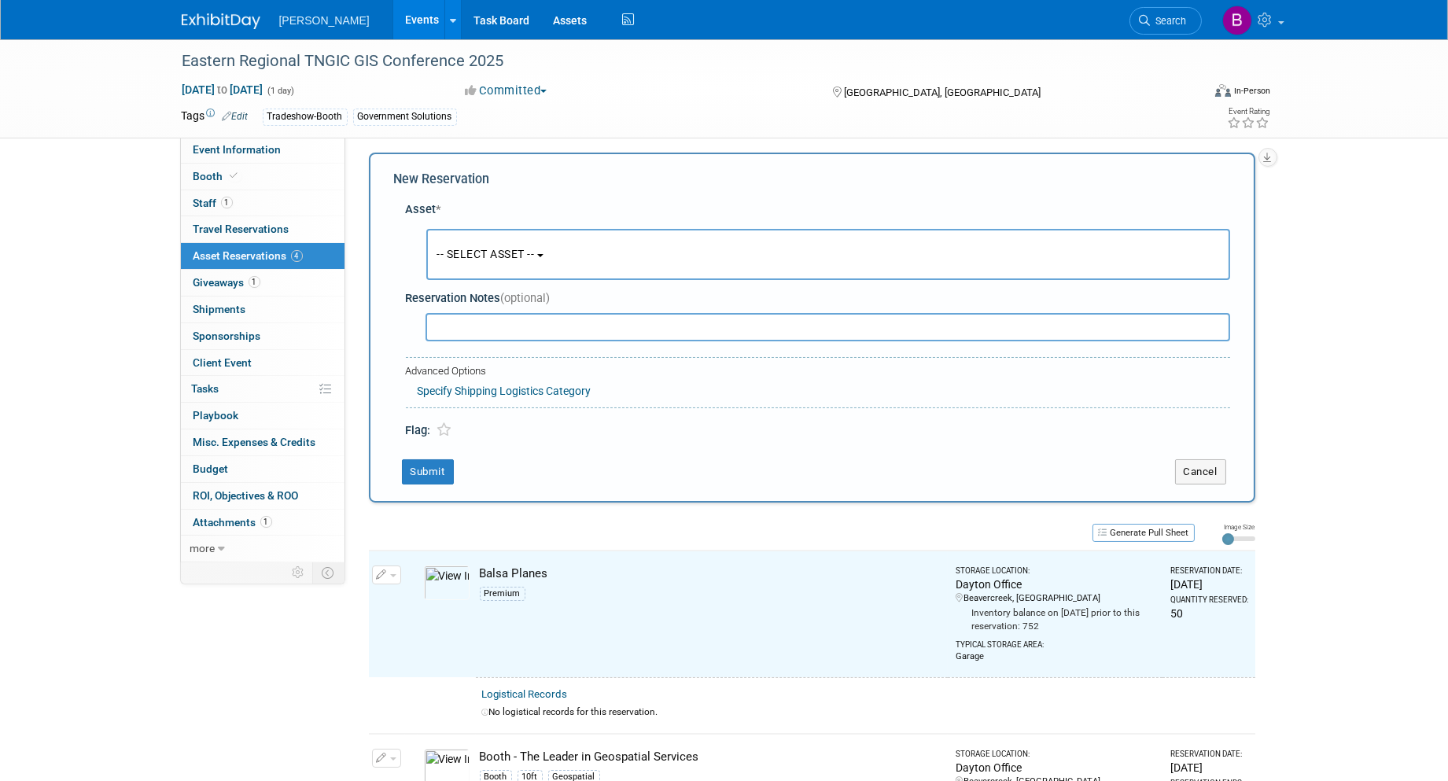
scroll to position [13, 0]
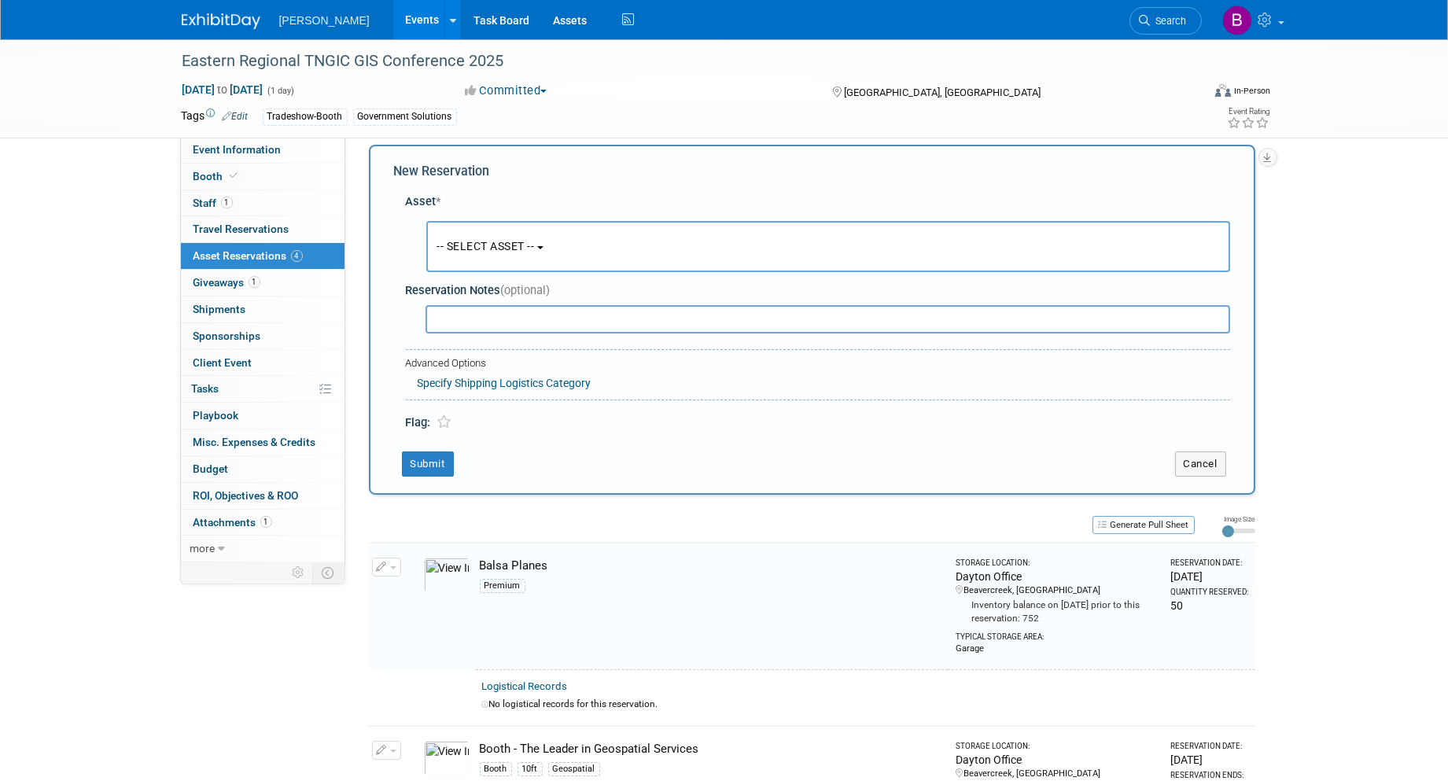
click at [477, 232] on button "-- SELECT ASSET --" at bounding box center [828, 246] width 804 height 51
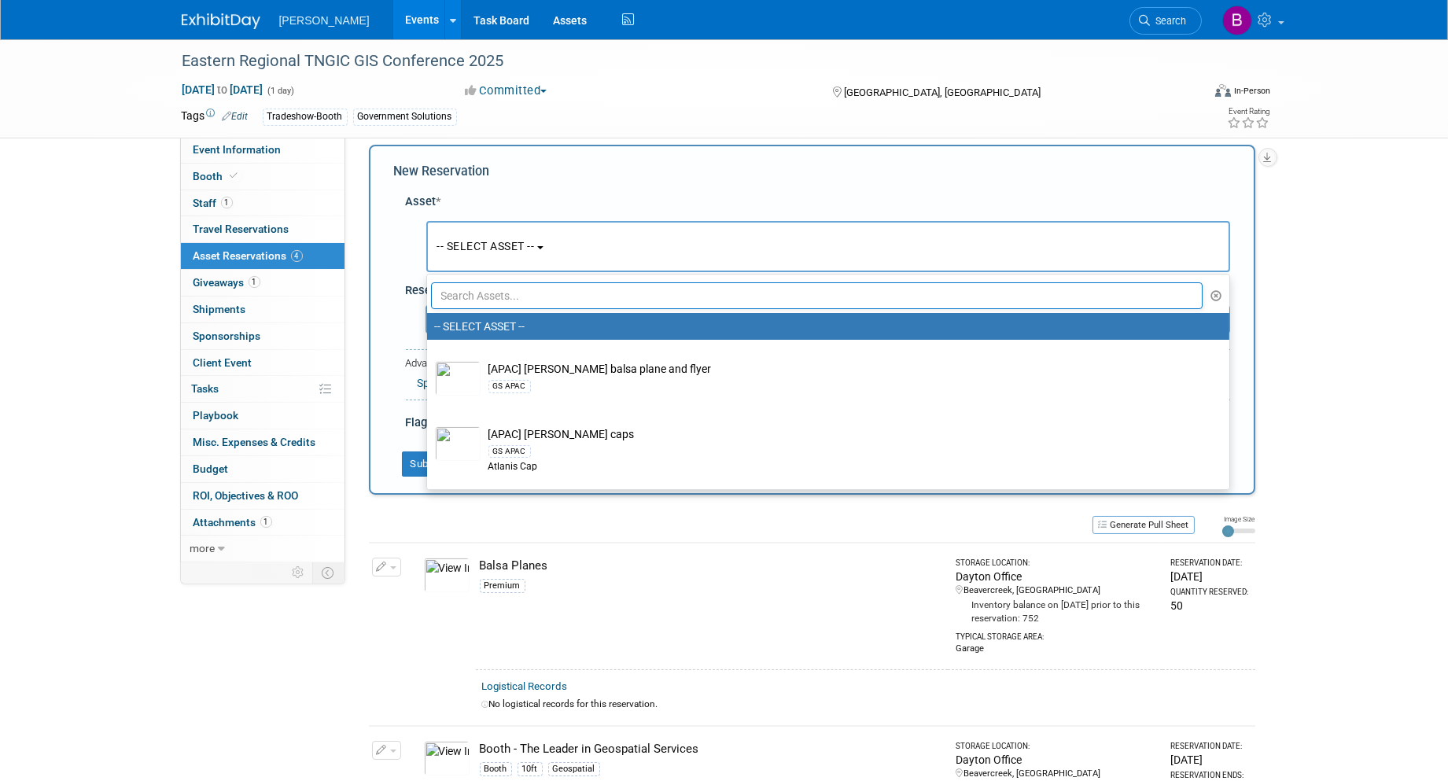
click at [490, 285] on input "text" at bounding box center [817, 295] width 772 height 27
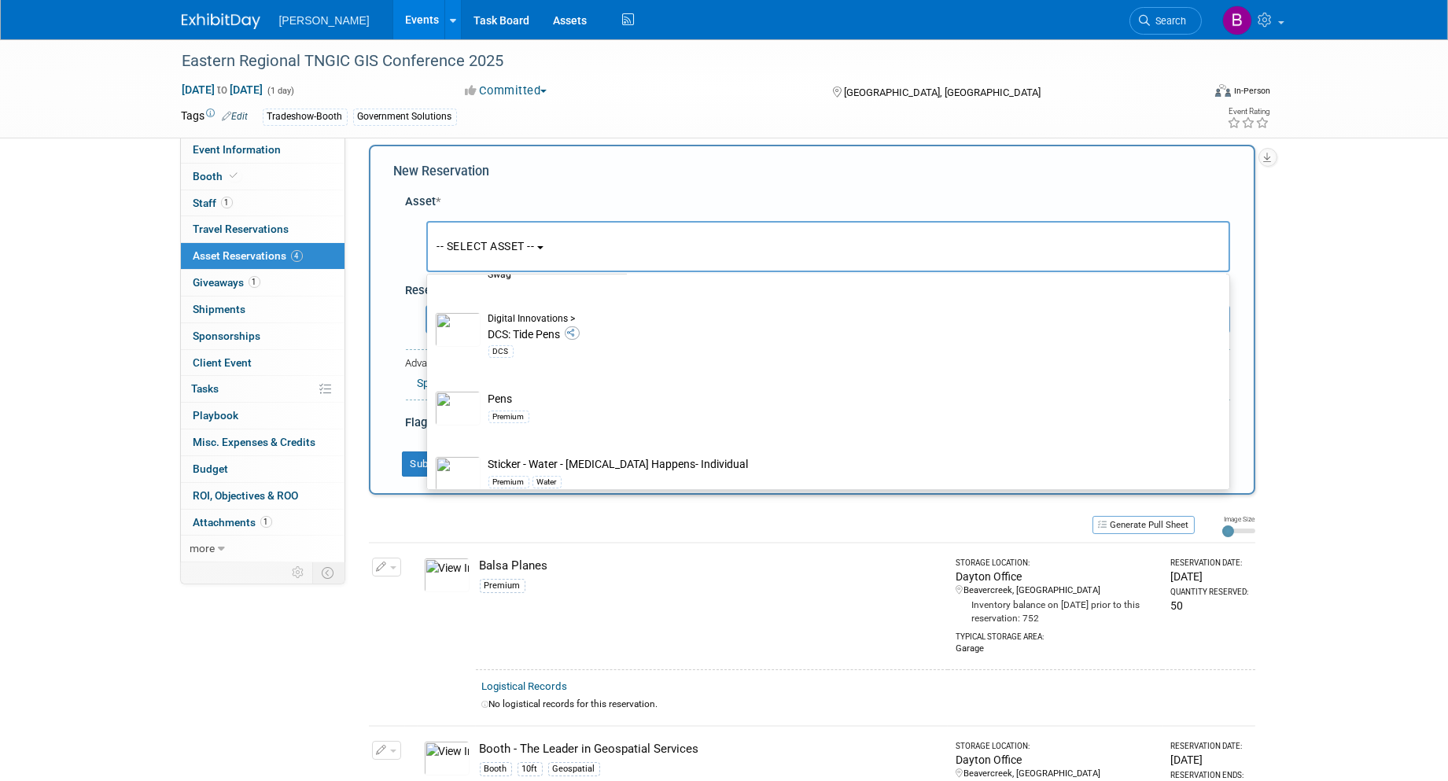
scroll to position [574, 0]
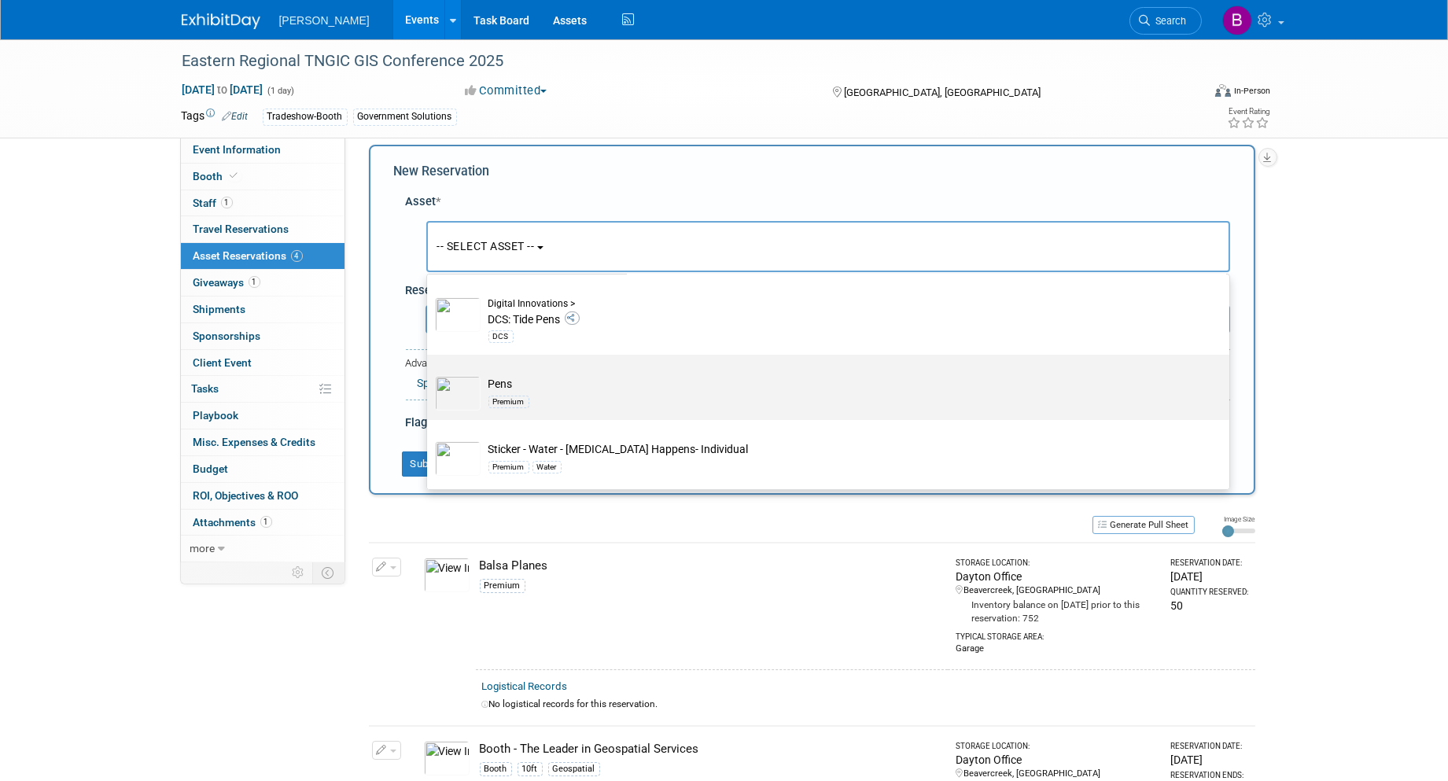
type input "pens"
click at [562, 382] on td "Pens Premium" at bounding box center [839, 393] width 717 height 35
click at [429, 374] on input "Pens Premium" at bounding box center [424, 368] width 10 height 10
select select "10723113"
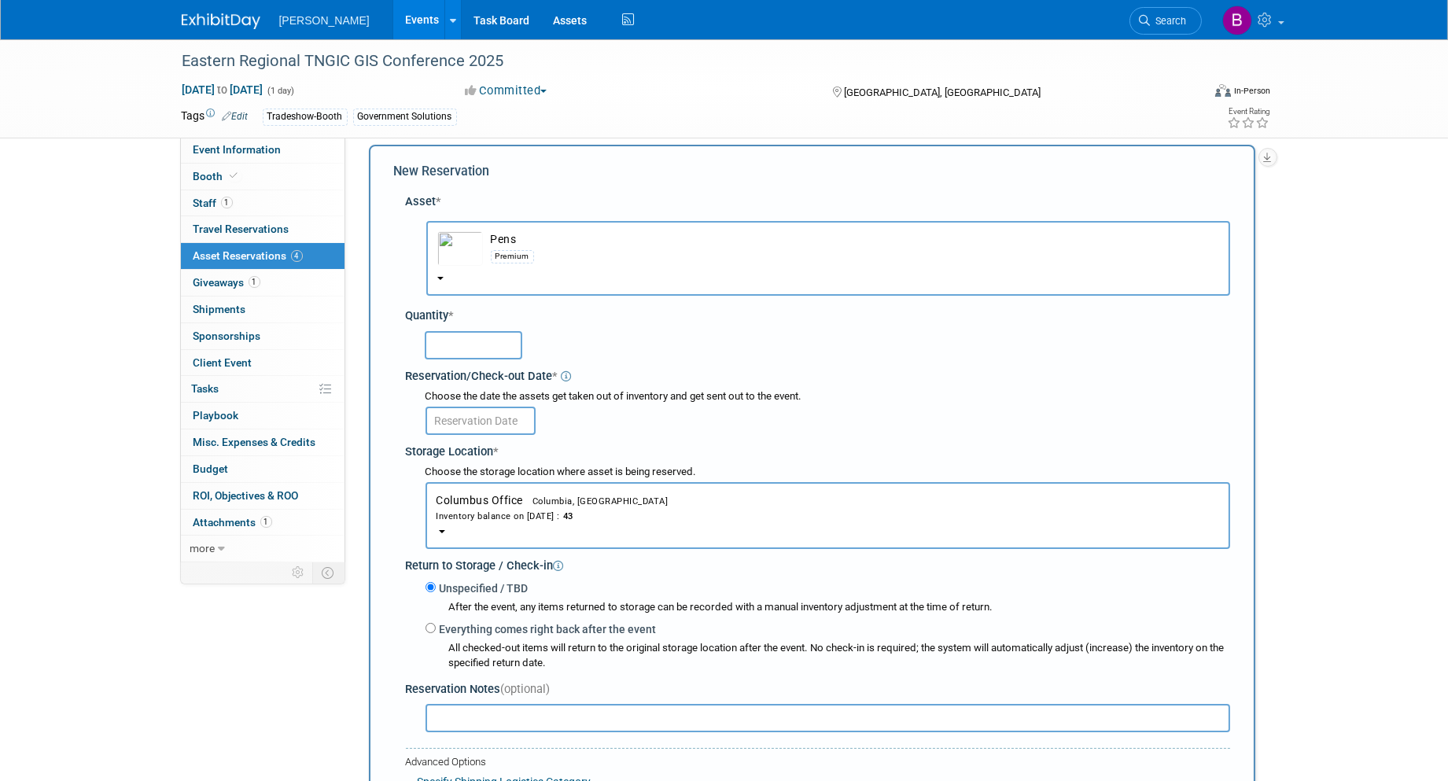
click at [452, 341] on input "text" at bounding box center [474, 345] width 98 height 28
type input "50"
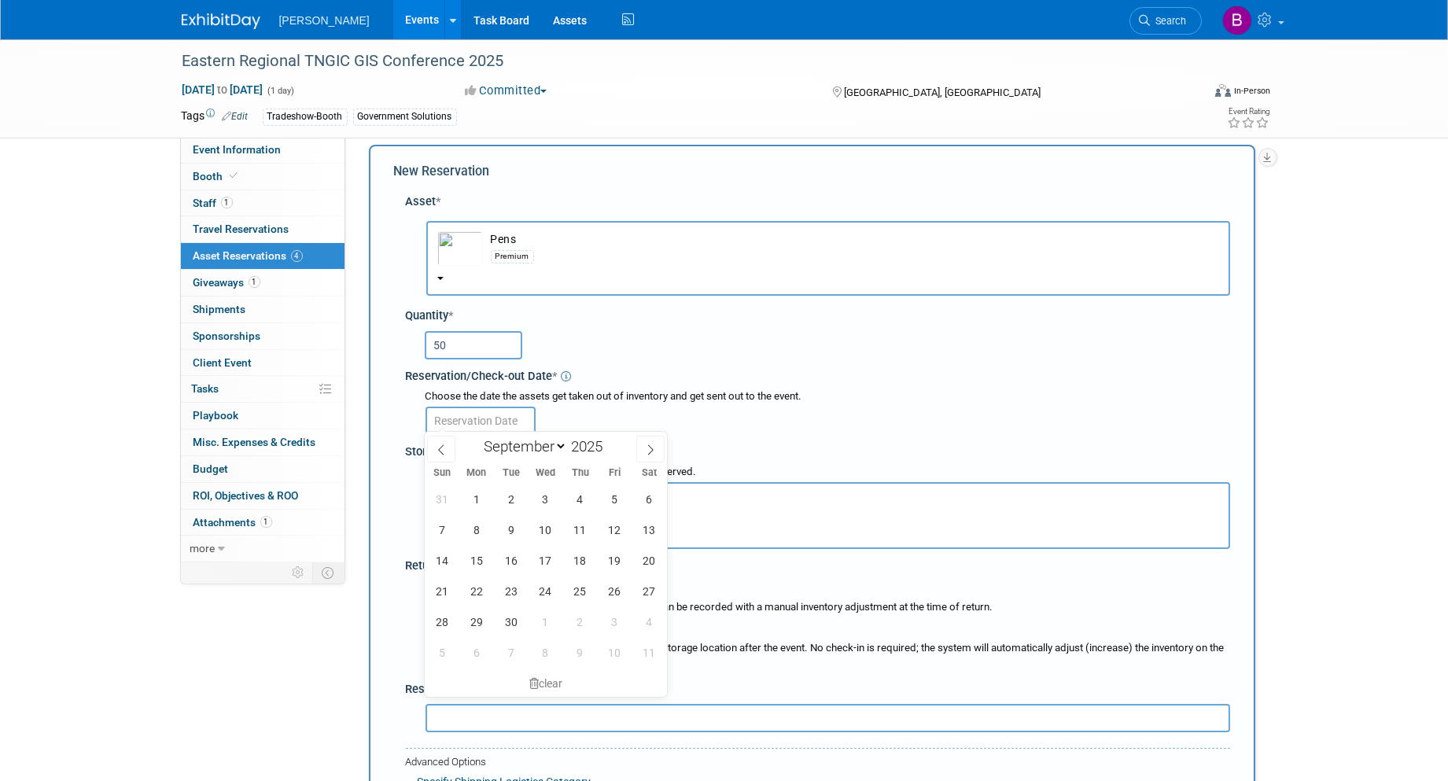
click at [485, 417] on input "text" at bounding box center [480, 421] width 110 height 28
click at [444, 444] on icon at bounding box center [441, 449] width 11 height 11
select select "7"
click at [483, 617] on span "25" at bounding box center [476, 621] width 31 height 31
type input "Aug 25, 2025"
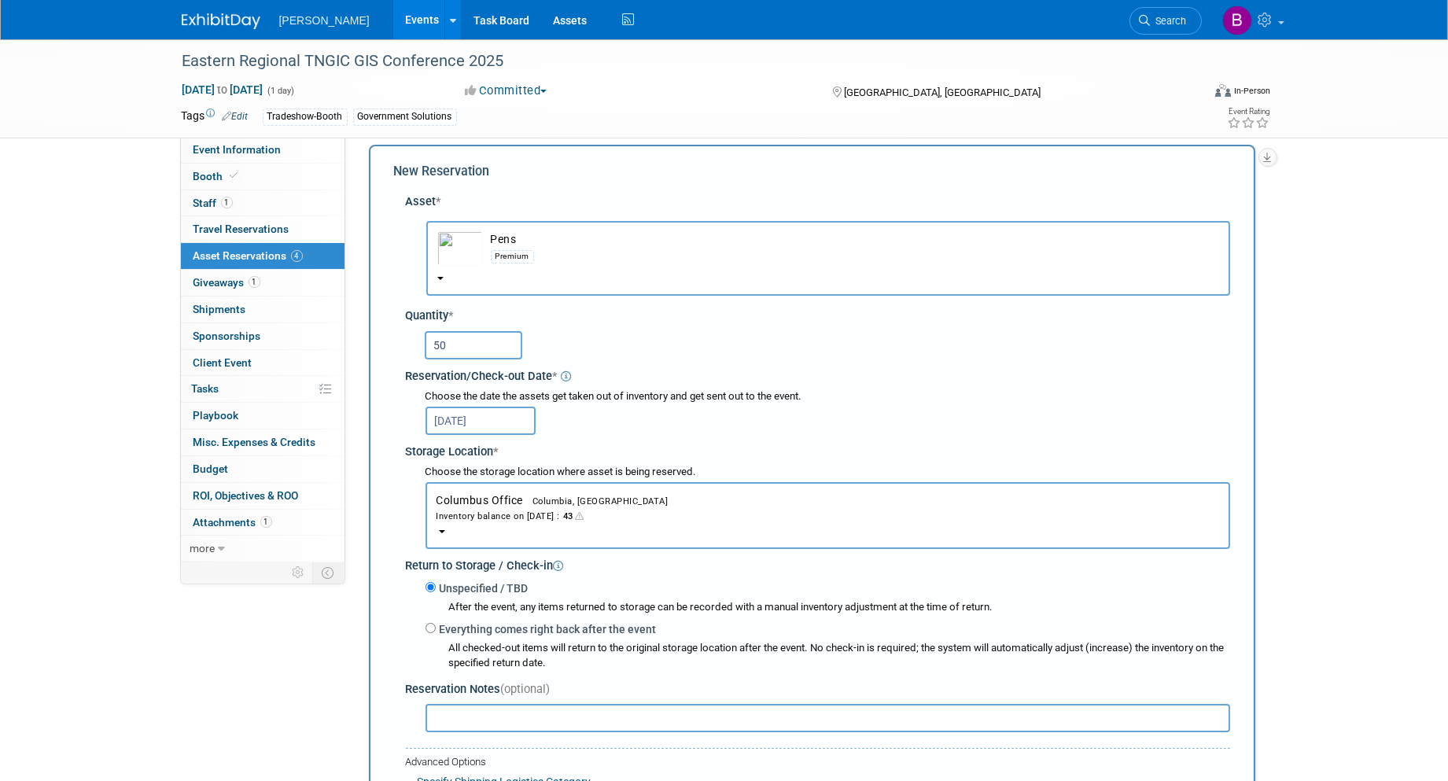
click at [501, 515] on div "Inventory balance on Aug 25, 2025 : 43" at bounding box center [827, 515] width 783 height 15
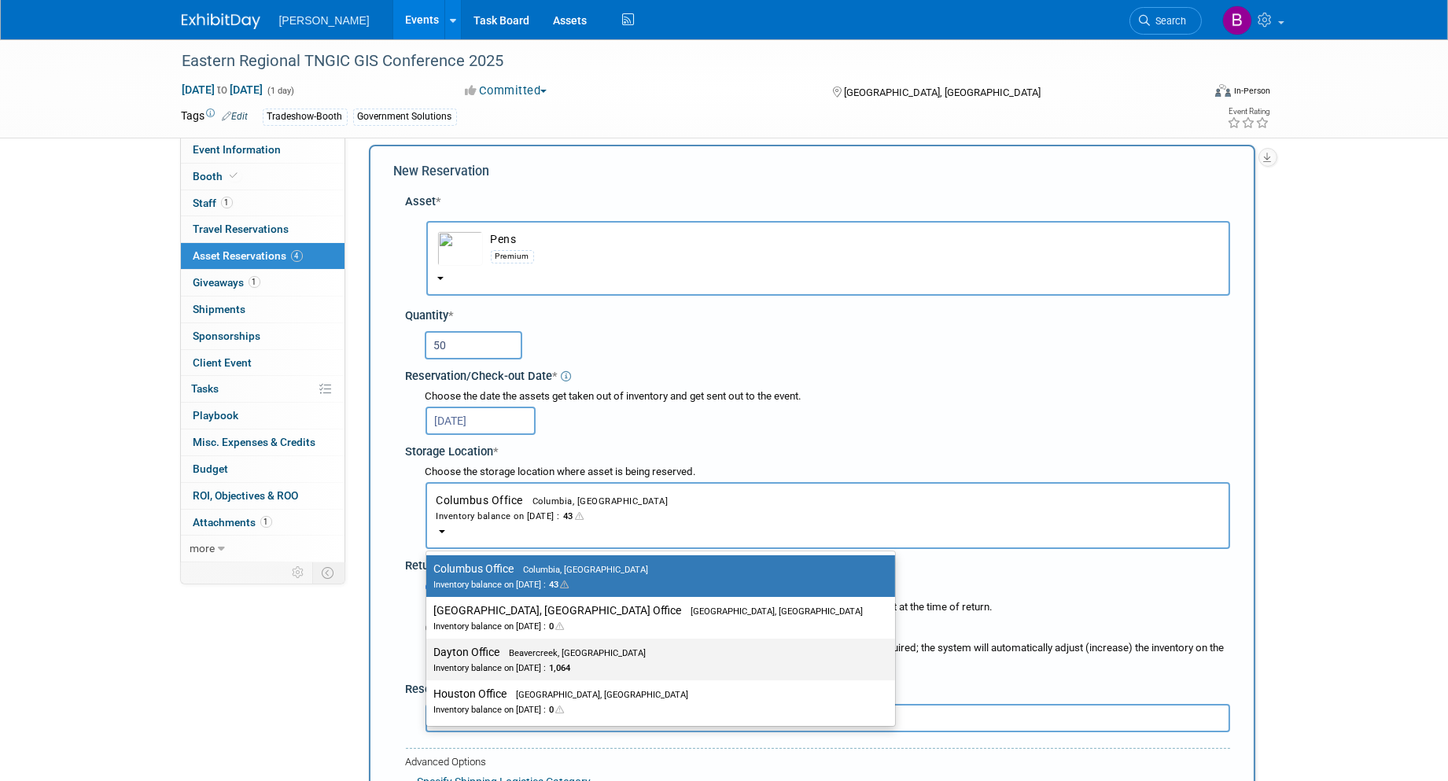
click at [488, 651] on label "Dayton Office Beavercreek, OH Inventory balance on Aug 25, 2025 : 1,064" at bounding box center [656, 659] width 445 height 35
click at [429, 651] on input "Dayton Office Beavercreek, OH Inventory balance on Aug 25, 2025 : 1,064" at bounding box center [423, 652] width 10 height 10
select select "11223930"
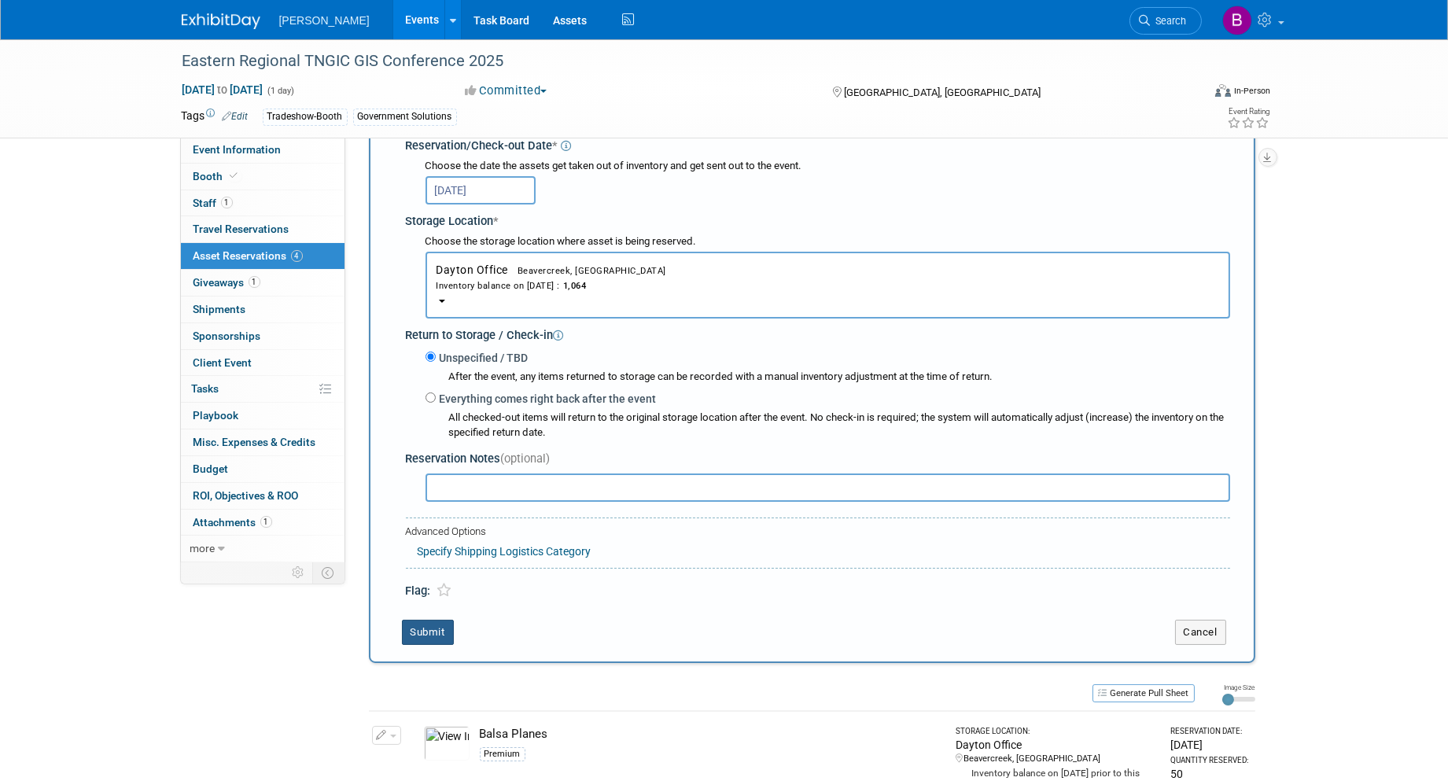
scroll to position [276, 0]
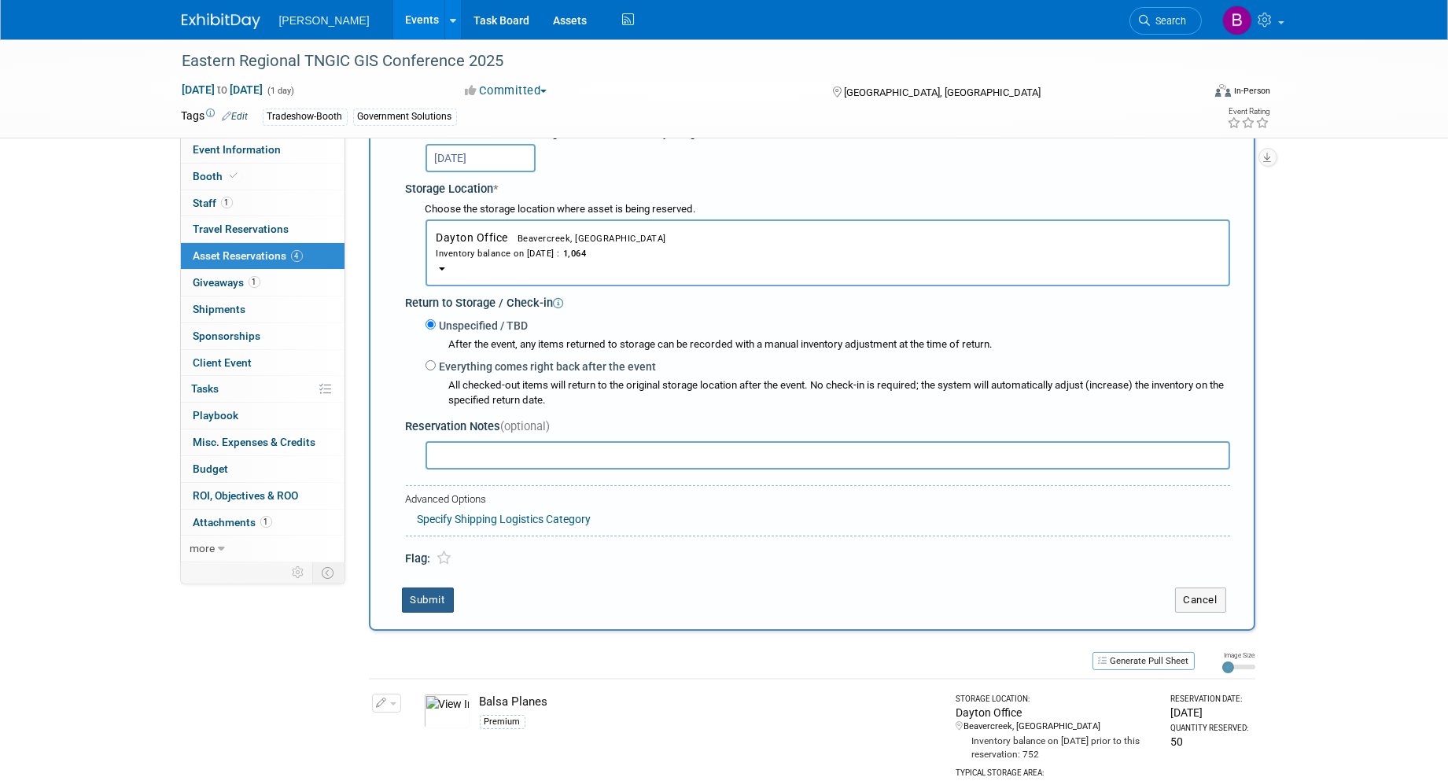
click at [428, 587] on button "Submit" at bounding box center [428, 599] width 52 height 25
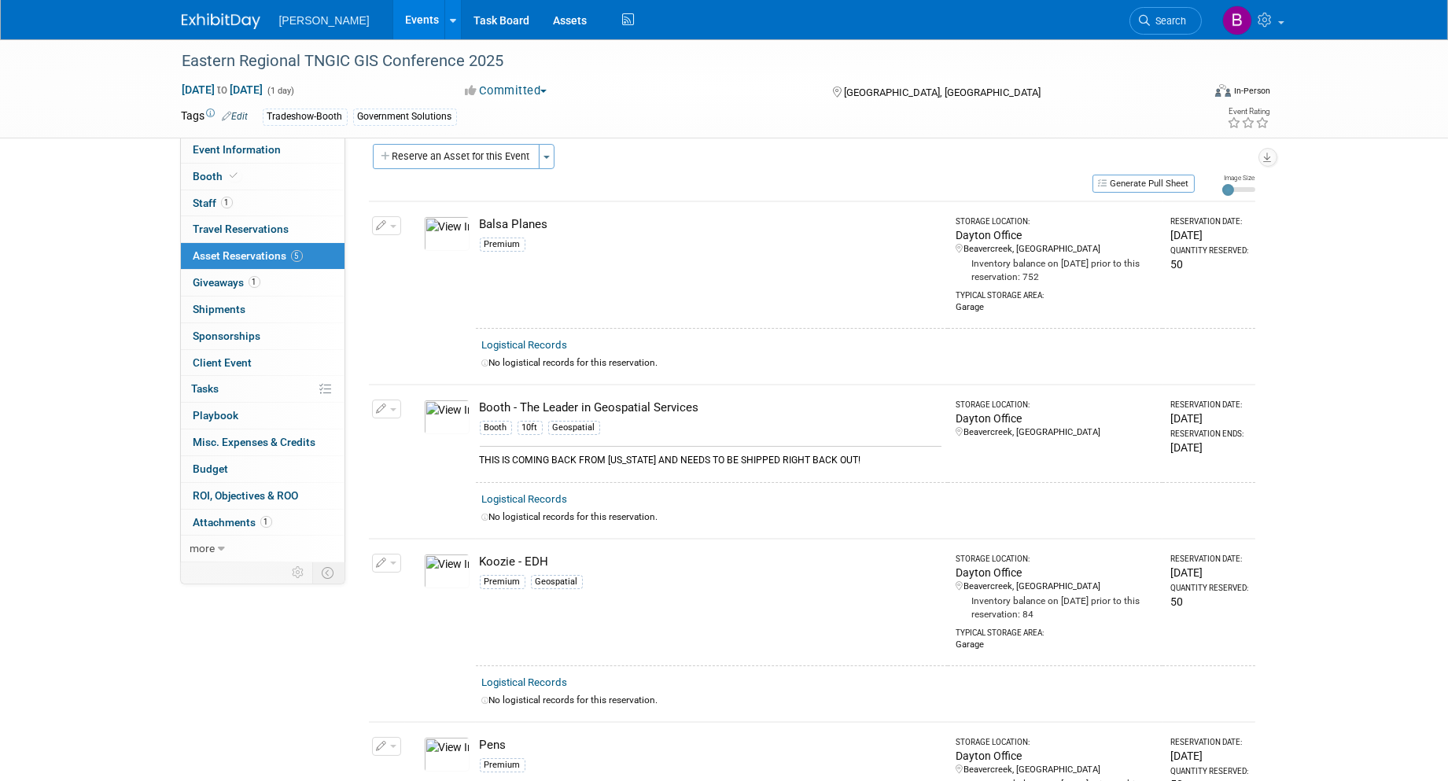
scroll to position [0, 0]
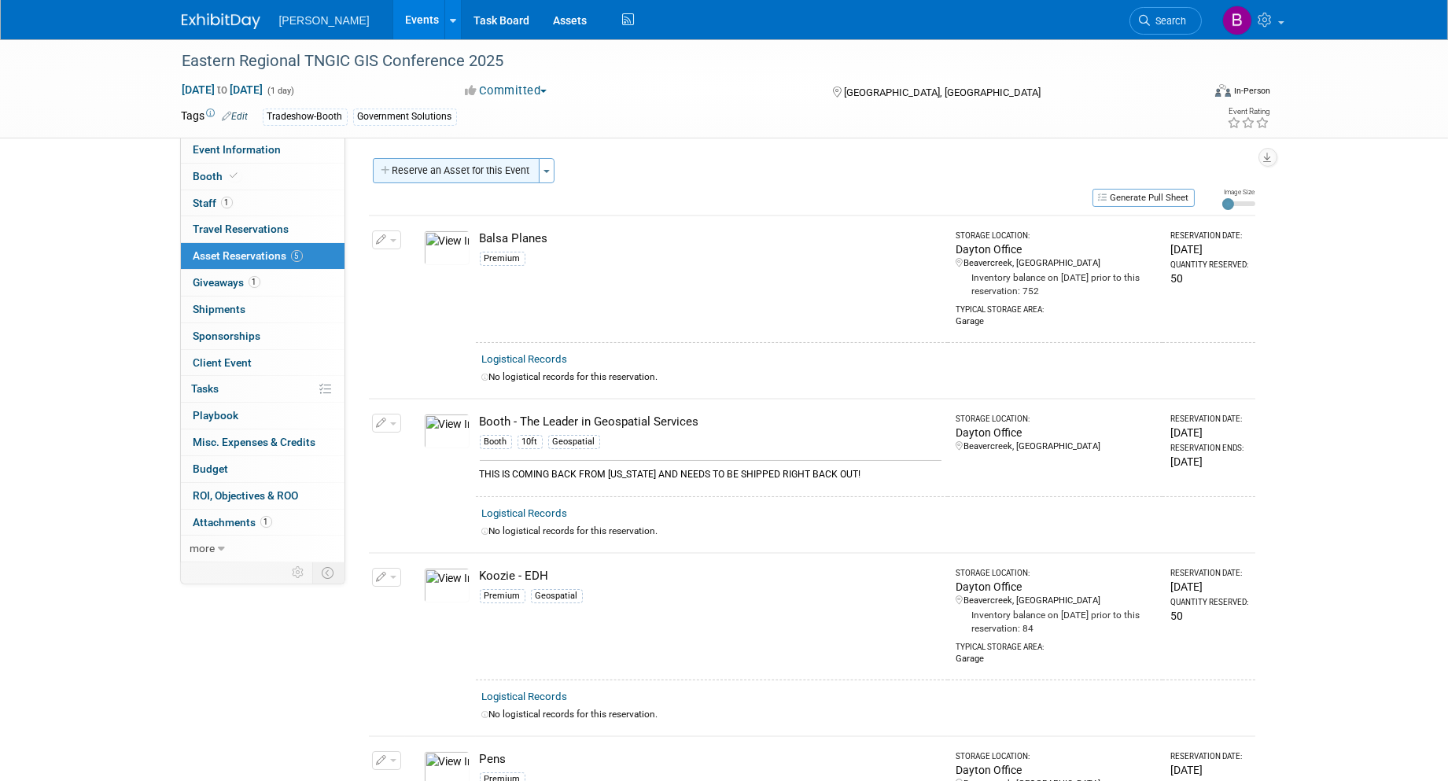
click at [436, 175] on button "Reserve an Asset for this Event" at bounding box center [456, 170] width 167 height 25
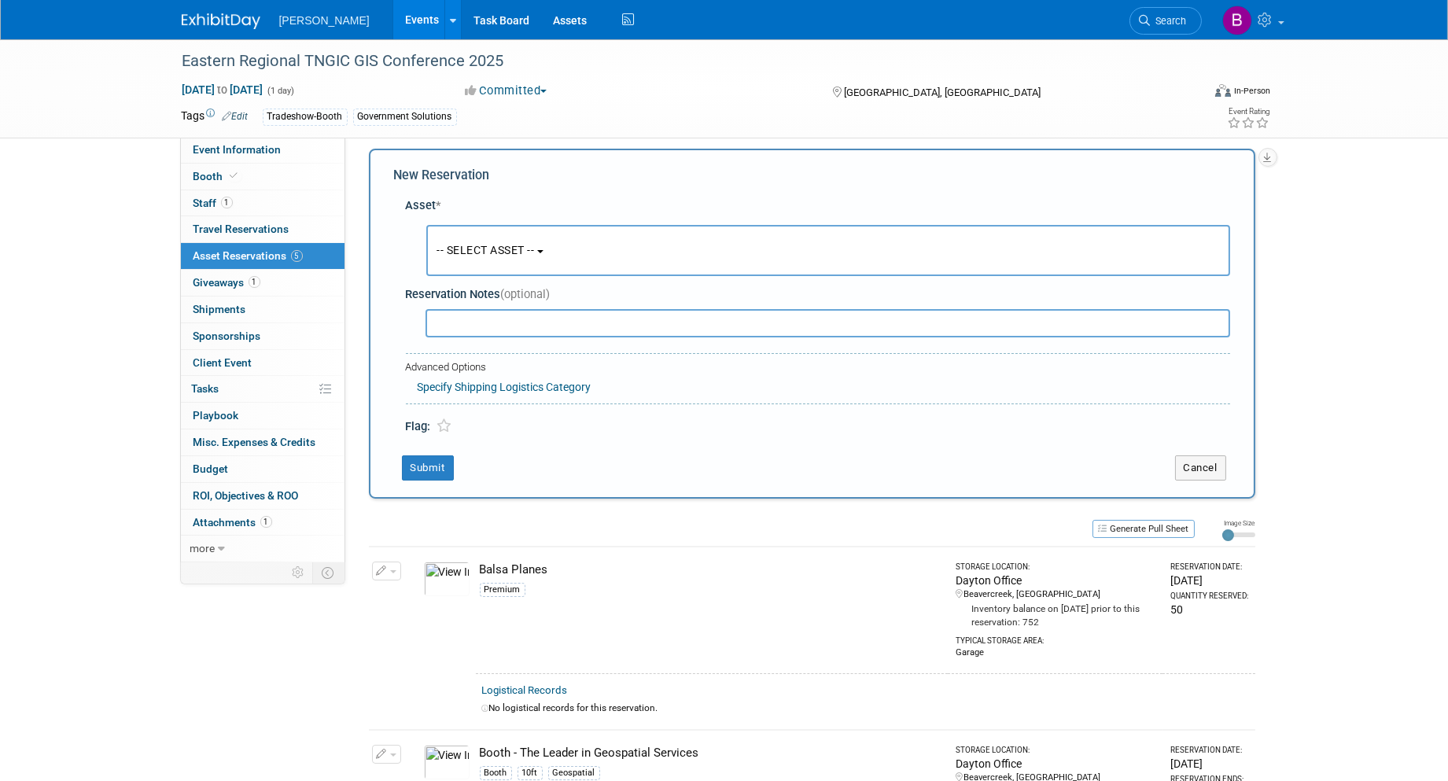
scroll to position [13, 0]
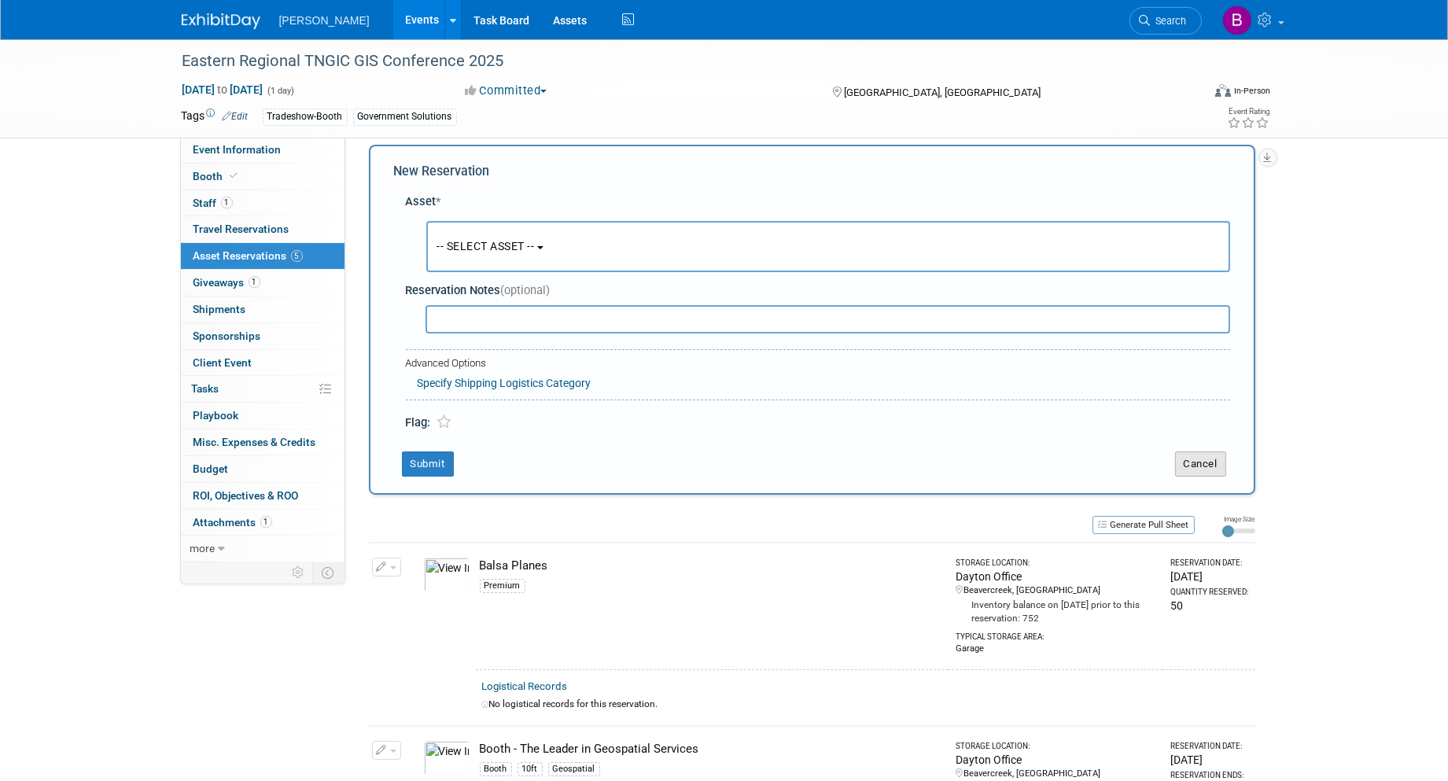
click at [1206, 457] on button "Cancel" at bounding box center [1200, 463] width 51 height 25
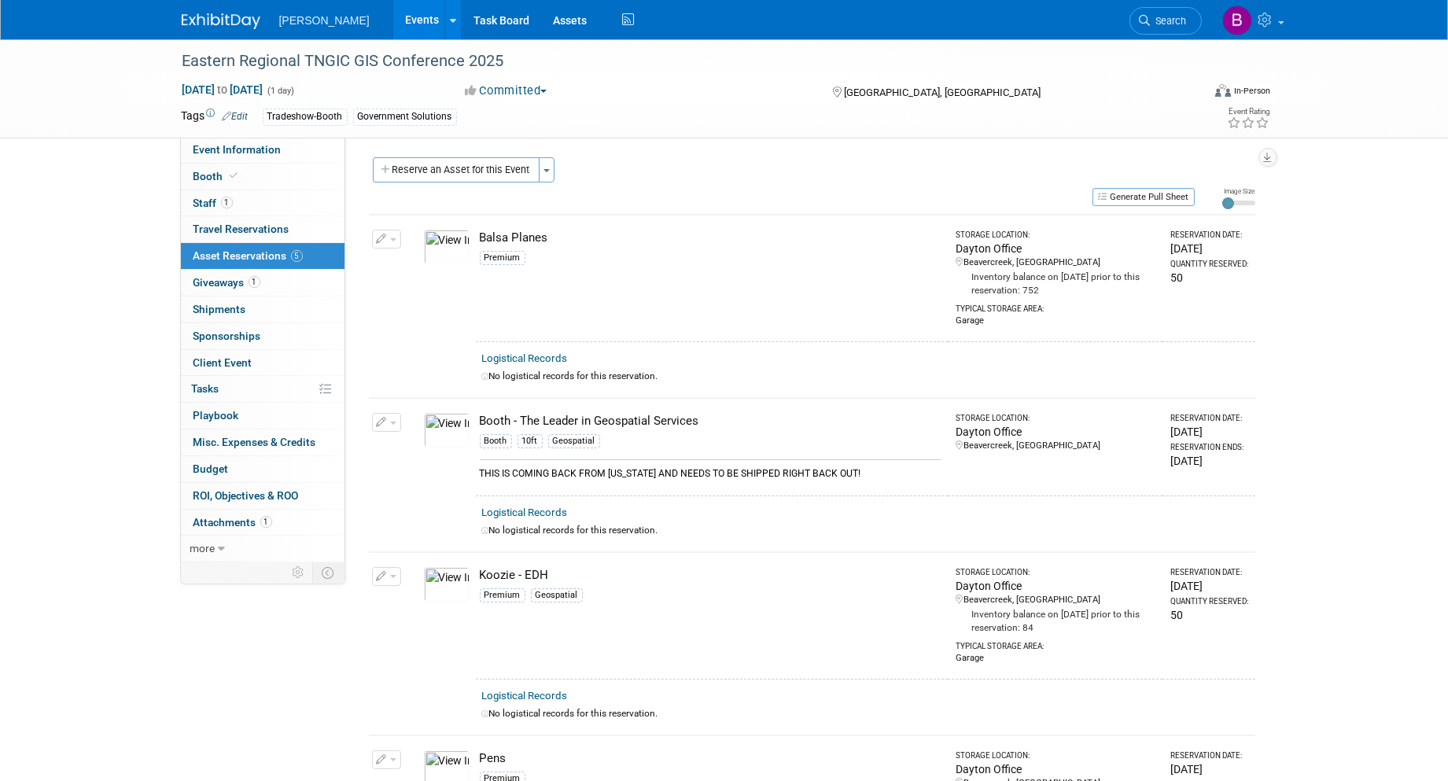
scroll to position [0, 0]
click at [241, 310] on span "Shipments 0" at bounding box center [219, 309] width 53 height 13
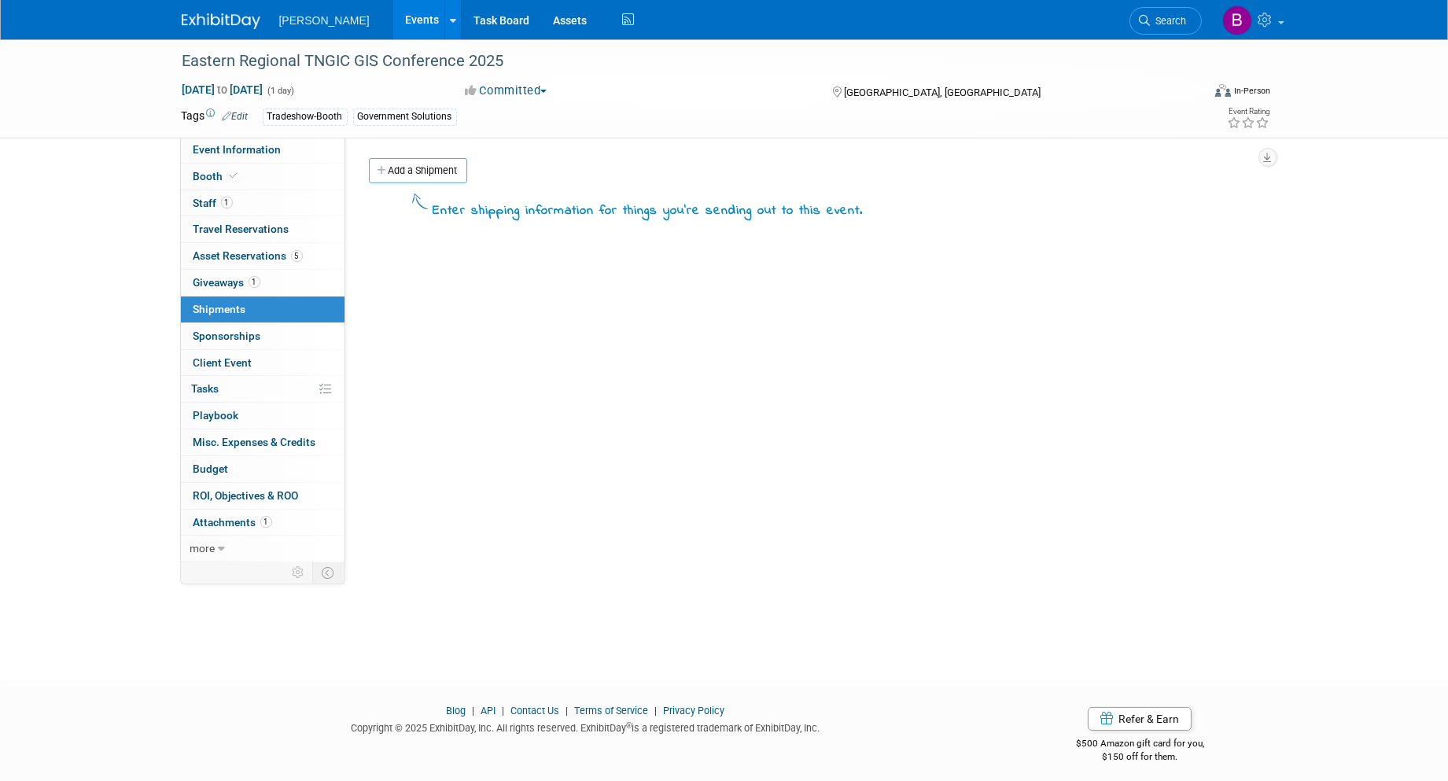
click at [394, 146] on div "Event Website: Edit https://tngic.memberclicks.net/2025-east-fall-forum Event V…" at bounding box center [806, 350] width 922 height 427
click at [412, 167] on link "Add a Shipment" at bounding box center [418, 170] width 98 height 25
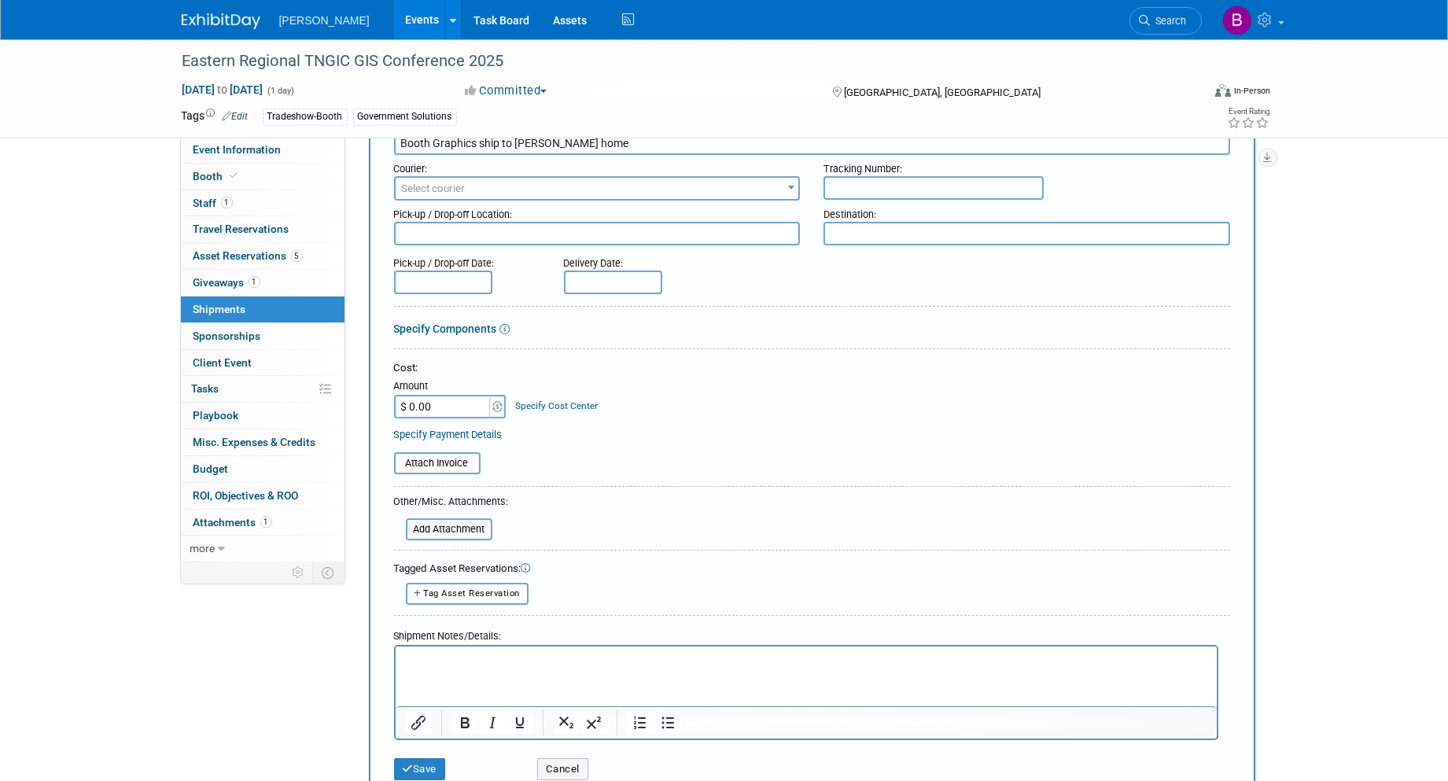
scroll to position [175, 0]
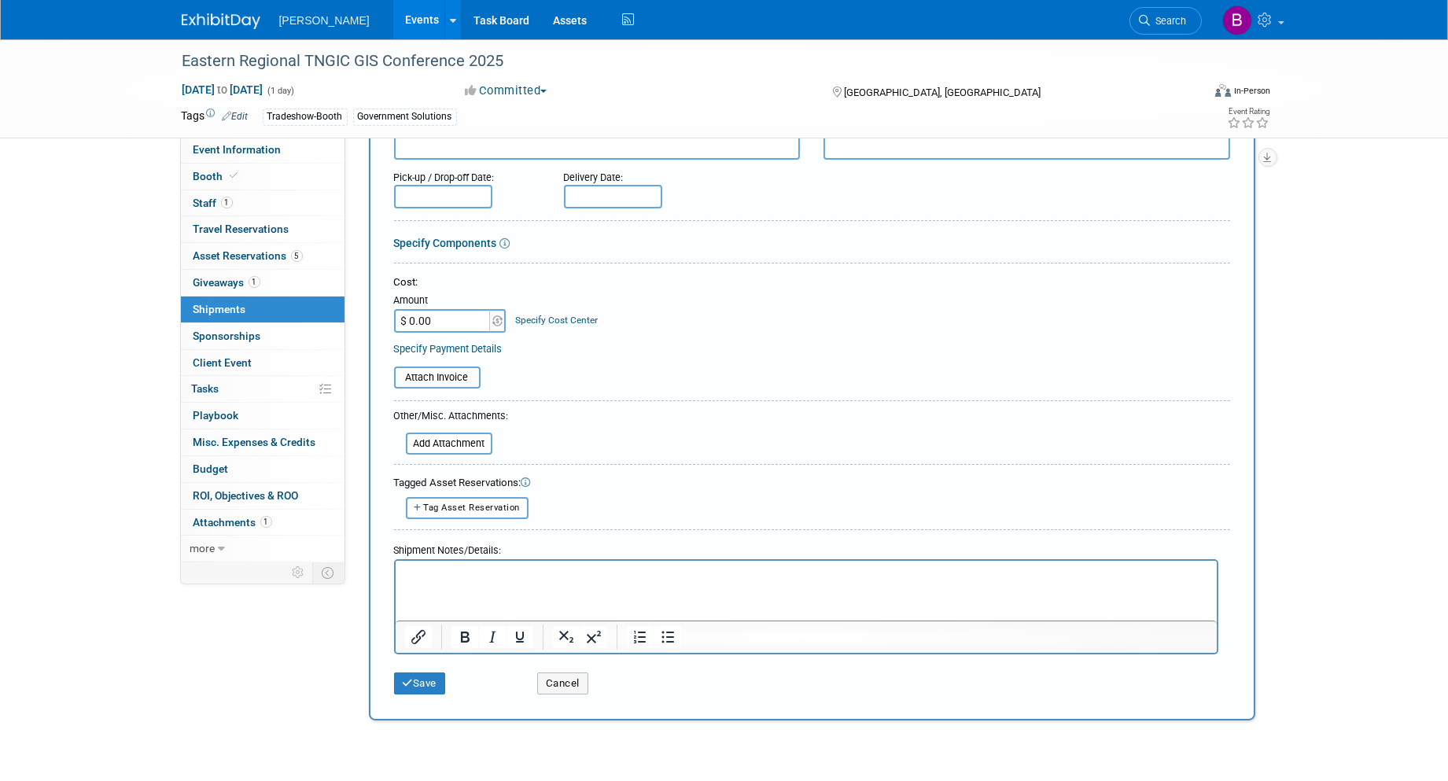
type input "Booth Graphics ship to Sam Moffat home"
click at [434, 192] on input "text" at bounding box center [443, 197] width 98 height 24
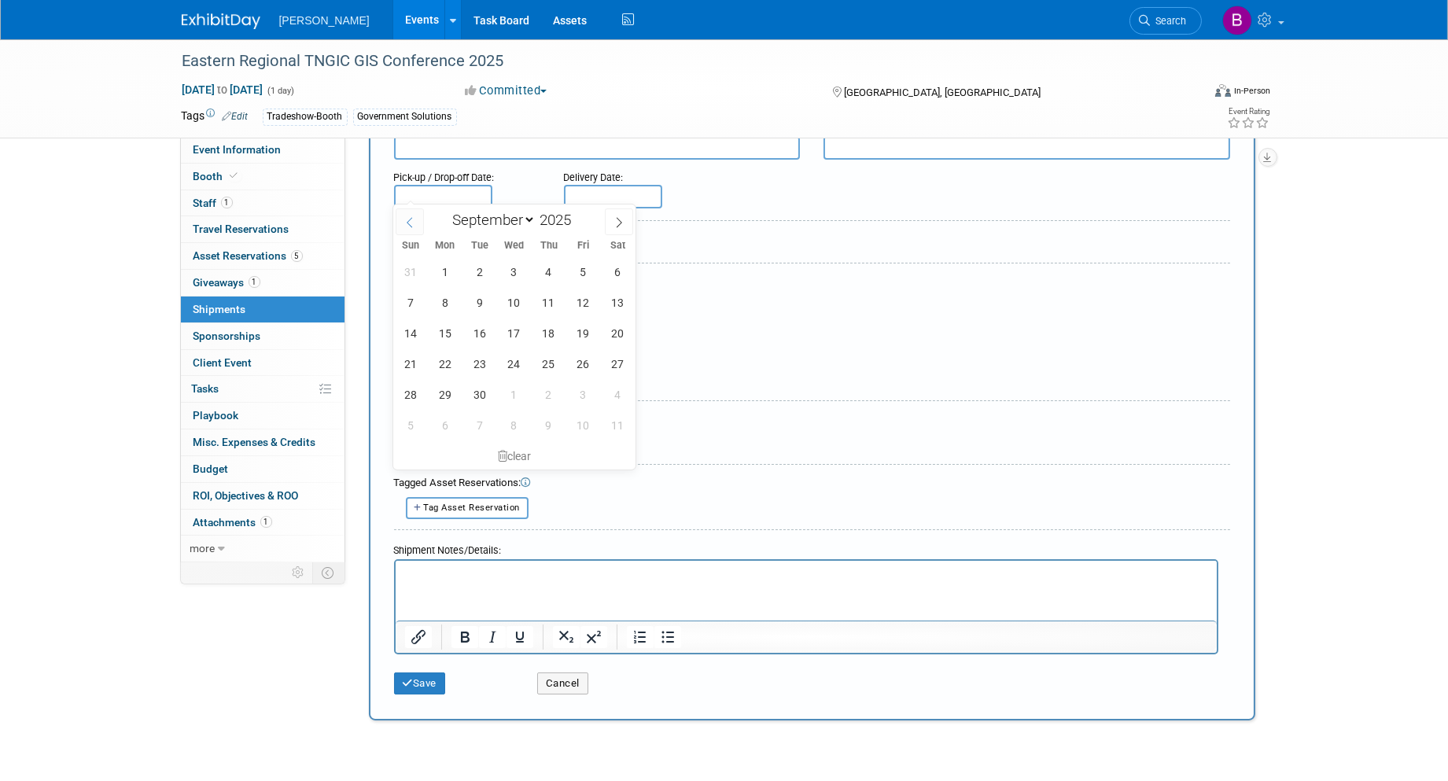
click at [407, 226] on icon at bounding box center [409, 222] width 11 height 11
select select "7"
click at [574, 400] on span "29" at bounding box center [583, 394] width 31 height 31
type input "Aug 29, 2025"
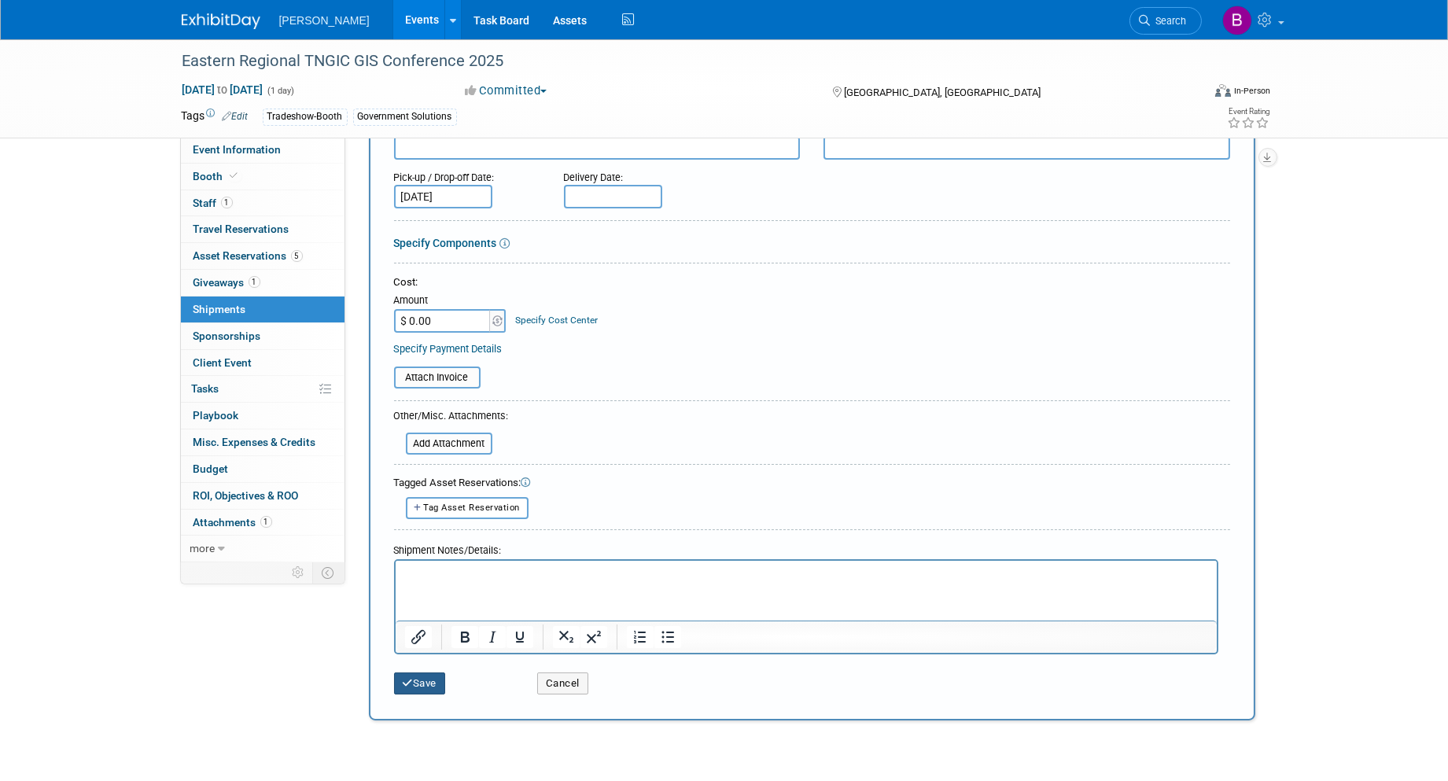
click at [420, 679] on button "Save" at bounding box center [420, 683] width 52 height 22
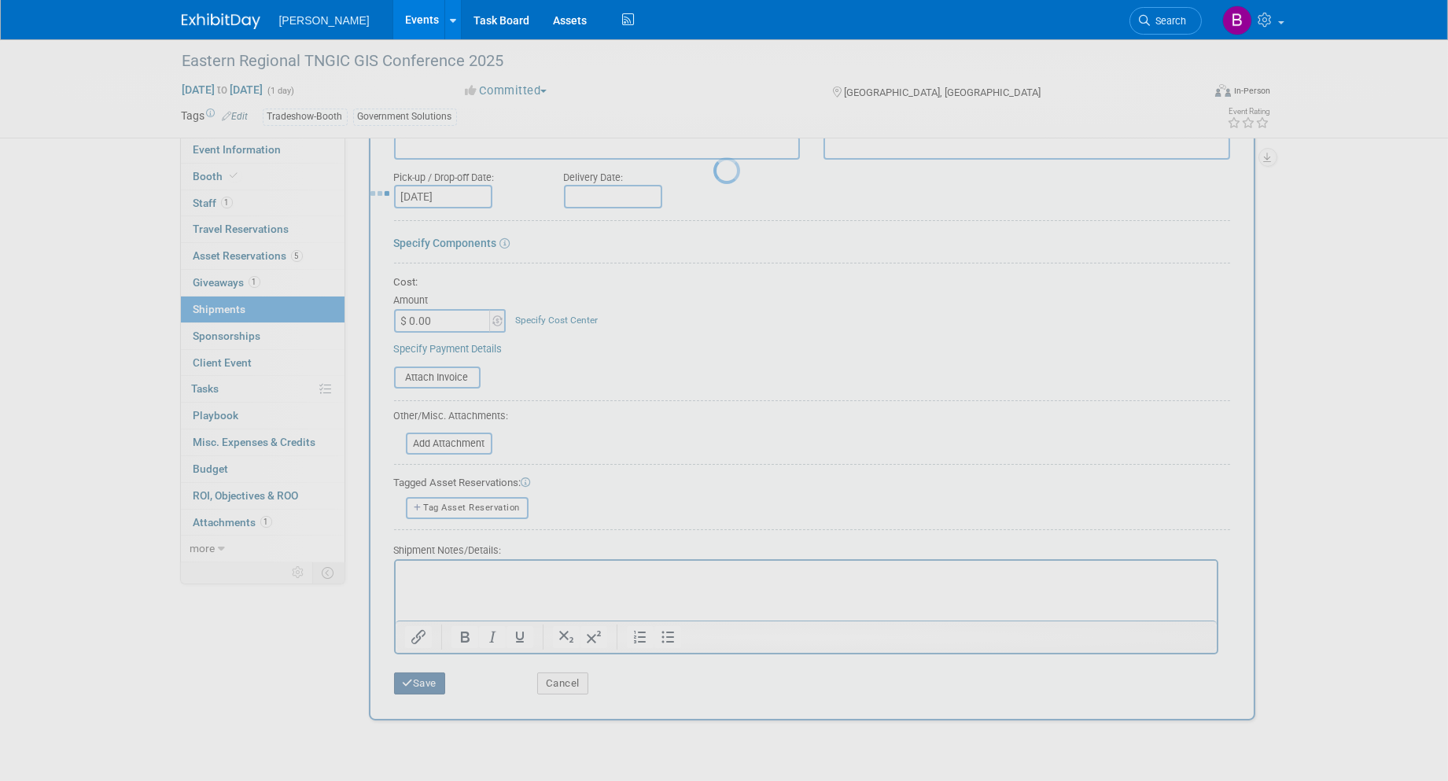
scroll to position [9, 0]
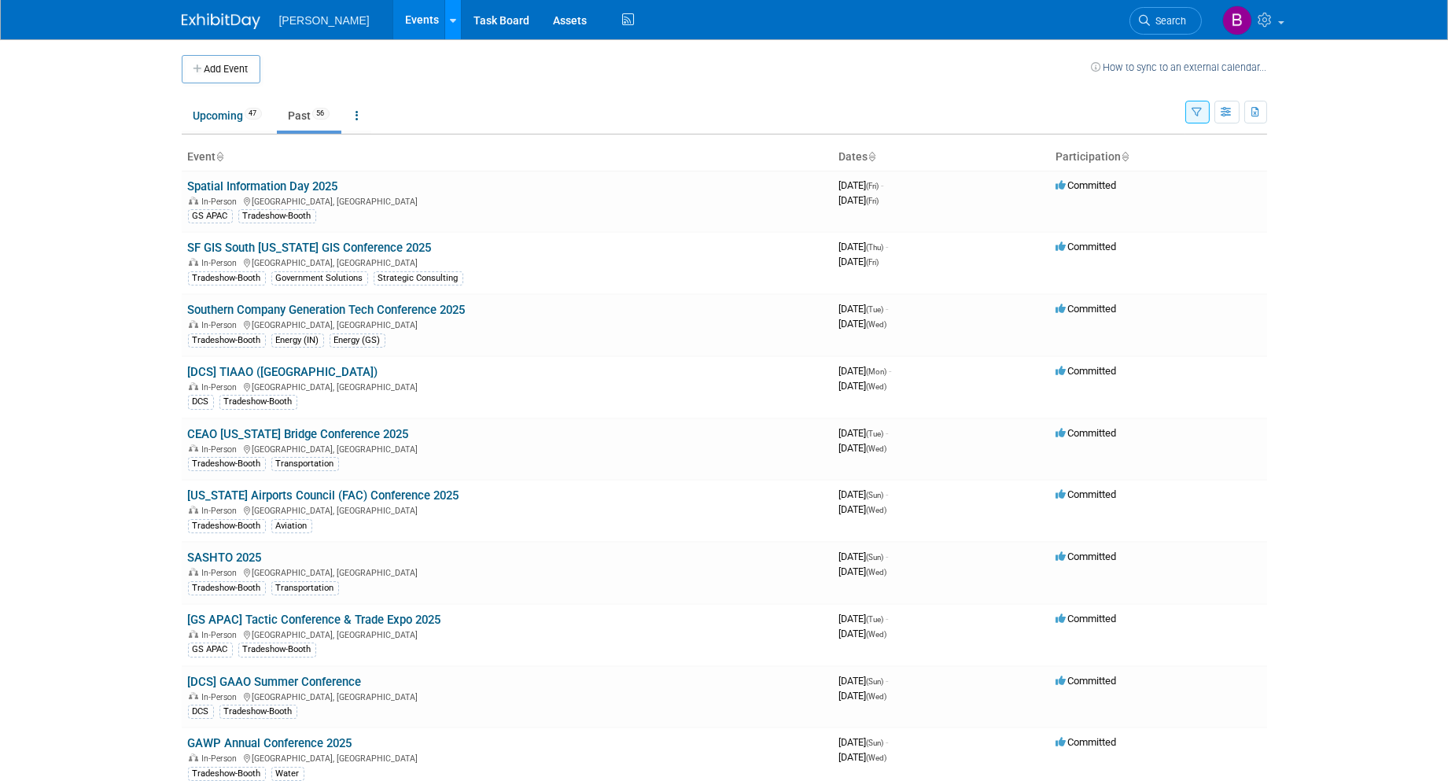
click at [450, 21] on icon at bounding box center [453, 21] width 6 height 10
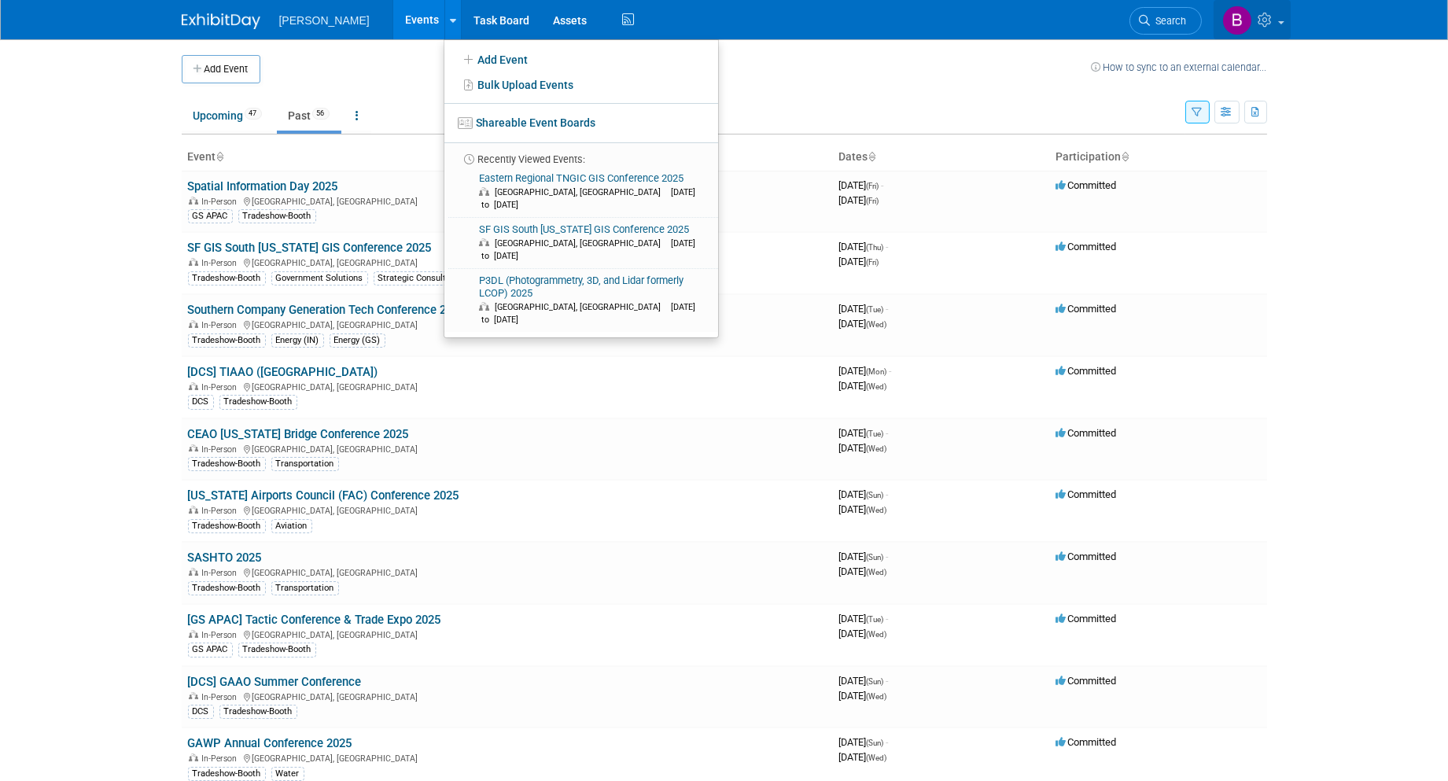
click at [1277, 13] on link at bounding box center [1251, 19] width 77 height 39
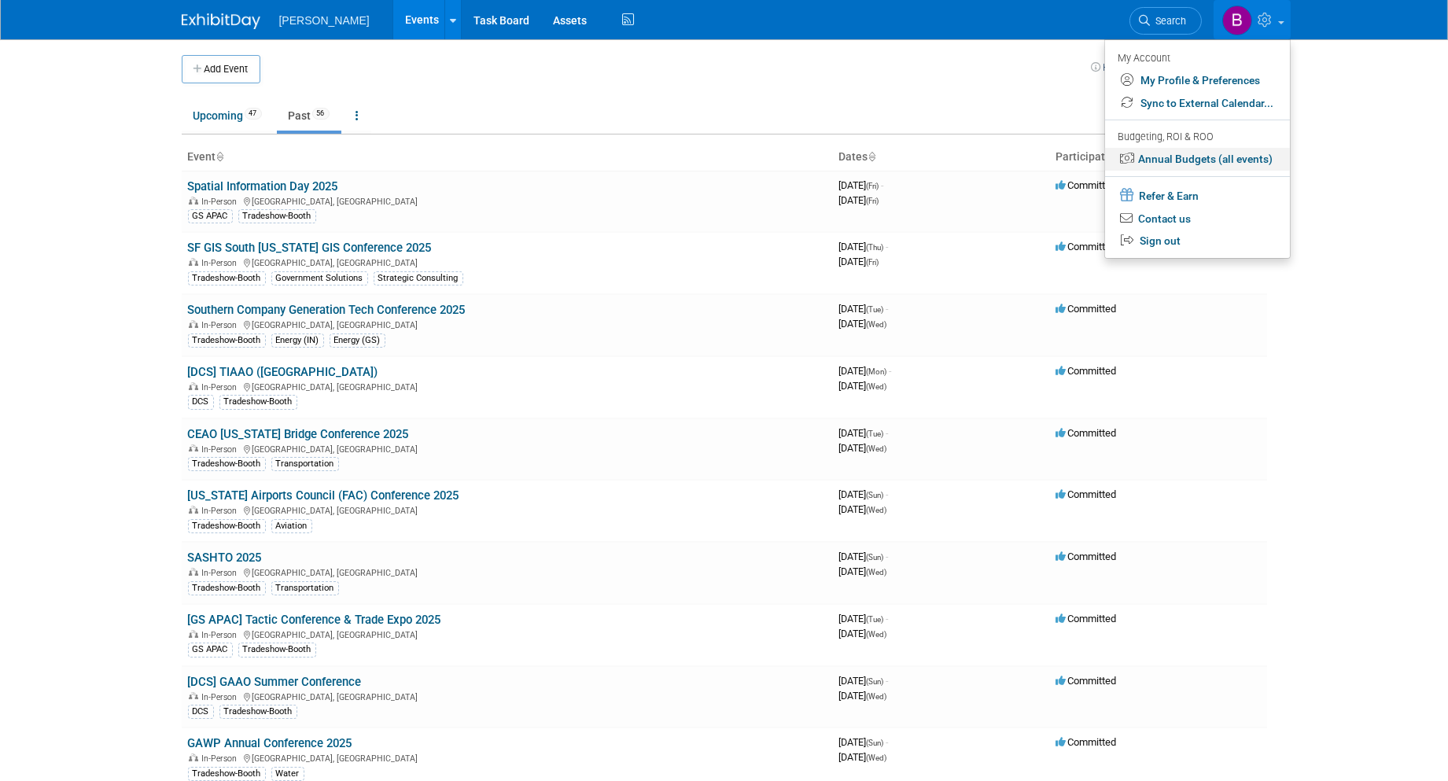
click at [1180, 159] on link "Annual Budgets (all events)" at bounding box center [1197, 159] width 185 height 23
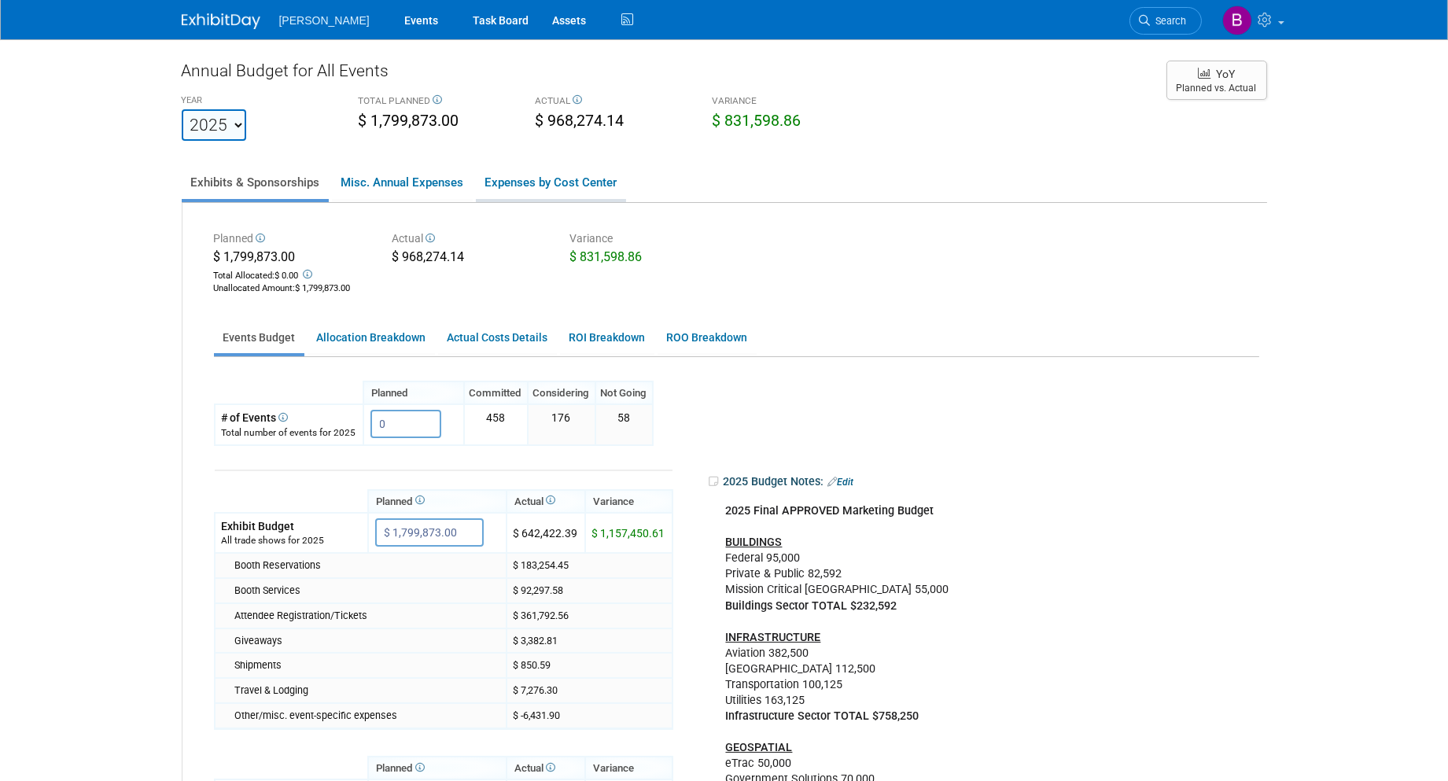
click at [486, 192] on link "Expenses by Cost Center" at bounding box center [551, 182] width 150 height 33
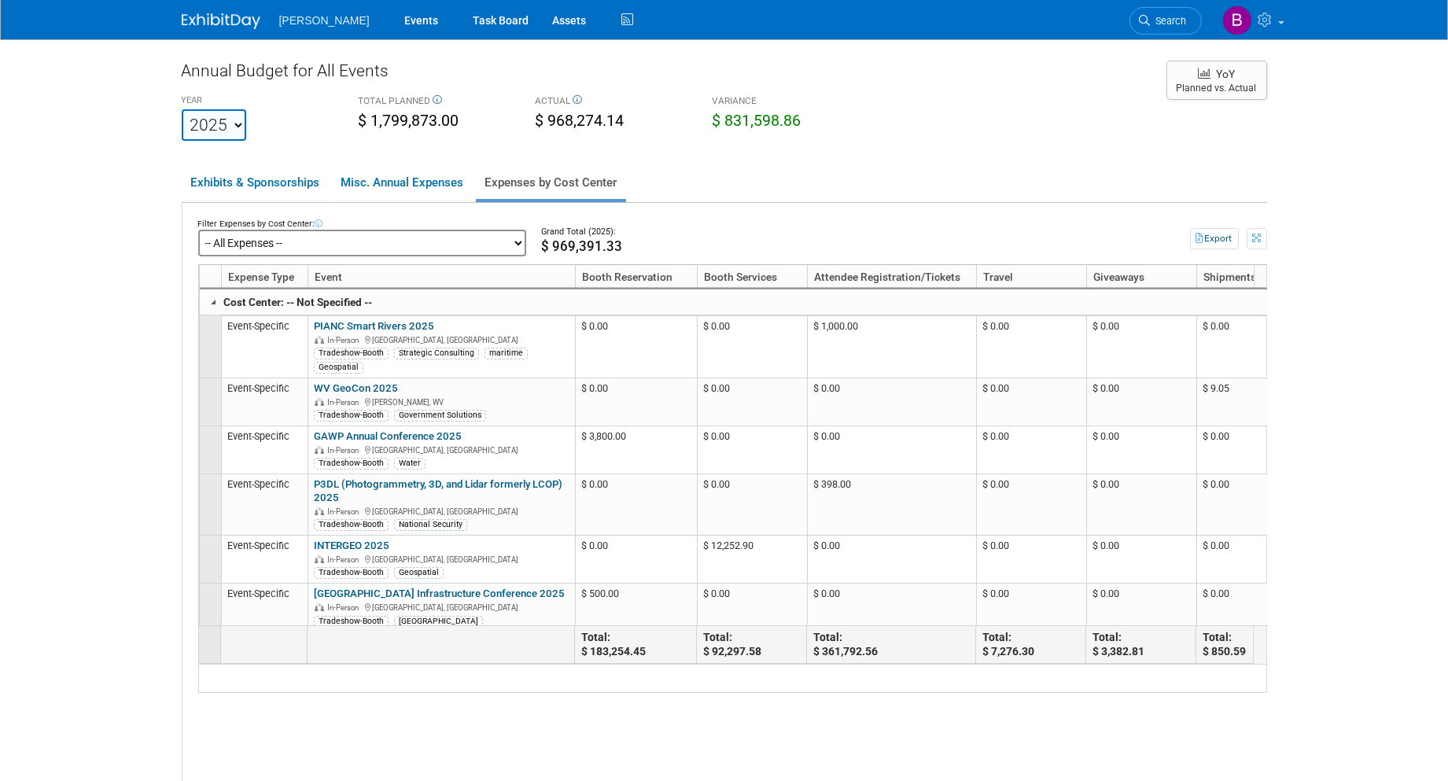
click at [433, 230] on select "-- All Expenses -- -- Cost Center Not Specified -- Advisory Services - Expenses…" at bounding box center [362, 243] width 328 height 27
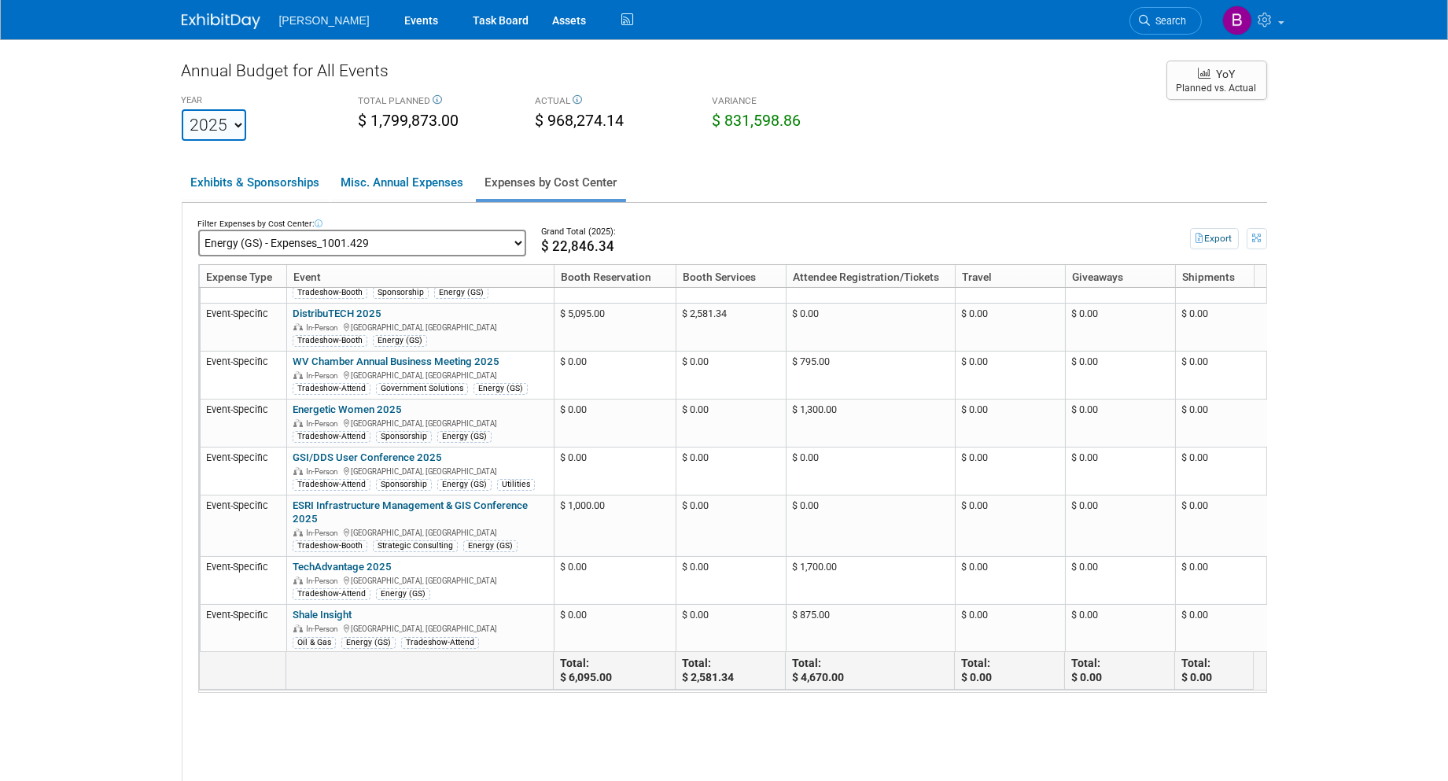
scroll to position [49, 0]
drag, startPoint x: 504, startPoint y: 242, endPoint x: 646, endPoint y: 224, distance: 143.5
click at [646, 224] on td "Grand Total (2025): $ 22,846.34" at bounding box center [827, 237] width 602 height 39
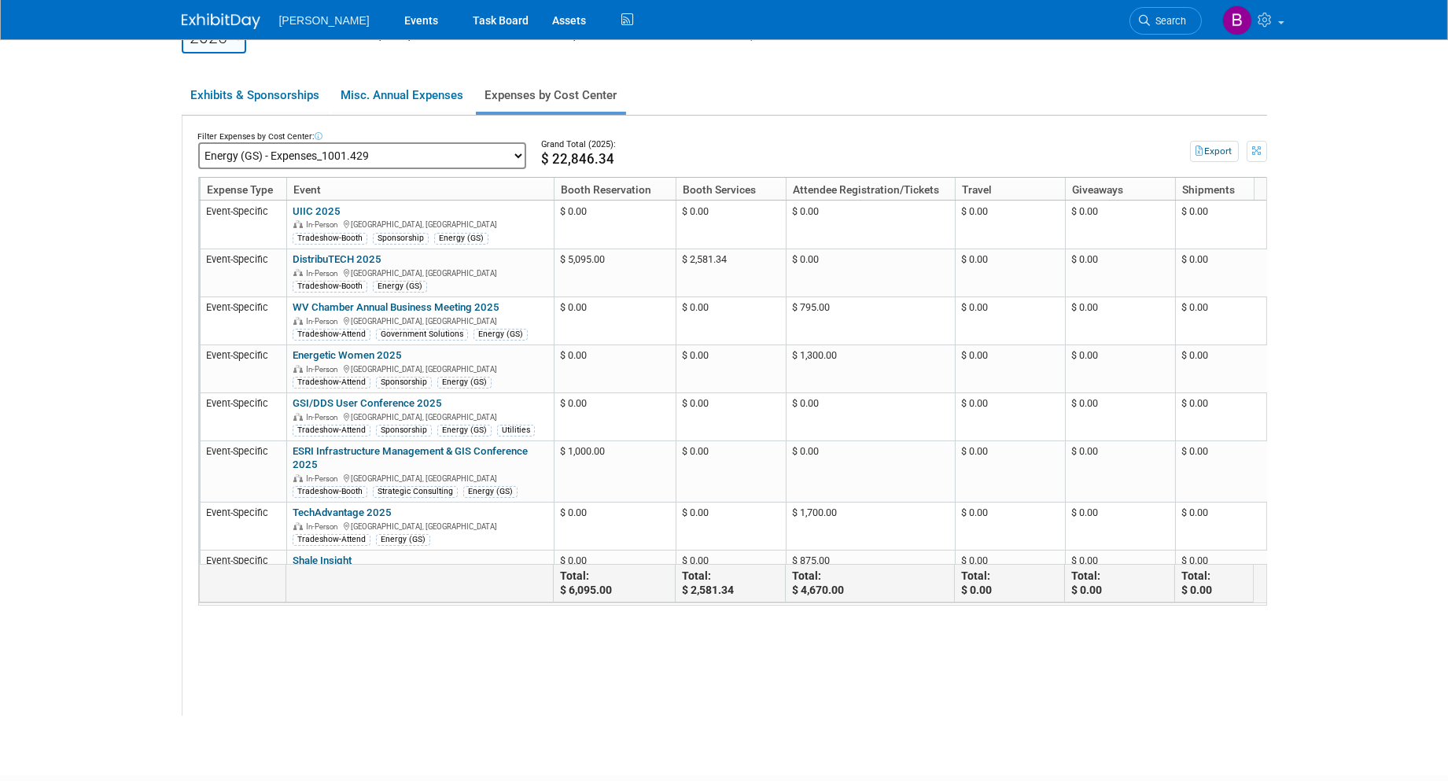
click at [1167, 41] on td "YoY Planned vs. Actual" at bounding box center [1209, 13] width 116 height 82
click at [1158, 20] on span "Search" at bounding box center [1169, 21] width 36 height 12
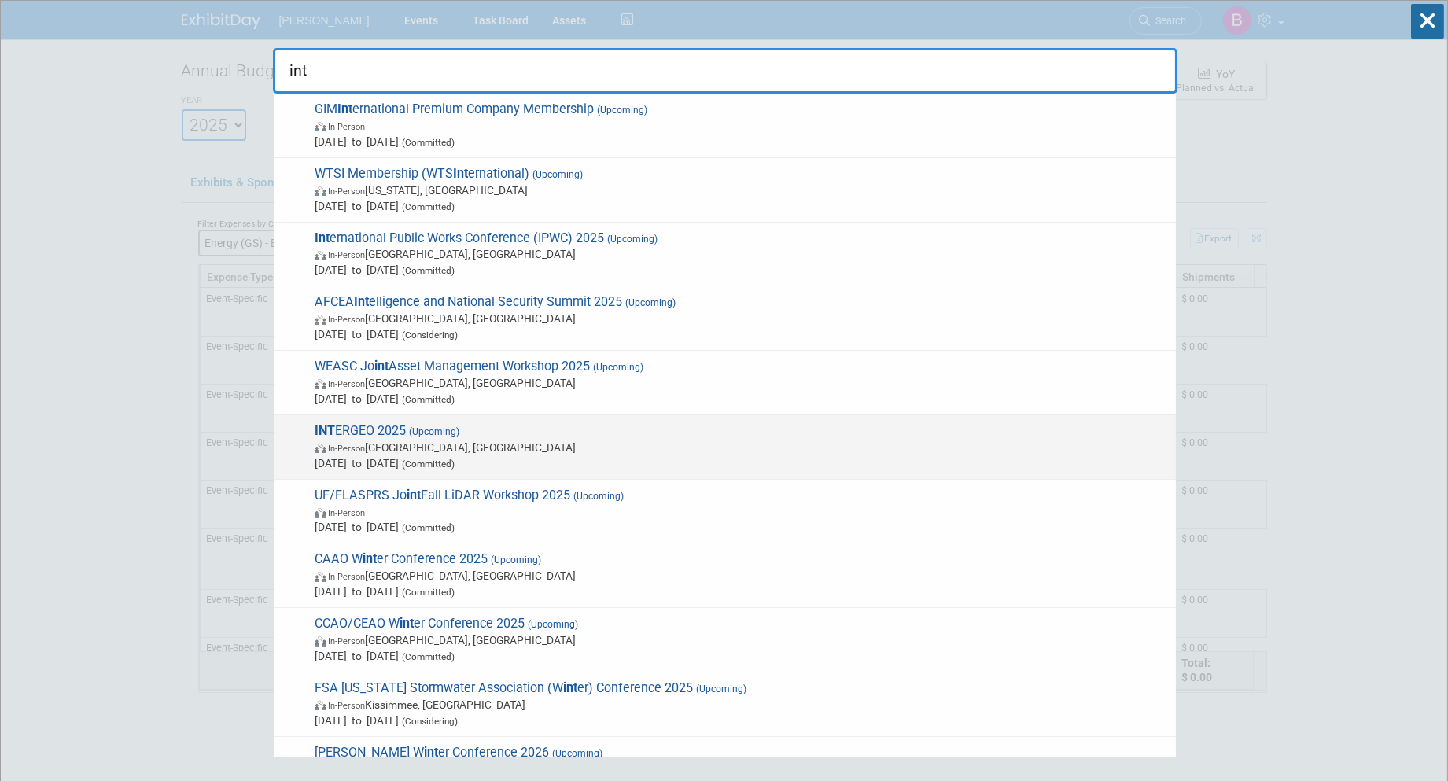
type input "int"
click at [559, 425] on span "INT ERGEO 2025 (Upcoming) In-Person Frankfurt am Main, Germany Oct 7, 2025 to O…" at bounding box center [739, 447] width 858 height 48
